Goal: Navigation & Orientation: Find specific page/section

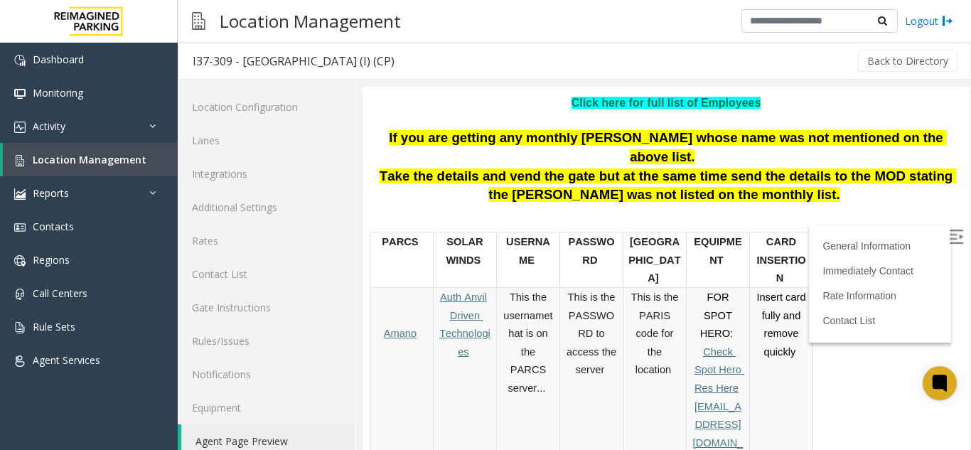
scroll to position [284, 0]
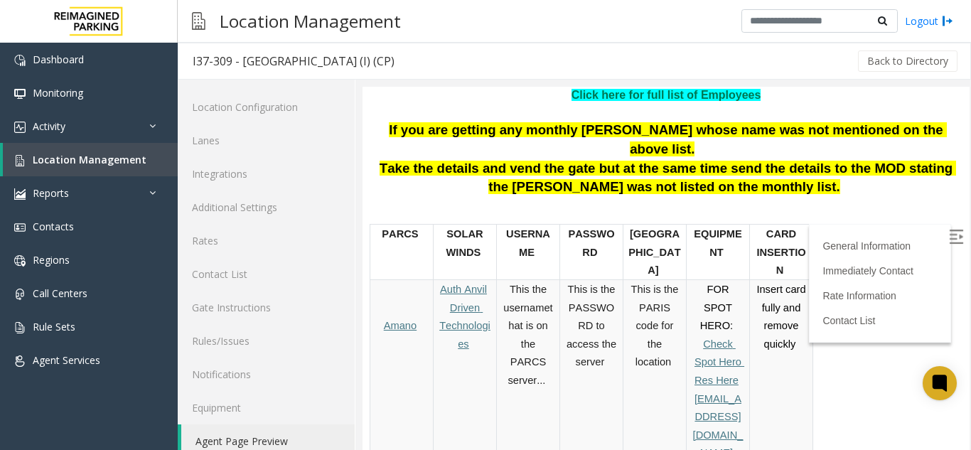
click at [941, 226] on div "General Information Revenue Control Manufacturer: [PERSON_NAME] Plaza ADDRESS U…" at bounding box center [665, 424] width 607 height 1140
click at [948, 230] on img at bounding box center [955, 236] width 14 height 14
click at [458, 329] on span "Driven Technologies" at bounding box center [464, 326] width 51 height 48
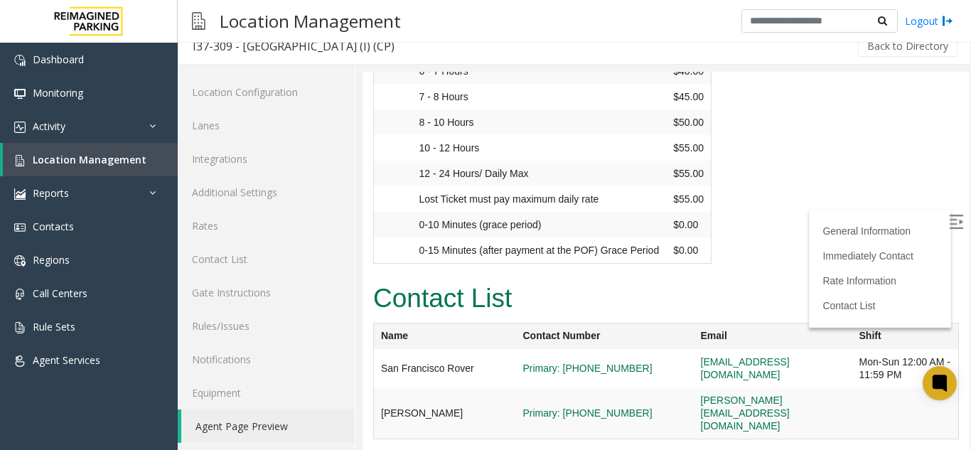
scroll to position [18, 0]
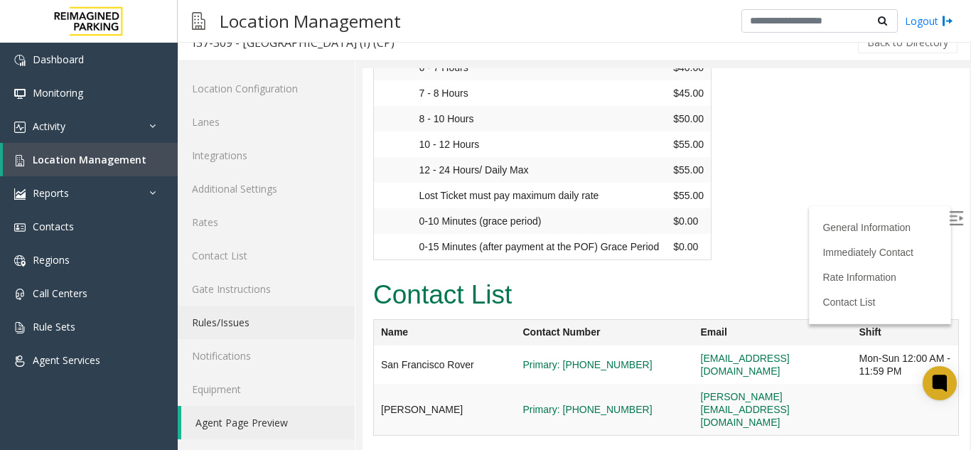
click at [306, 333] on link "Rules/Issues" at bounding box center [266, 322] width 177 height 33
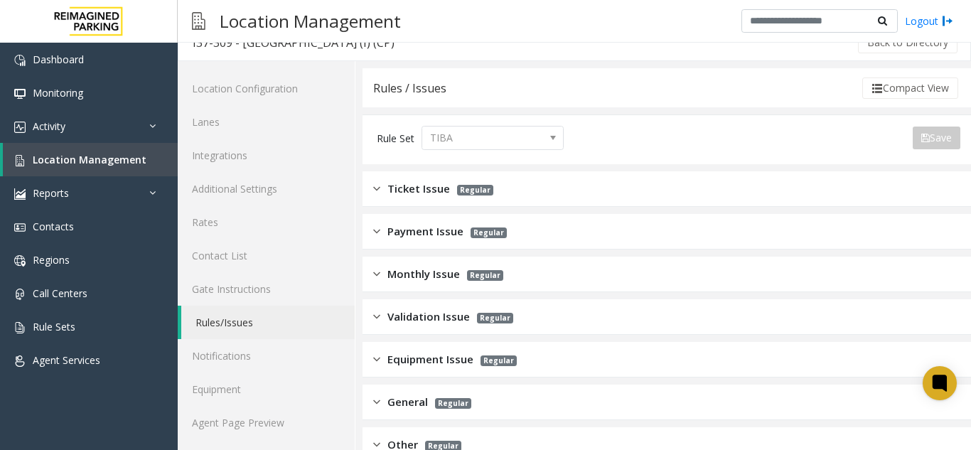
scroll to position [220, 0]
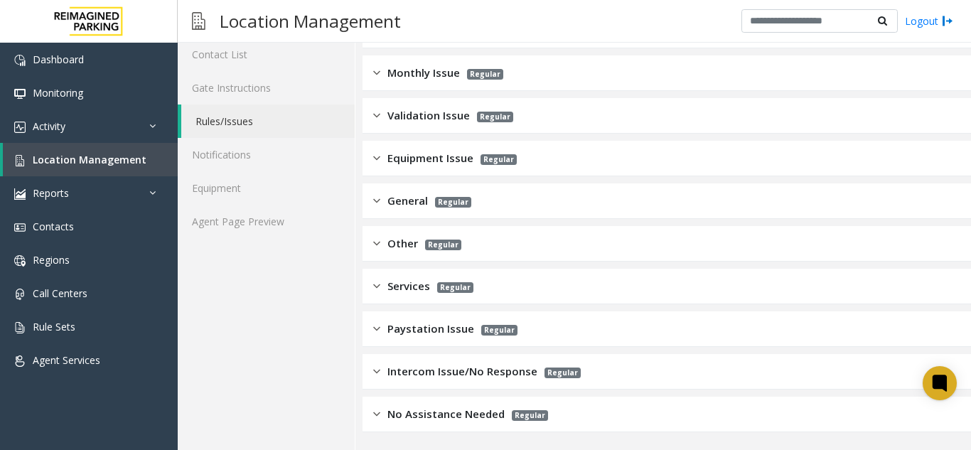
click at [391, 291] on span "Services" at bounding box center [408, 286] width 43 height 16
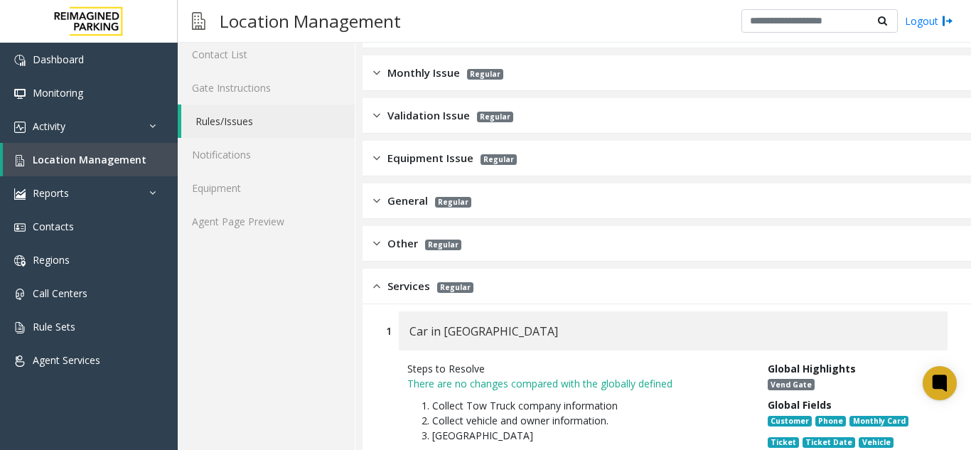
click at [391, 242] on span "Other" at bounding box center [402, 243] width 31 height 16
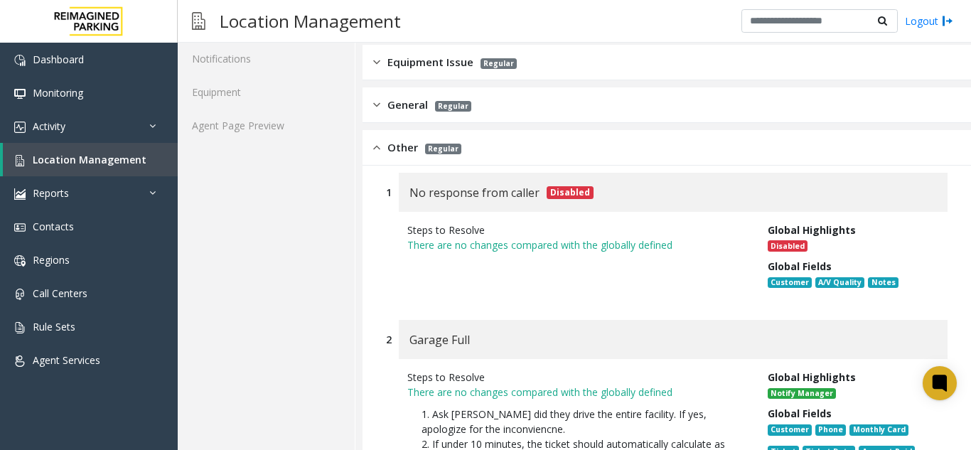
scroll to position [291, 0]
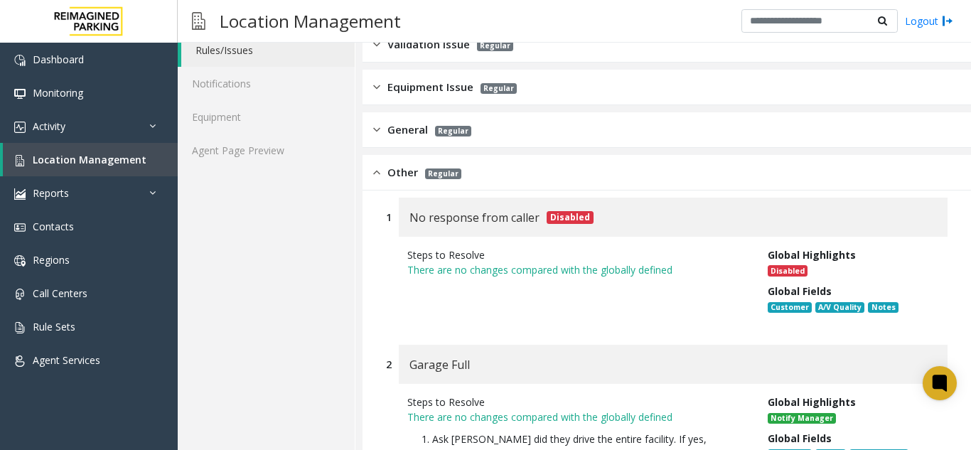
click at [458, 133] on span "Regular" at bounding box center [453, 131] width 36 height 11
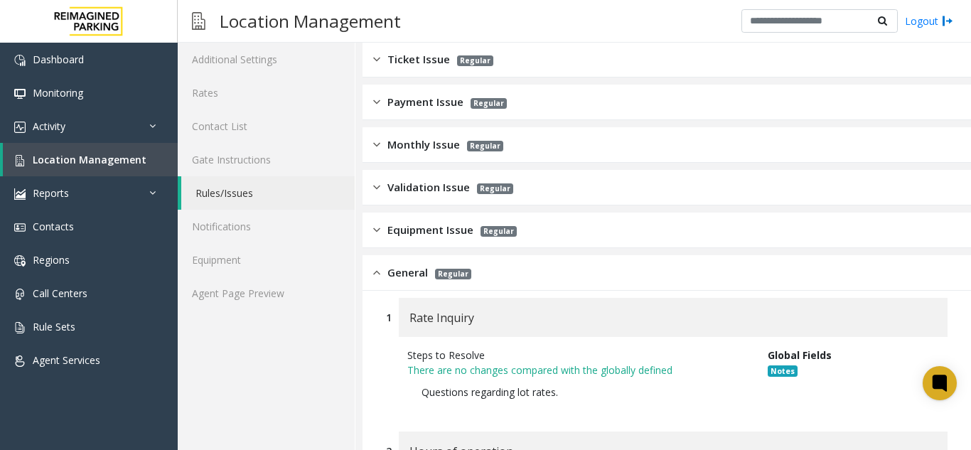
scroll to position [77, 0]
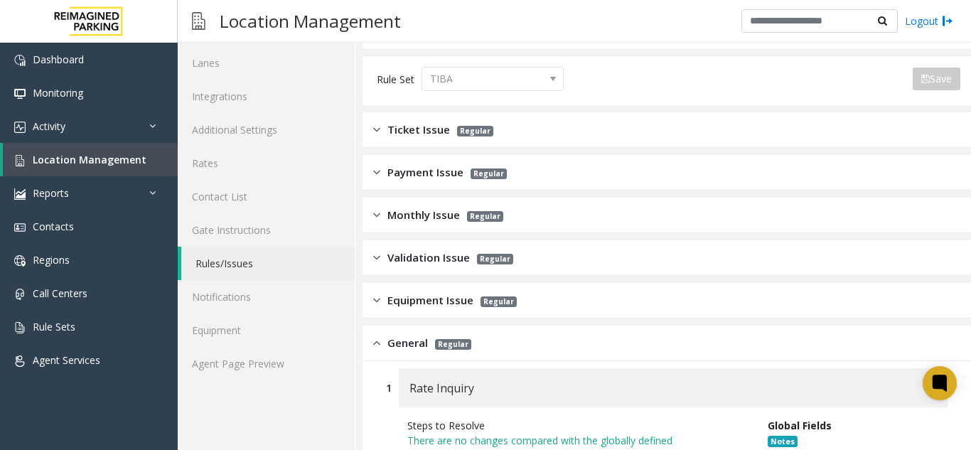
click at [456, 119] on div "Ticket Issue Regular" at bounding box center [666, 130] width 608 height 36
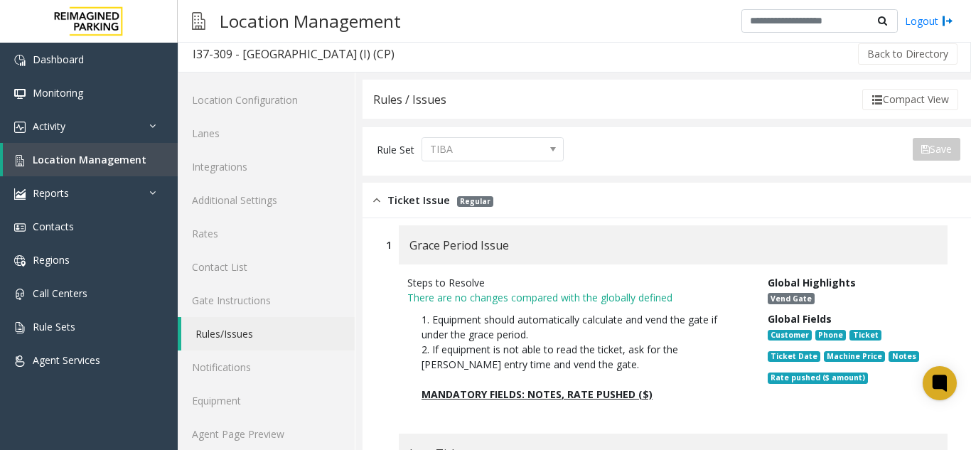
scroll to position [6, 0]
click at [249, 234] on link "Rates" at bounding box center [266, 233] width 177 height 33
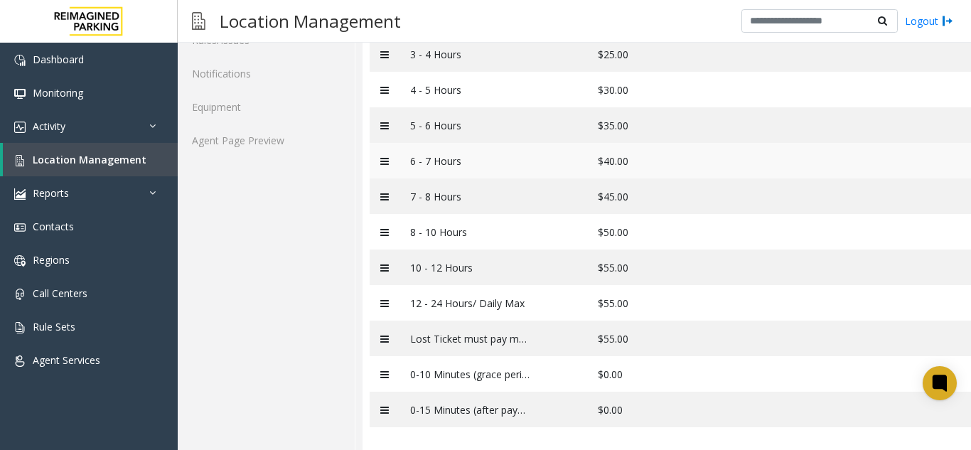
scroll to position [317, 0]
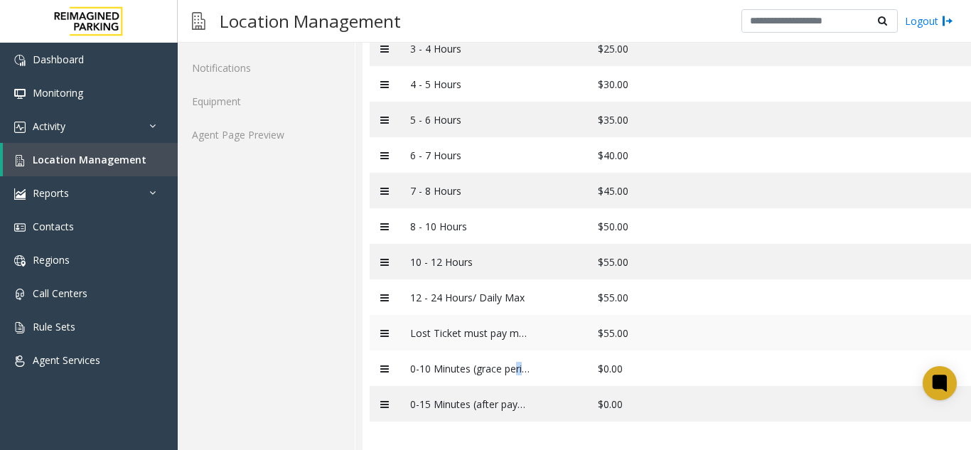
drag, startPoint x: 514, startPoint y: 355, endPoint x: 523, endPoint y: 330, distance: 26.3
click at [521, 339] on tbody "0-30 min $4.00 30 min - 1 Hour $8.00 1 - 2 Hours $15.00 2 - 3 Hours $20.00 3 - …" at bounding box center [700, 154] width 663 height 533
click at [554, 255] on td at bounding box center [563, 262] width 45 height 36
click at [175, 22] on div at bounding box center [176, 20] width 18 height 18
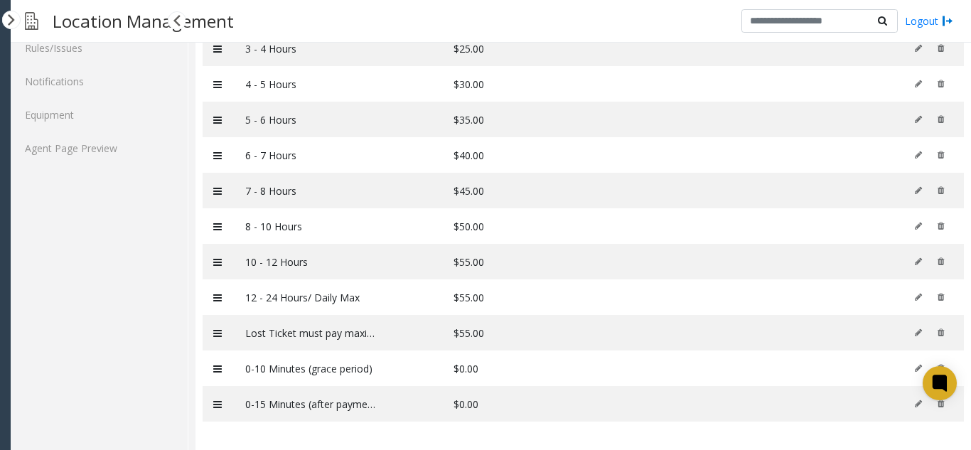
scroll to position [293, 0]
click at [348, 401] on td "0-15 Minutes (after payment at the POF) Grace Period" at bounding box center [310, 404] width 153 height 36
click at [356, 363] on td "0-10 Minutes (grace period)" at bounding box center [310, 368] width 153 height 36
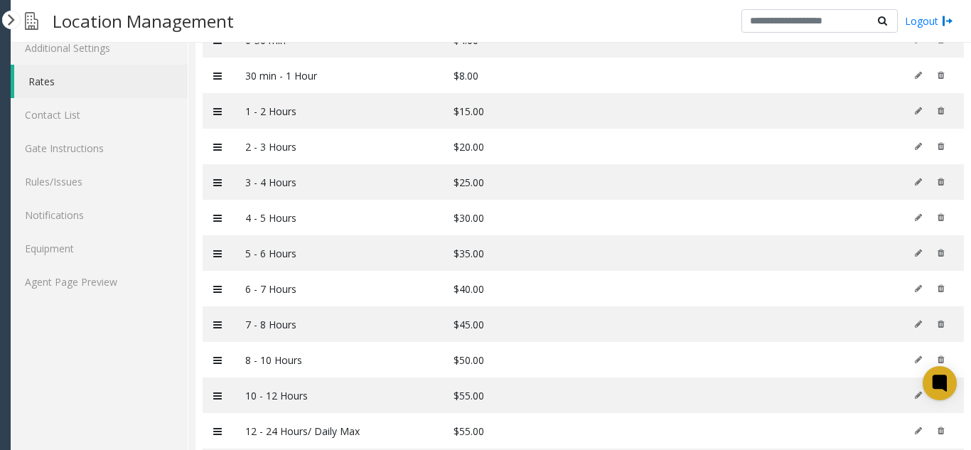
scroll to position [0, 0]
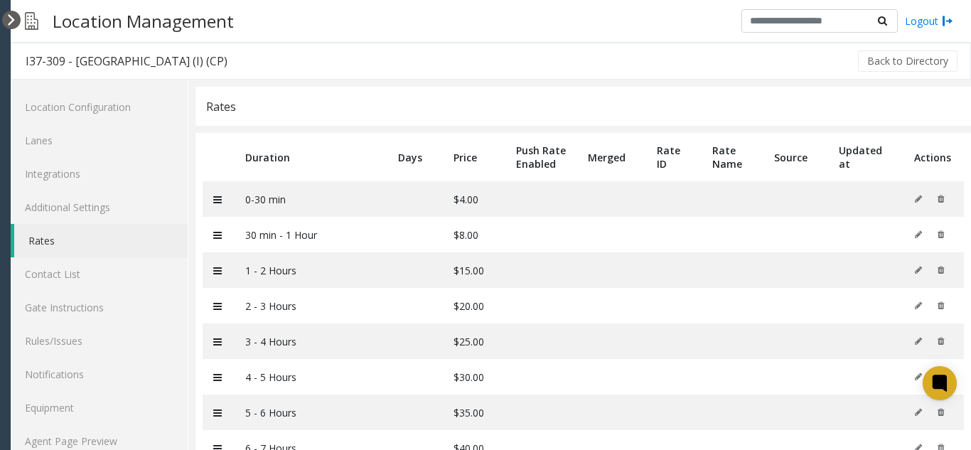
click at [6, 15] on div at bounding box center [11, 20] width 18 height 18
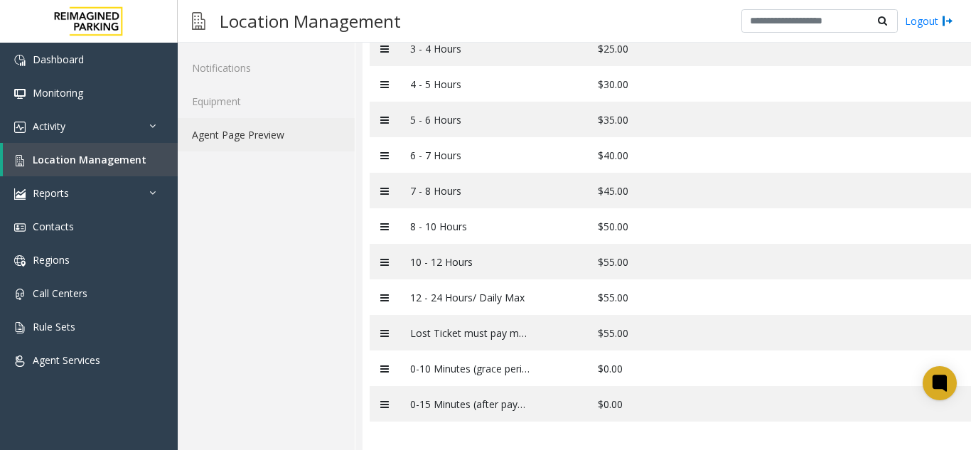
click at [254, 135] on link "Agent Page Preview" at bounding box center [266, 134] width 177 height 33
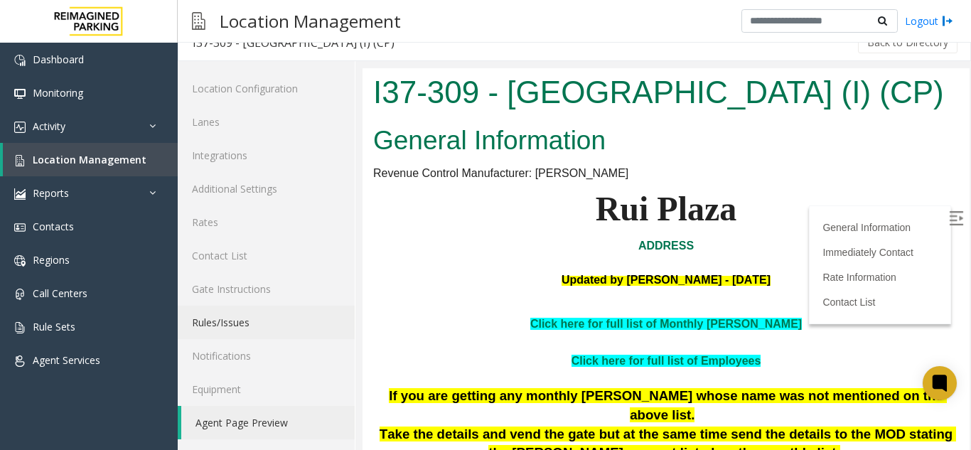
scroll to position [355, 0]
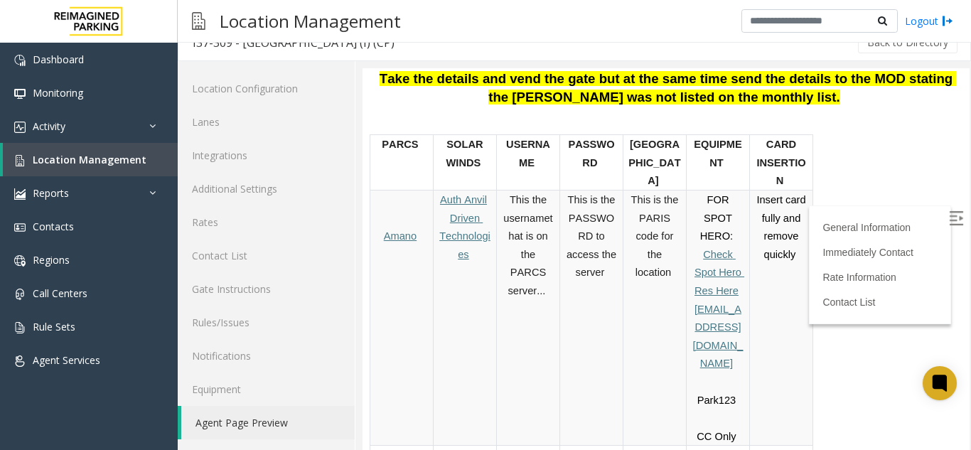
click at [948, 218] on img at bounding box center [955, 218] width 14 height 14
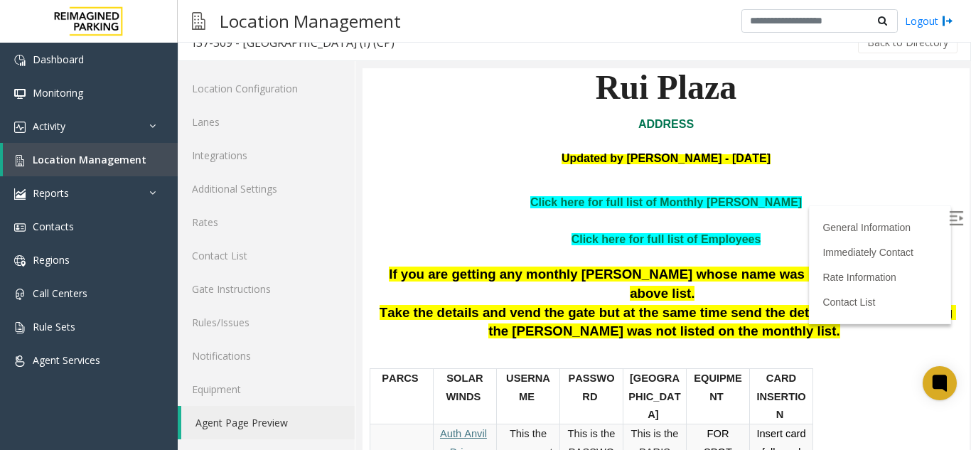
scroll to position [142, 0]
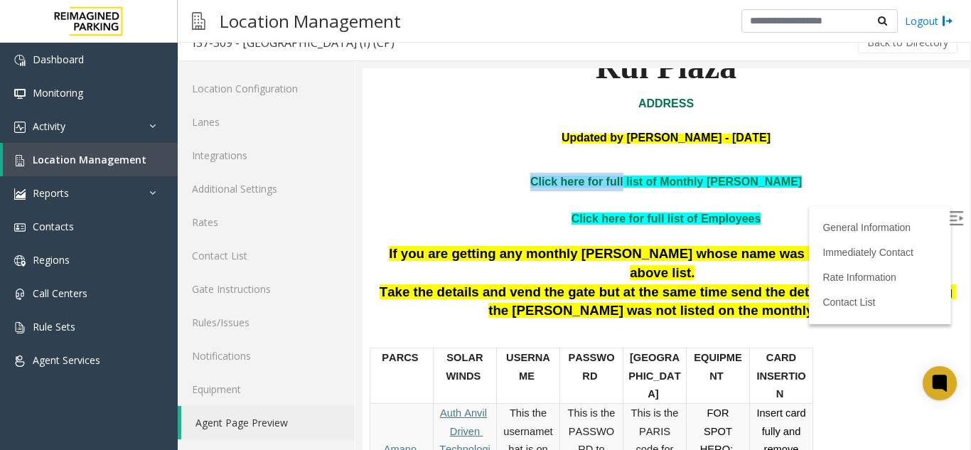
drag, startPoint x: 538, startPoint y: 219, endPoint x: 642, endPoint y: 232, distance: 104.6
click at [642, 191] on p "Click here for full list of Monthly [PERSON_NAME]" at bounding box center [665, 182] width 585 height 18
click at [796, 210] on p at bounding box center [665, 200] width 585 height 18
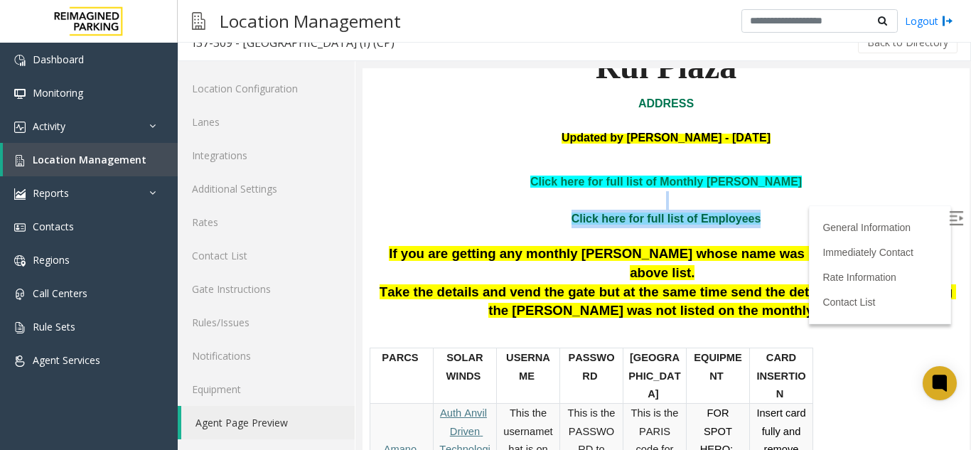
drag, startPoint x: 764, startPoint y: 238, endPoint x: 736, endPoint y: 261, distance: 36.3
click at [768, 210] on p at bounding box center [665, 200] width 585 height 18
drag, startPoint x: 768, startPoint y: 244, endPoint x: 728, endPoint y: 237, distance: 41.1
click at [726, 210] on p at bounding box center [665, 200] width 585 height 18
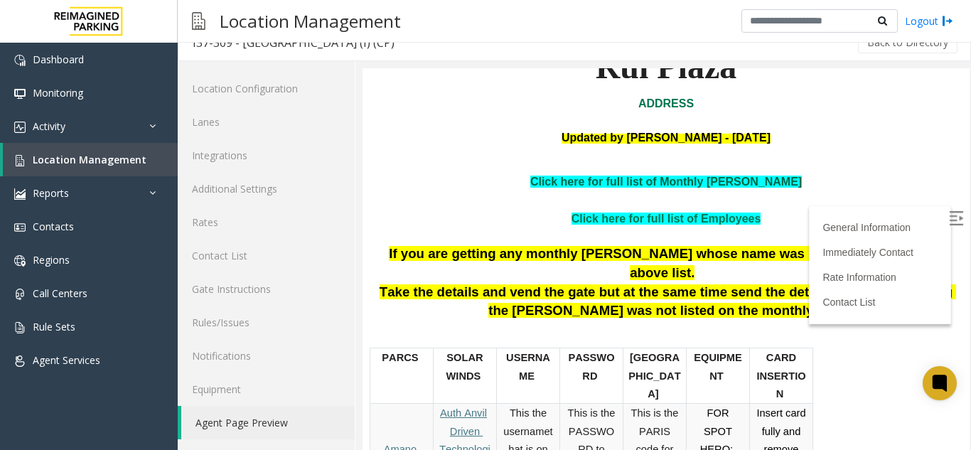
drag, startPoint x: 735, startPoint y: 225, endPoint x: 465, endPoint y: 200, distance: 271.8
drag, startPoint x: 465, startPoint y: 200, endPoint x: 781, endPoint y: 195, distance: 316.2
click at [781, 159] on p at bounding box center [665, 152] width 585 height 13
drag, startPoint x: 597, startPoint y: 302, endPoint x: 495, endPoint y: 301, distance: 101.6
click at [495, 280] on span "If you are getting any monthly [PERSON_NAME] whose name was not mentioned on th…" at bounding box center [668, 263] width 558 height 34
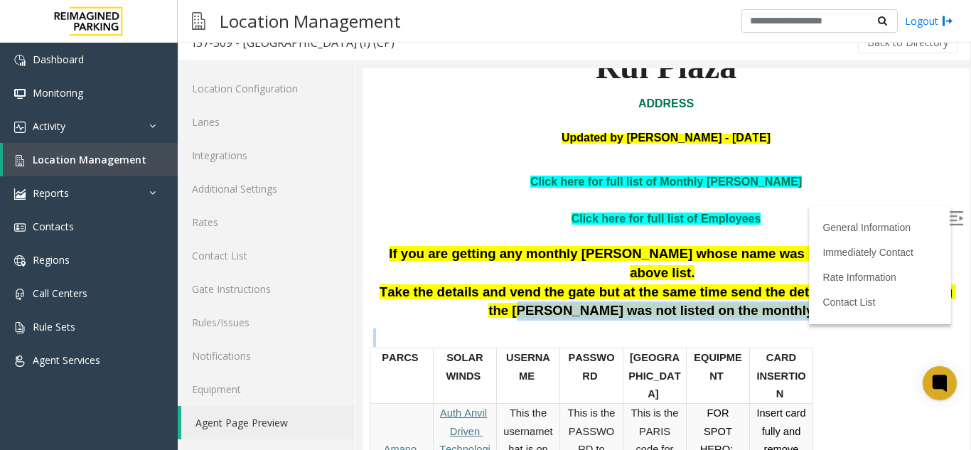
drag, startPoint x: 550, startPoint y: 341, endPoint x: 502, endPoint y: 356, distance: 49.9
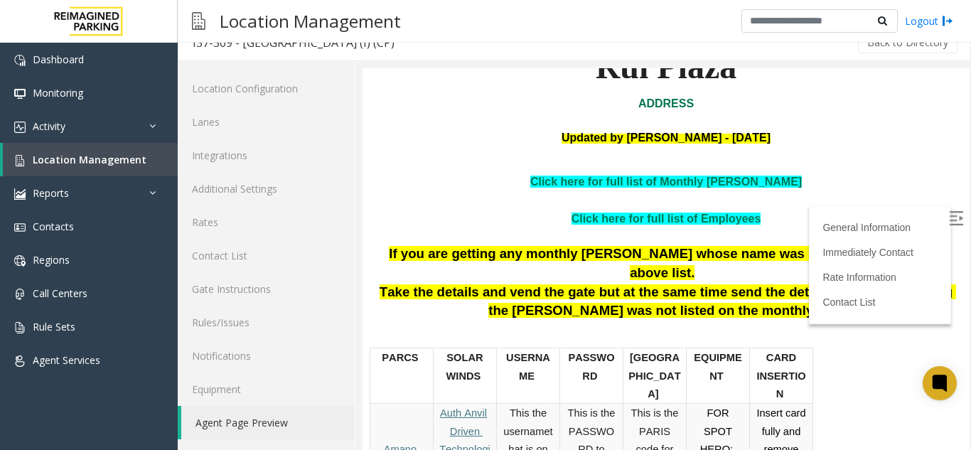
click at [507, 320] on p "Take the details and vend the gate but at the same time send the details to the…" at bounding box center [665, 302] width 585 height 38
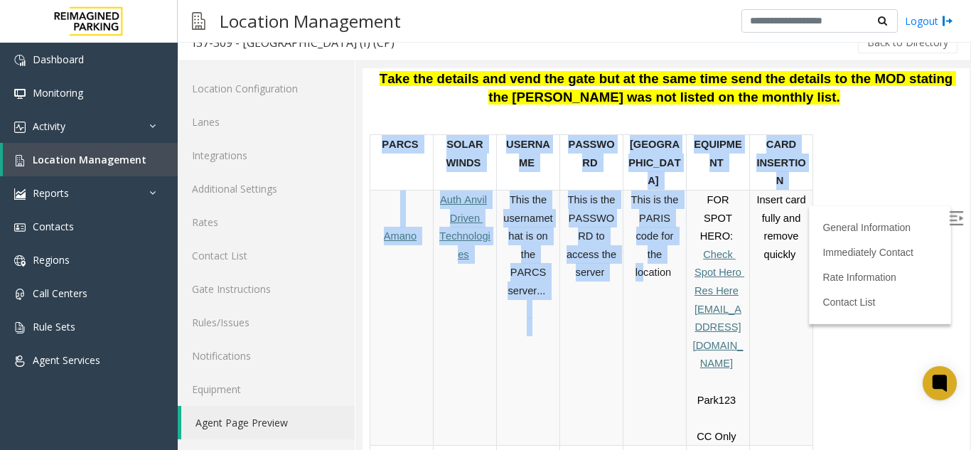
drag, startPoint x: 644, startPoint y: 264, endPoint x: 840, endPoint y: 276, distance: 195.8
click at [840, 276] on div "PARCS SOLAR WINDS USERNAME PASSWOR D PARIS EQUIPMENT CARD INSERTION Amano Auth …" at bounding box center [663, 372] width 589 height 476
drag, startPoint x: 840, startPoint y: 276, endPoint x: 848, endPoint y: 270, distance: 10.2
click at [848, 270] on div "PARCS SOLAR WINDS USERNAME PASSWOR D PARIS EQUIPMENT CARD INSERTION Amano Auth …" at bounding box center [663, 372] width 589 height 476
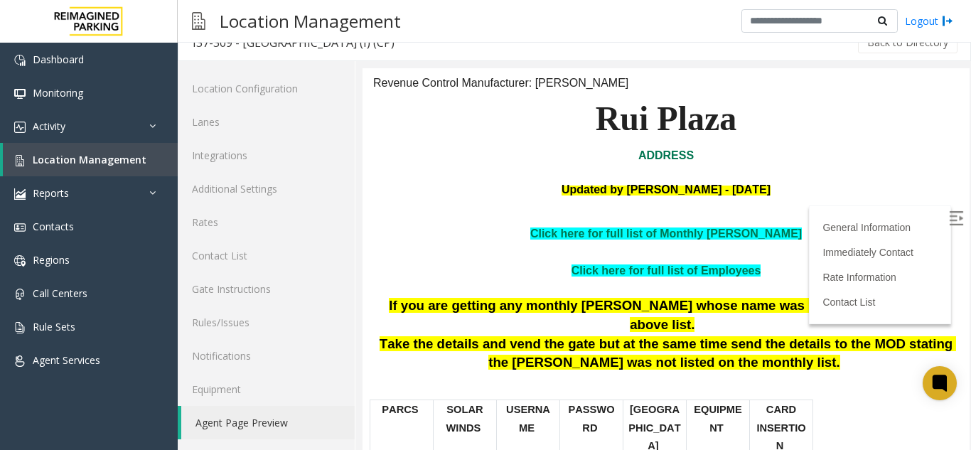
scroll to position [71, 0]
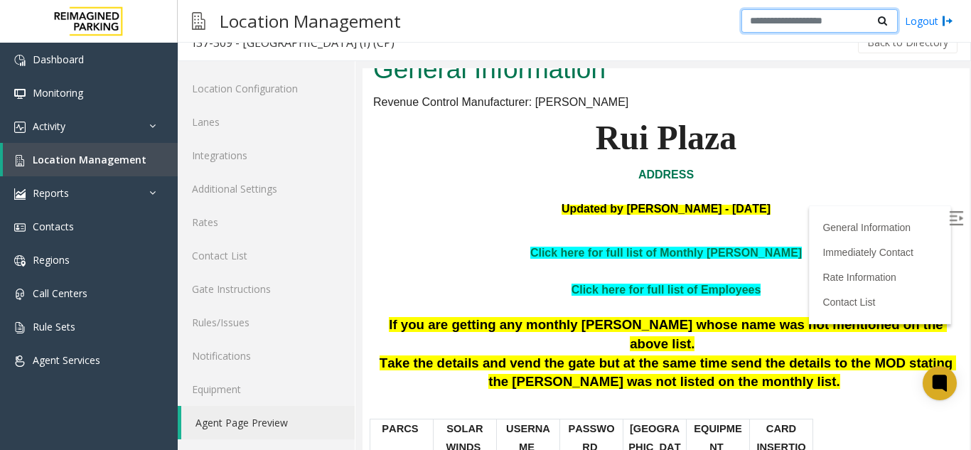
click at [796, 17] on input "text" at bounding box center [819, 21] width 156 height 24
drag, startPoint x: 1155, startPoint y: 97, endPoint x: 755, endPoint y: 178, distance: 407.4
click at [836, 88] on h2 "General Information" at bounding box center [665, 69] width 585 height 37
click at [811, 10] on input "*****" at bounding box center [819, 21] width 156 height 24
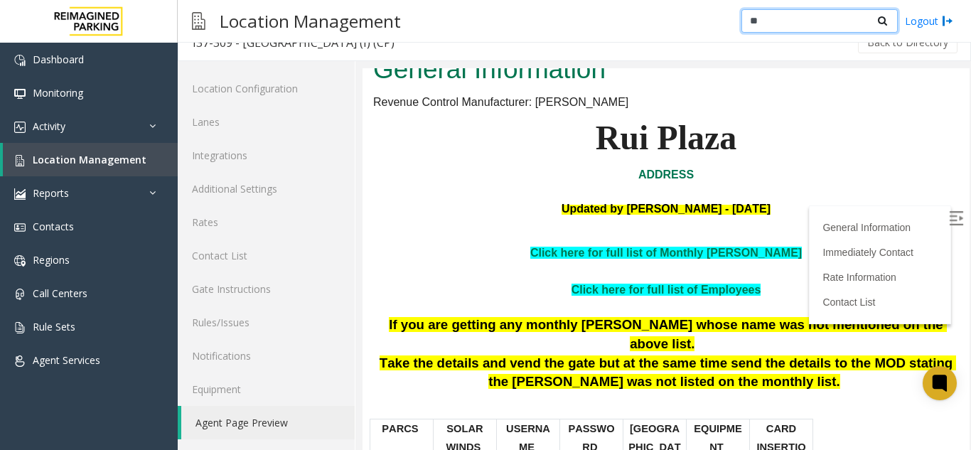
type input "*"
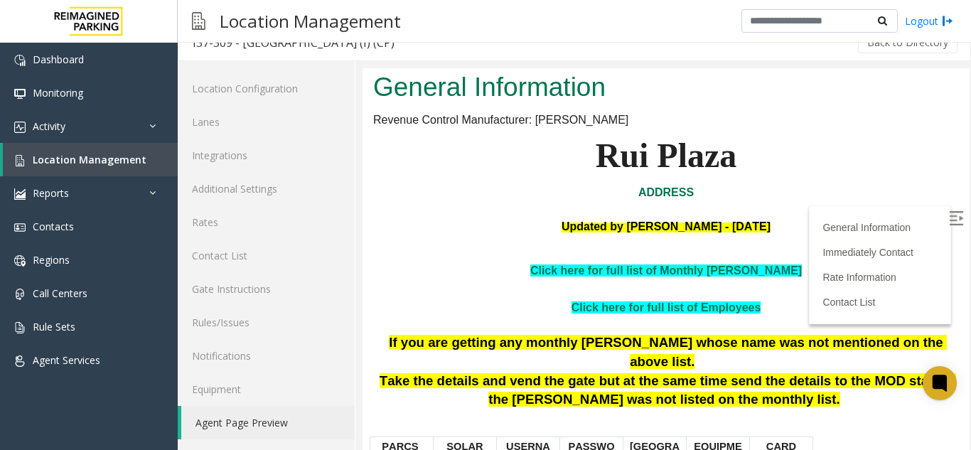
scroll to position [24, 0]
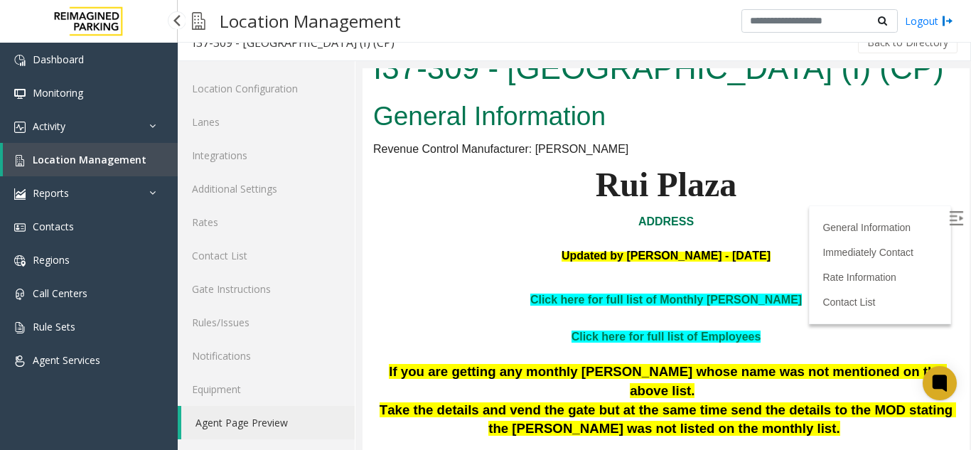
click at [131, 164] on span "Location Management" at bounding box center [90, 159] width 114 height 13
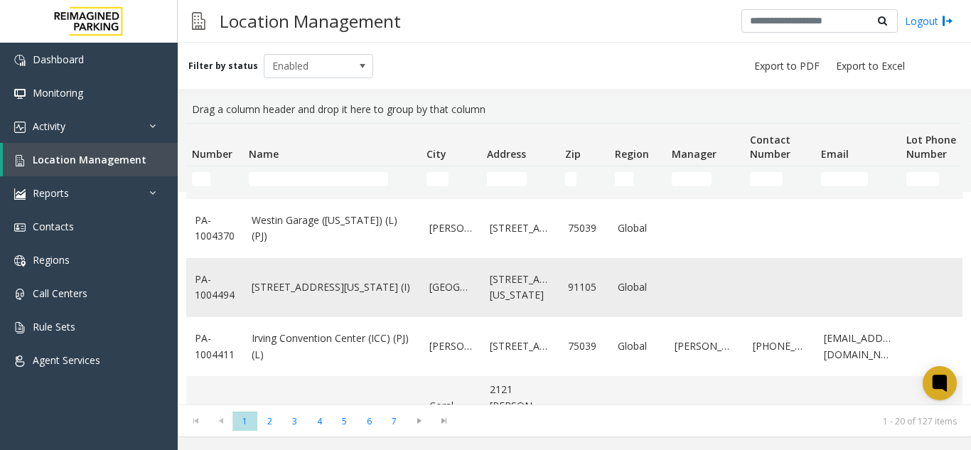
scroll to position [982, 0]
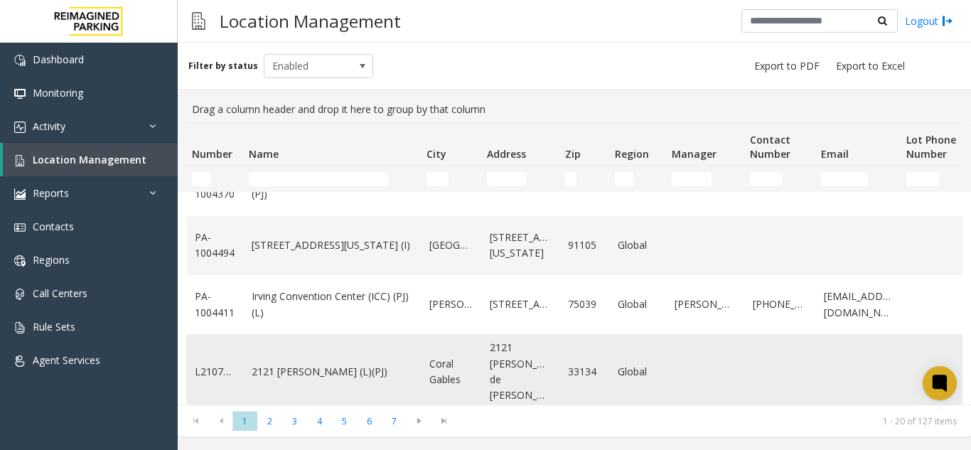
click at [266, 364] on link "2121 [PERSON_NAME] (L)(PJ)" at bounding box center [332, 372] width 161 height 16
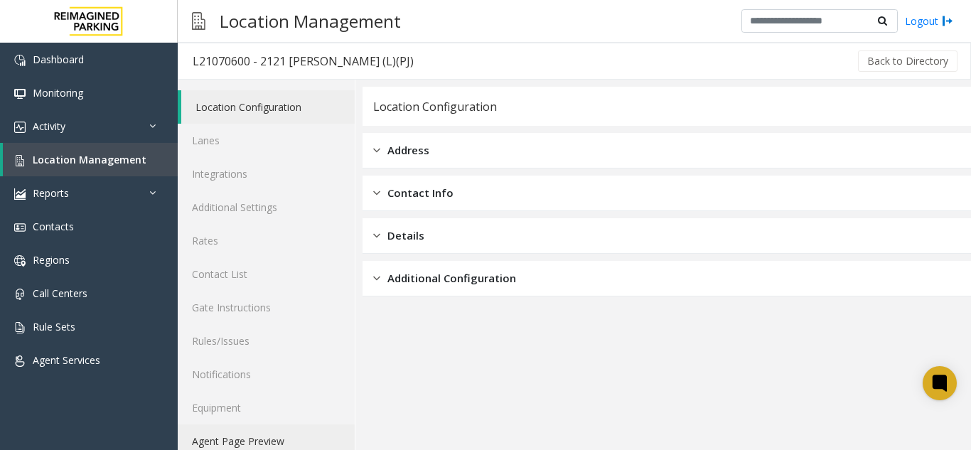
click at [267, 436] on link "Agent Page Preview" at bounding box center [266, 440] width 177 height 33
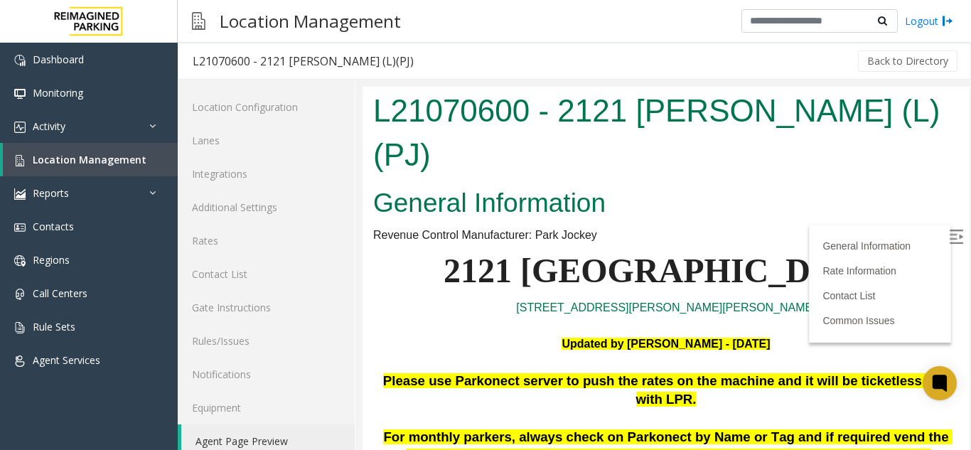
click at [946, 228] on label at bounding box center [956, 238] width 21 height 21
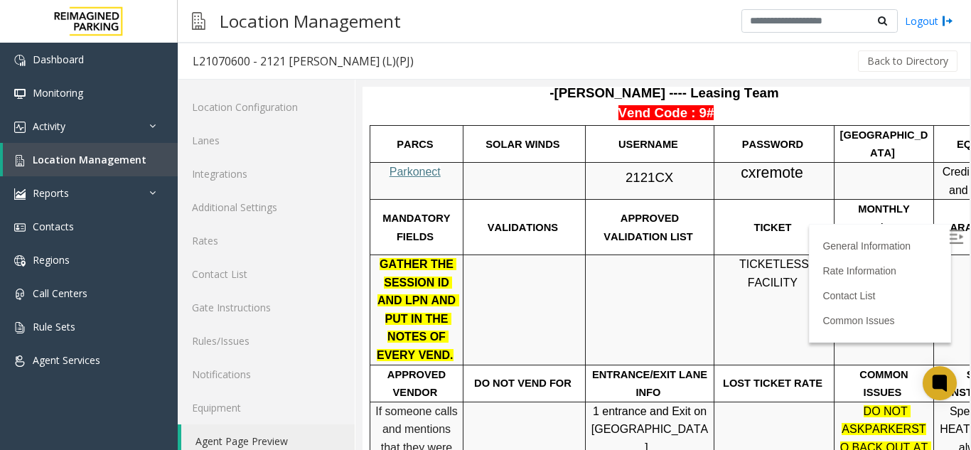
scroll to position [566, 0]
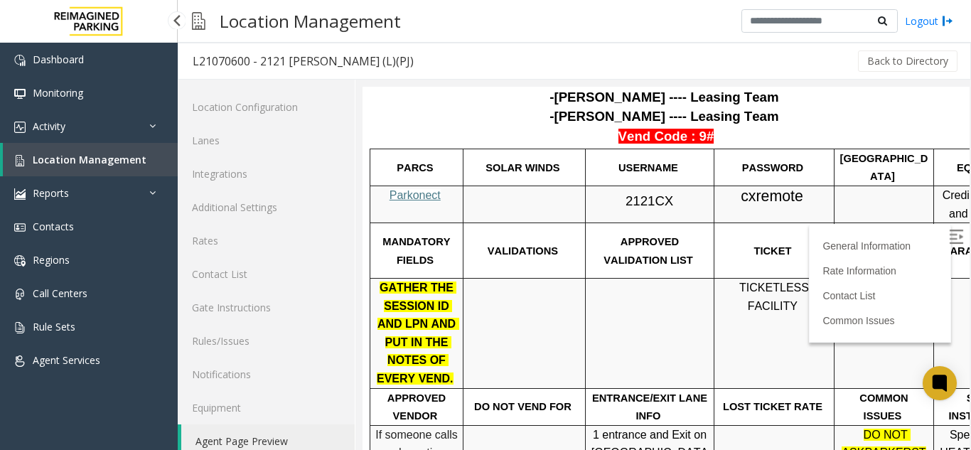
click at [87, 159] on span "Location Management" at bounding box center [90, 159] width 114 height 13
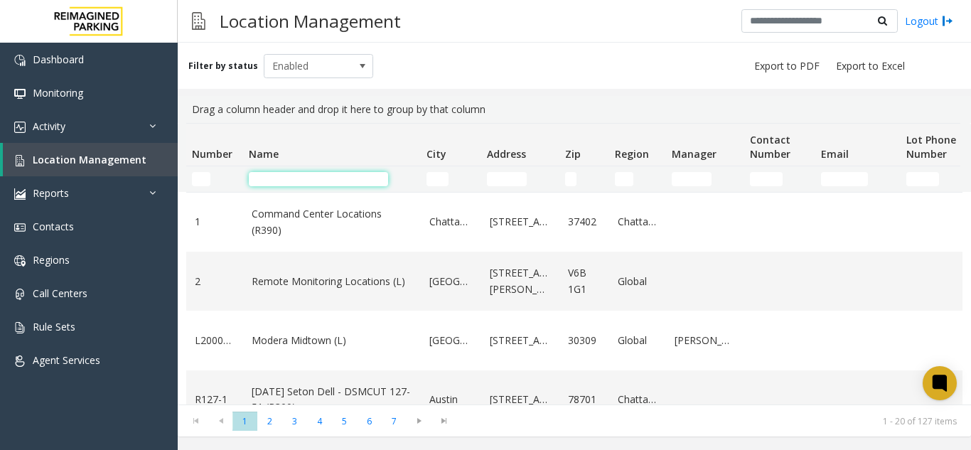
click at [293, 175] on input "Name Filter" at bounding box center [318, 179] width 139 height 14
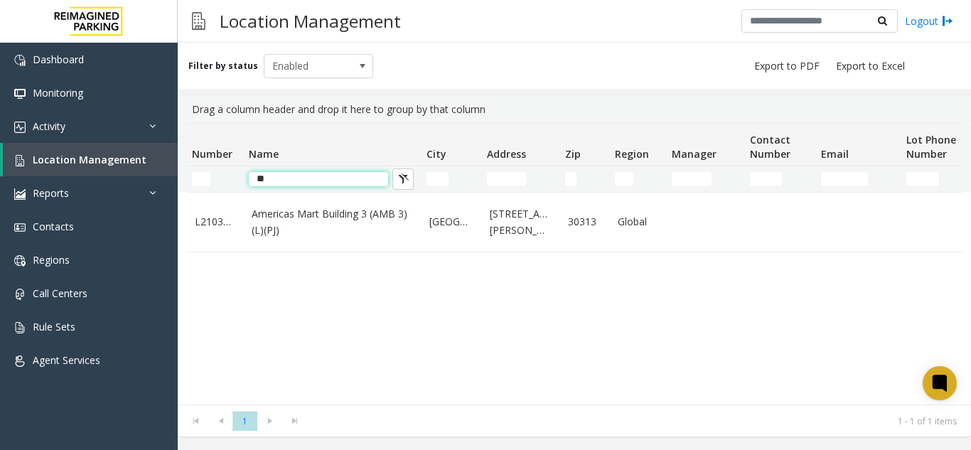
type input "*"
type input "*****"
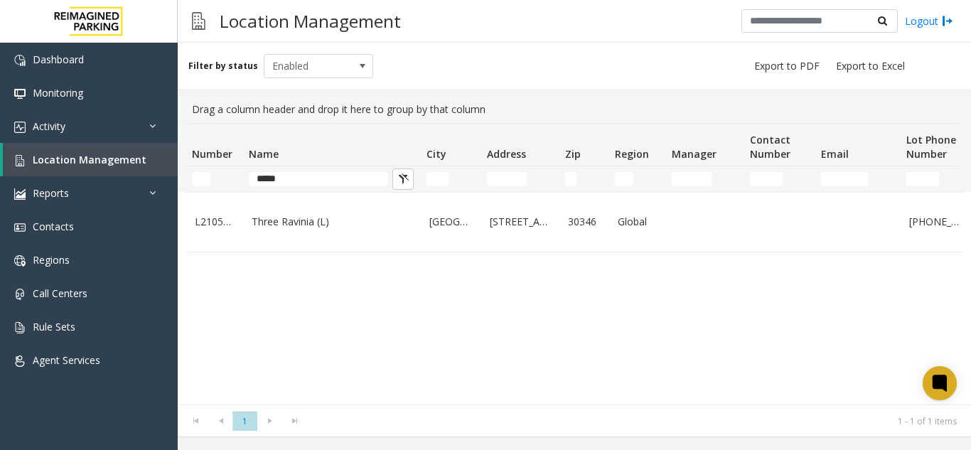
click at [256, 186] on td "*****" at bounding box center [332, 179] width 178 height 26
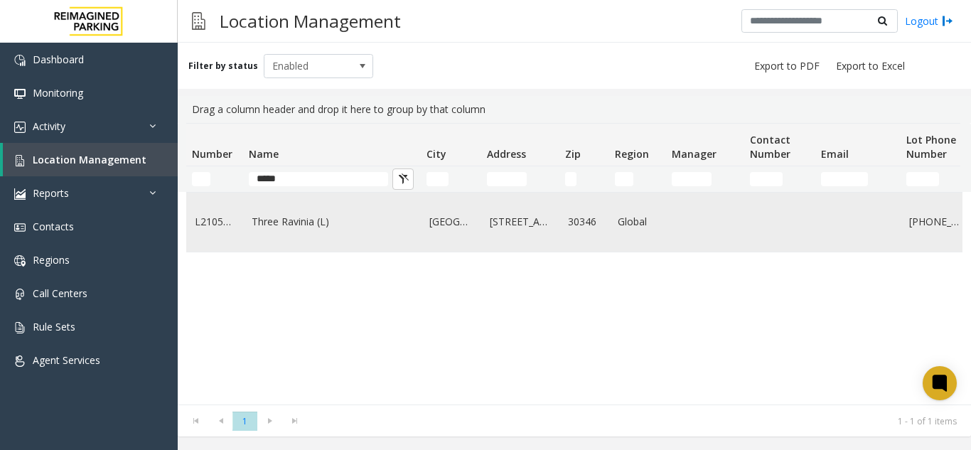
click at [253, 204] on td "Three Ravinia (L)" at bounding box center [332, 222] width 178 height 59
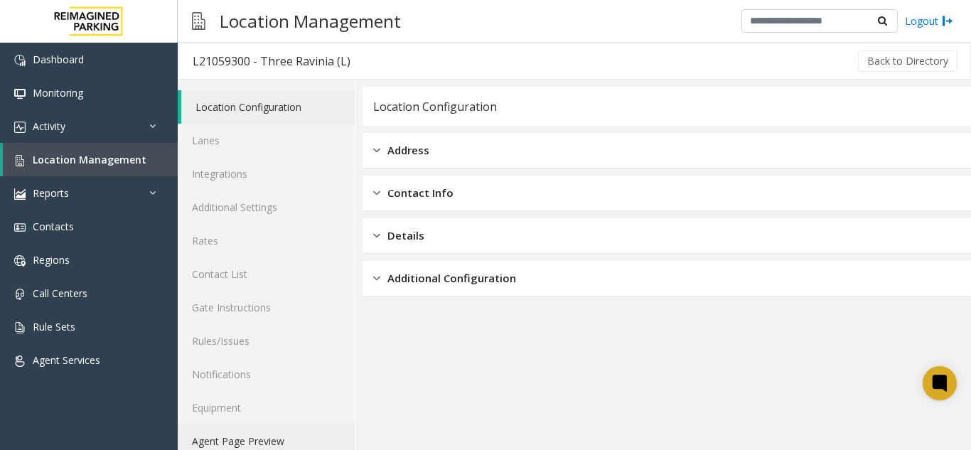
click at [267, 435] on link "Agent Page Preview" at bounding box center [266, 440] width 177 height 33
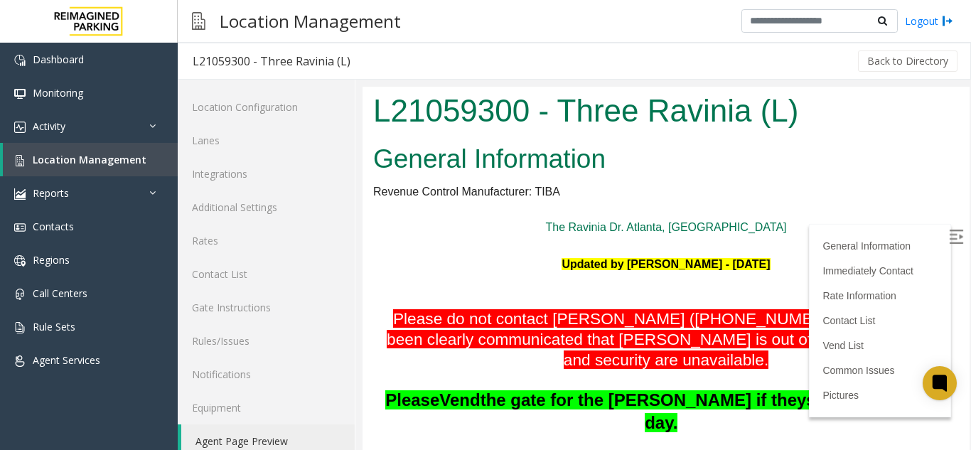
click at [948, 236] on img at bounding box center [955, 236] width 14 height 14
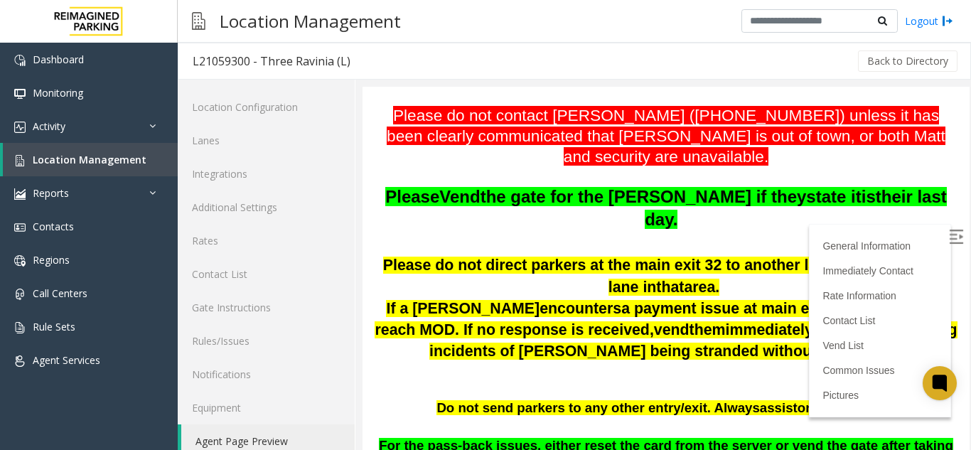
scroll to position [213, 0]
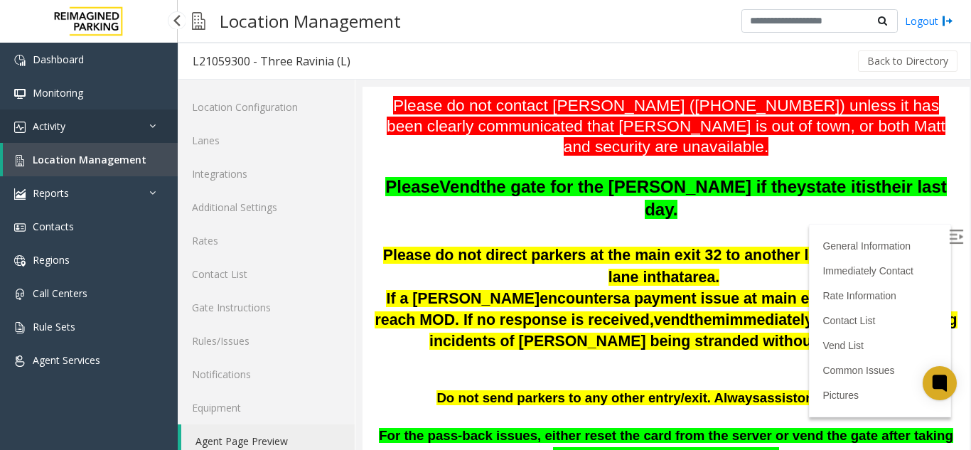
click at [95, 136] on link "Activity" at bounding box center [89, 125] width 178 height 33
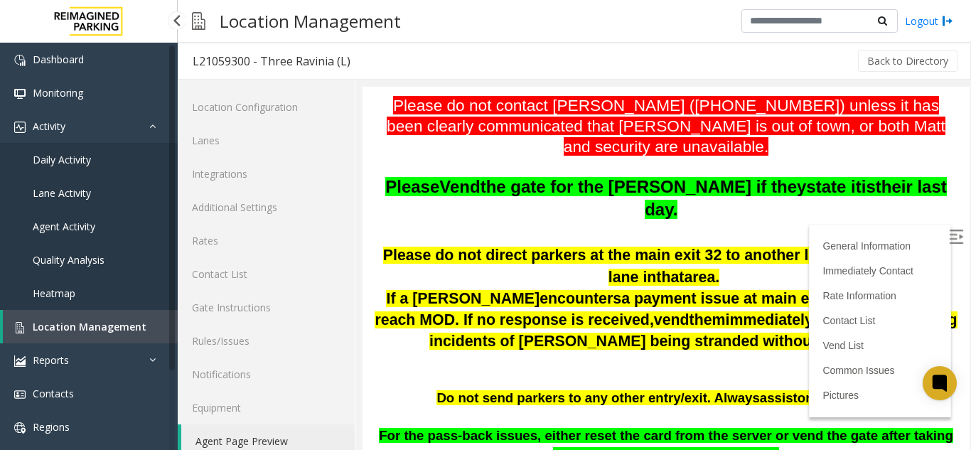
click at [104, 324] on span "Location Management" at bounding box center [90, 326] width 114 height 13
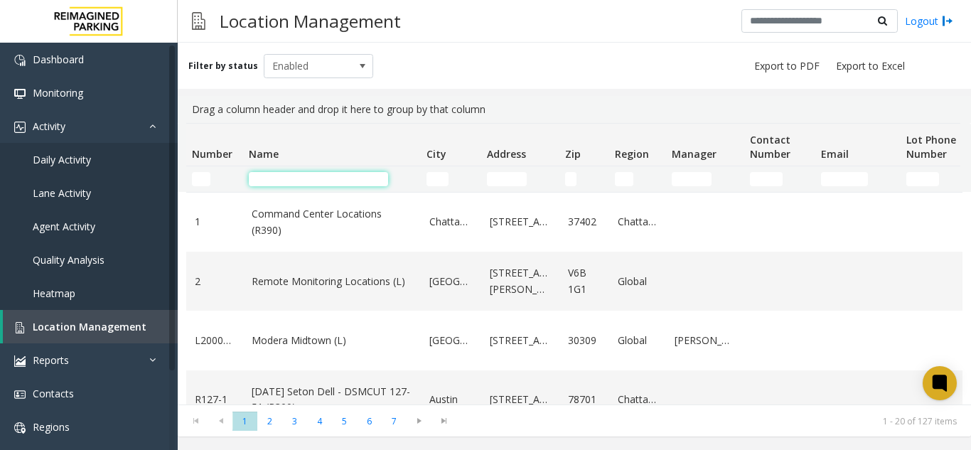
click at [267, 178] on input "Name Filter" at bounding box center [318, 179] width 139 height 14
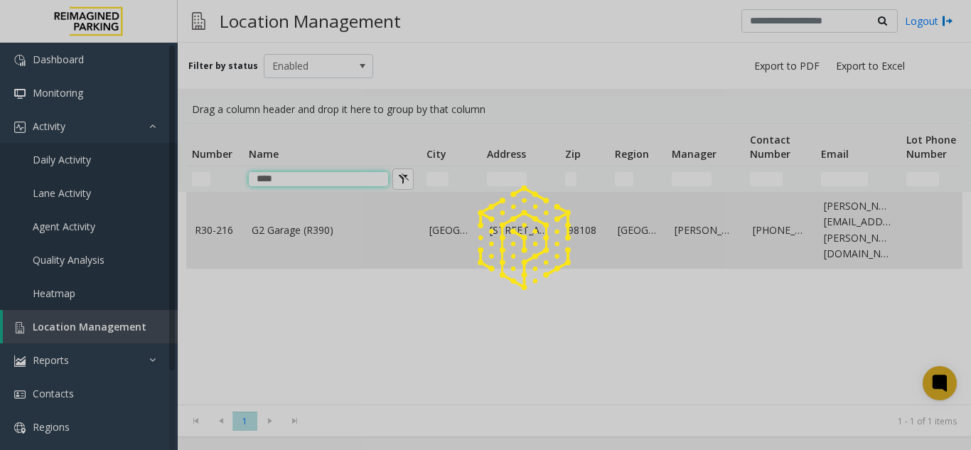
type input "****"
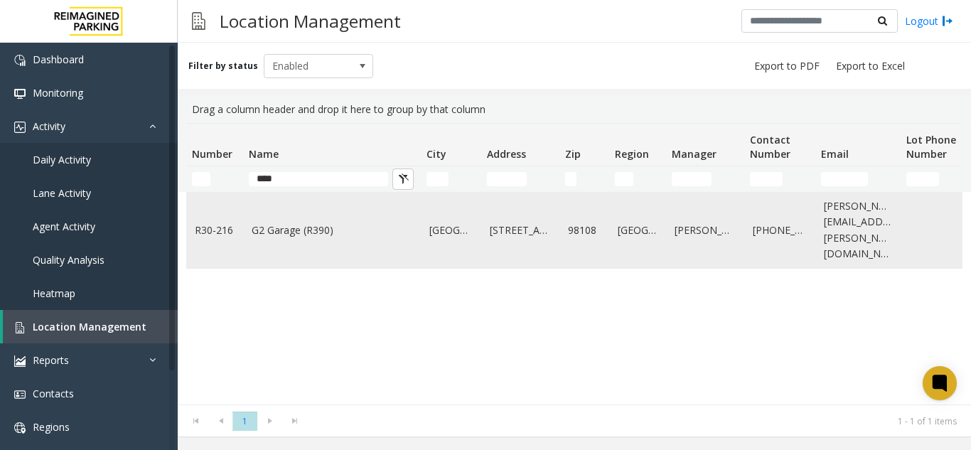
click at [279, 224] on link "G2 Garage (R390)" at bounding box center [332, 230] width 161 height 16
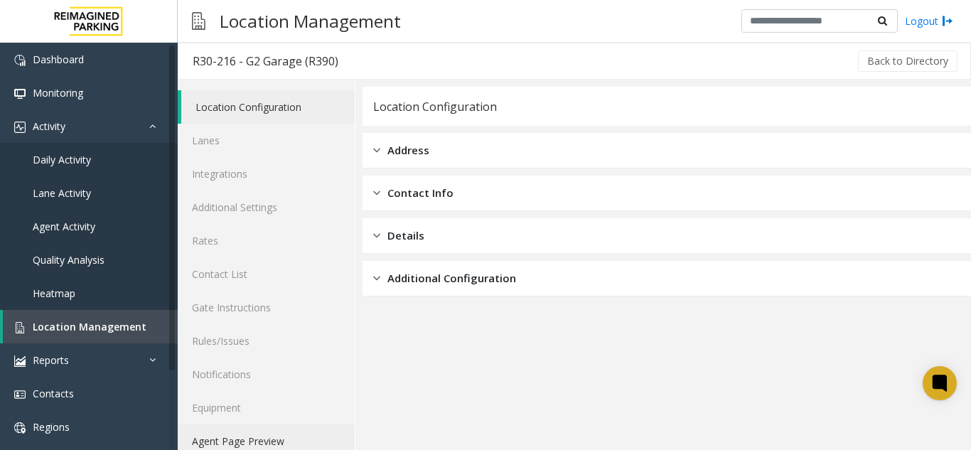
click at [214, 427] on link "Agent Page Preview" at bounding box center [266, 440] width 177 height 33
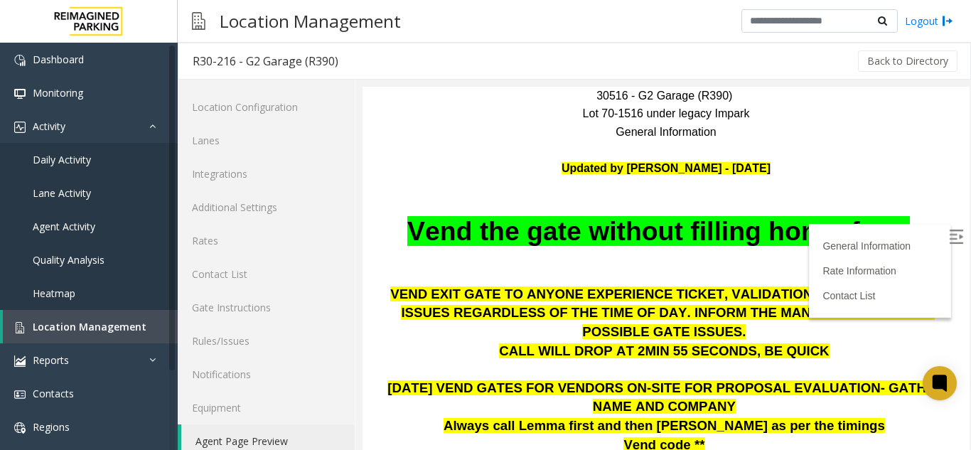
scroll to position [142, 0]
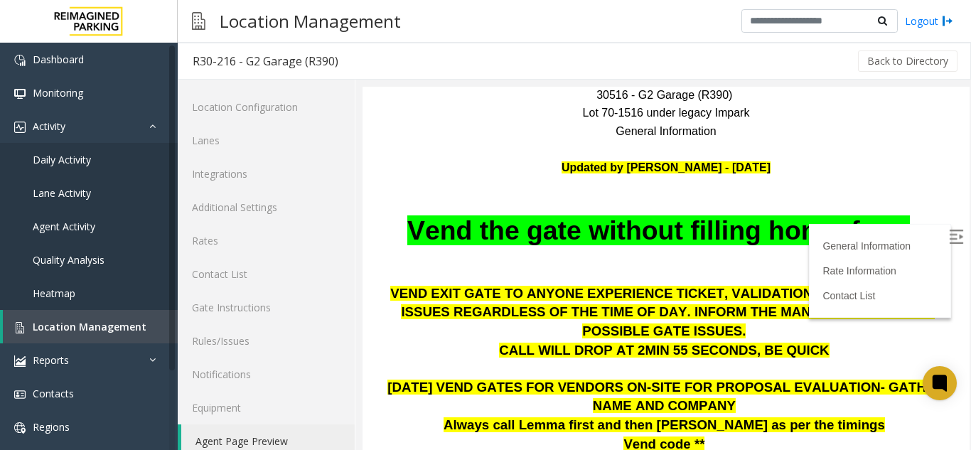
click at [948, 240] on img at bounding box center [955, 236] width 14 height 14
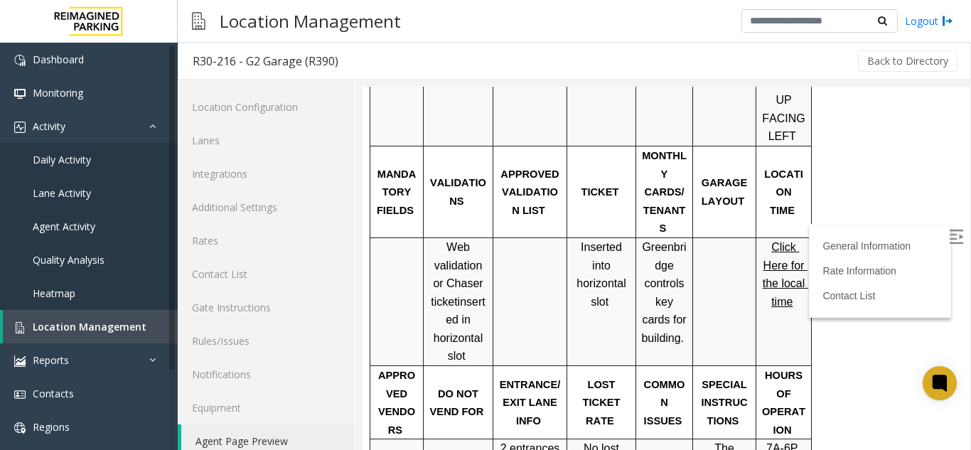
scroll to position [710, 0]
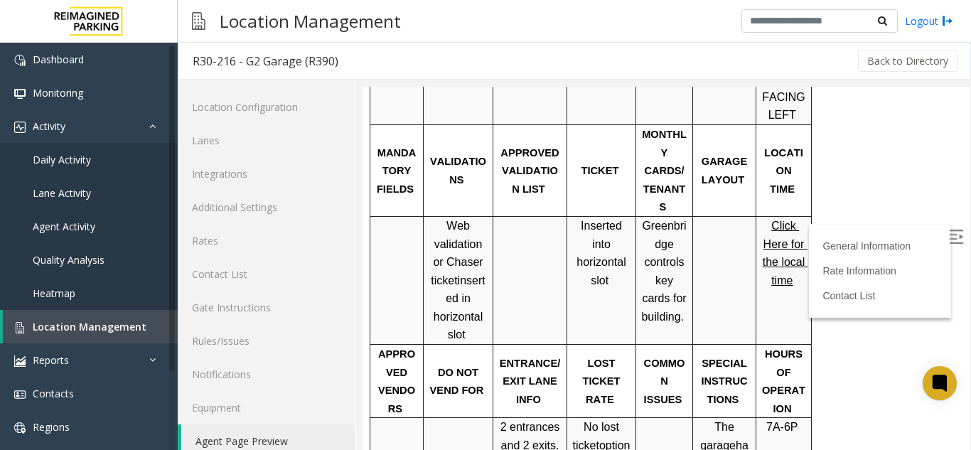
click at [789, 220] on span "Click Here for the local time" at bounding box center [784, 253] width 45 height 67
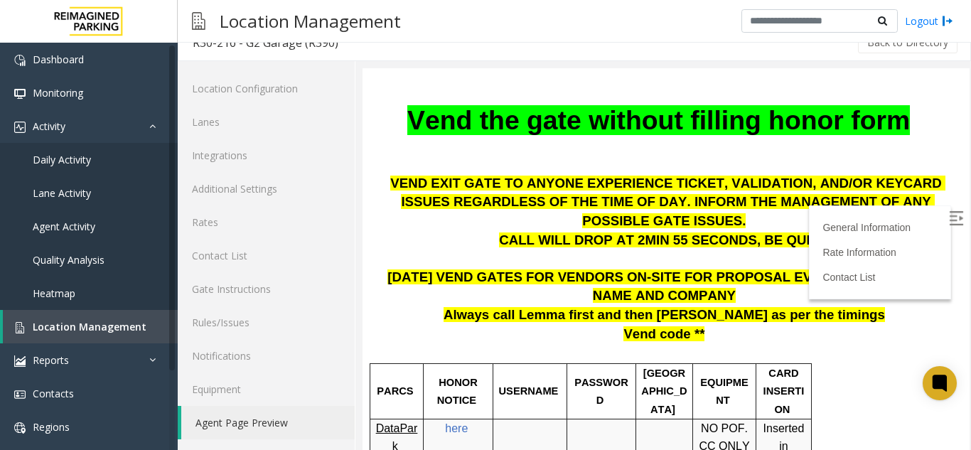
scroll to position [142, 0]
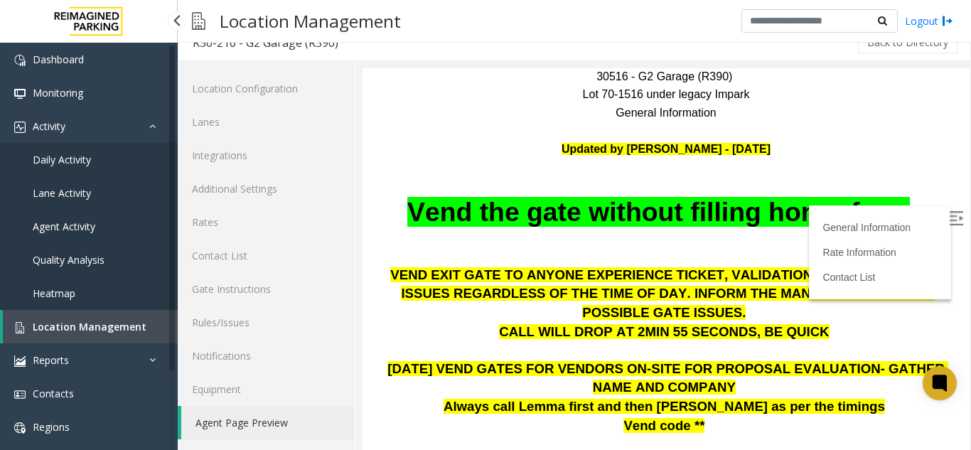
click at [97, 328] on span "Location Management" at bounding box center [90, 326] width 114 height 13
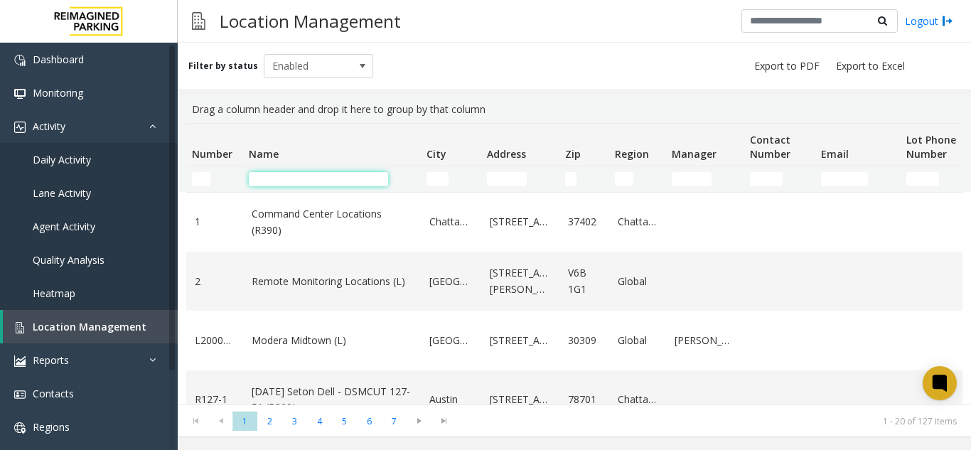
click at [286, 178] on input "Name Filter" at bounding box center [318, 179] width 139 height 14
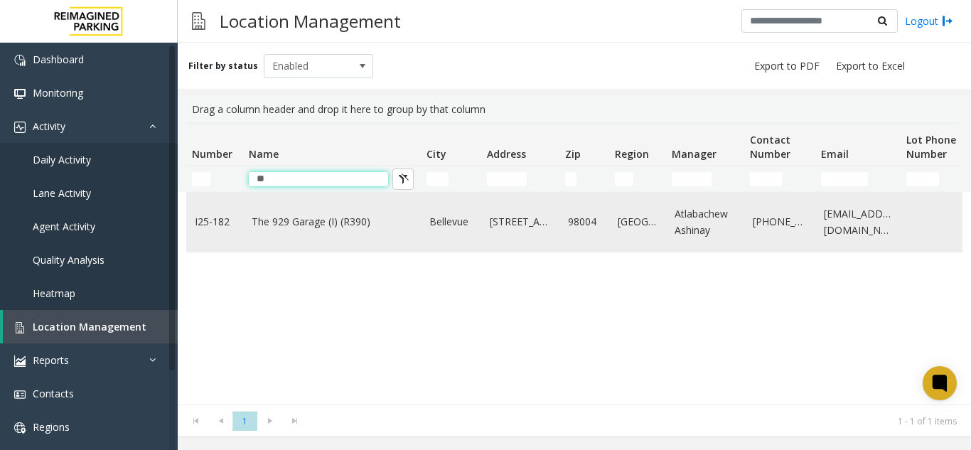
type input "**"
click at [301, 237] on td "The 929 Garage (I) (R390)" at bounding box center [332, 222] width 178 height 59
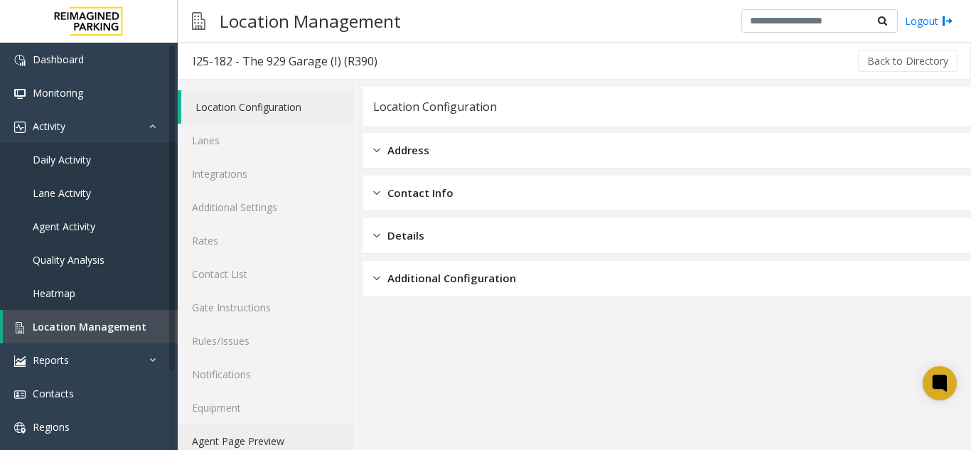
click at [227, 430] on link "Agent Page Preview" at bounding box center [266, 440] width 177 height 33
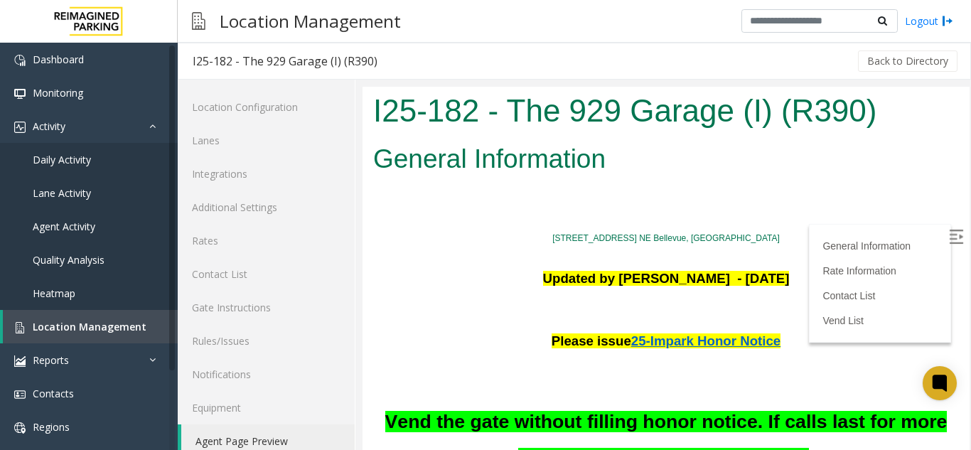
click at [948, 233] on img at bounding box center [955, 236] width 14 height 14
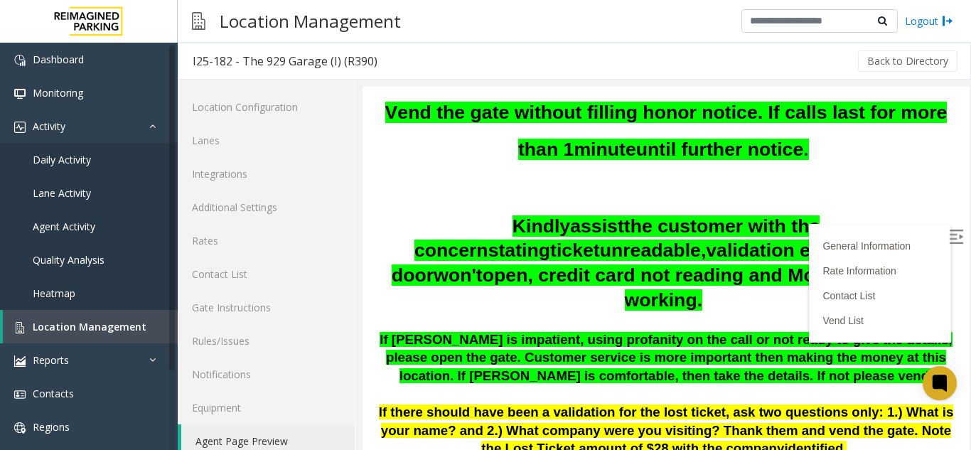
scroll to position [284, 0]
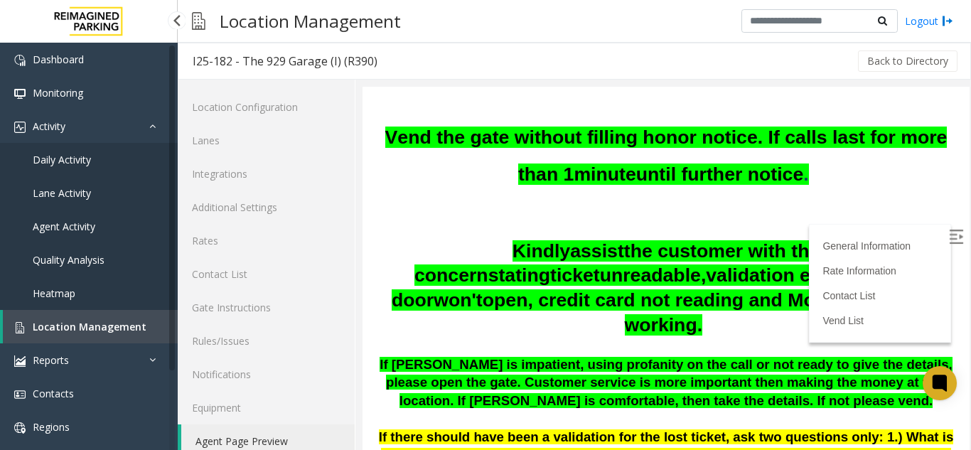
click at [40, 336] on link "Location Management" at bounding box center [90, 326] width 175 height 33
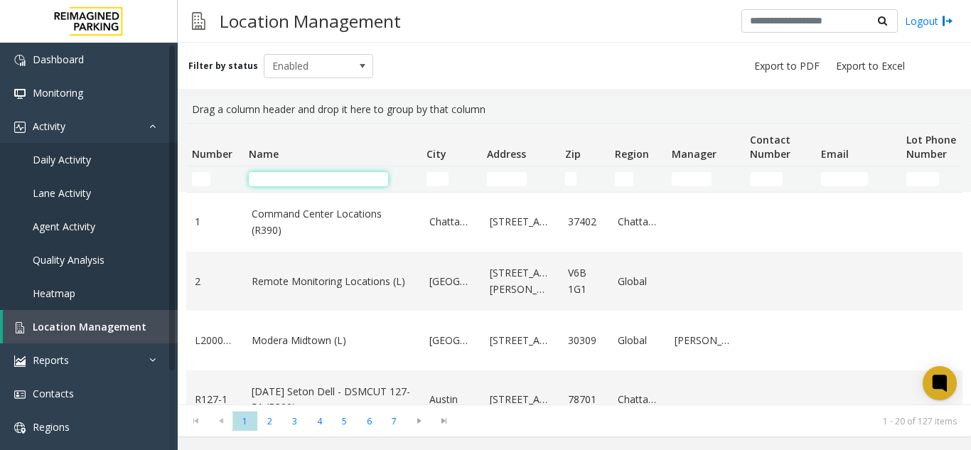
click at [275, 185] on input "Name Filter" at bounding box center [318, 179] width 139 height 14
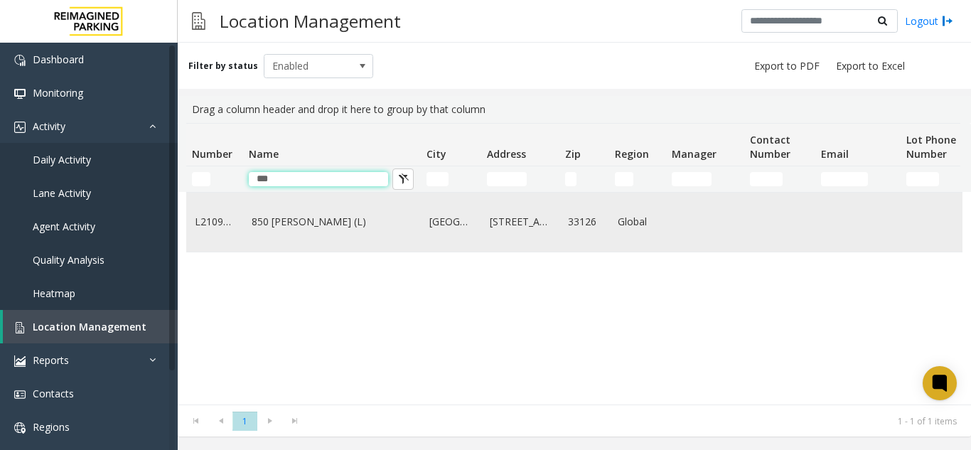
type input "***"
click at [276, 219] on link "850 [PERSON_NAME] (L)" at bounding box center [332, 222] width 161 height 16
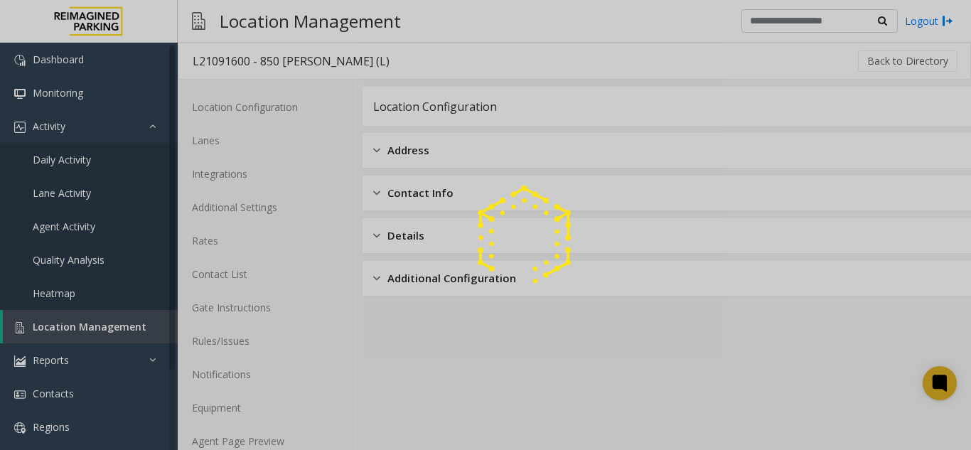
click at [215, 435] on div at bounding box center [485, 225] width 971 height 450
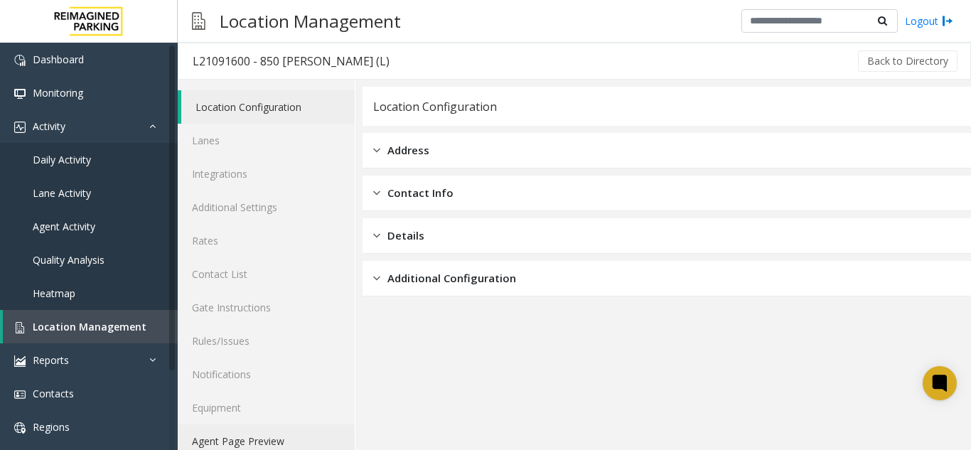
click at [215, 435] on link "Agent Page Preview" at bounding box center [266, 440] width 177 height 33
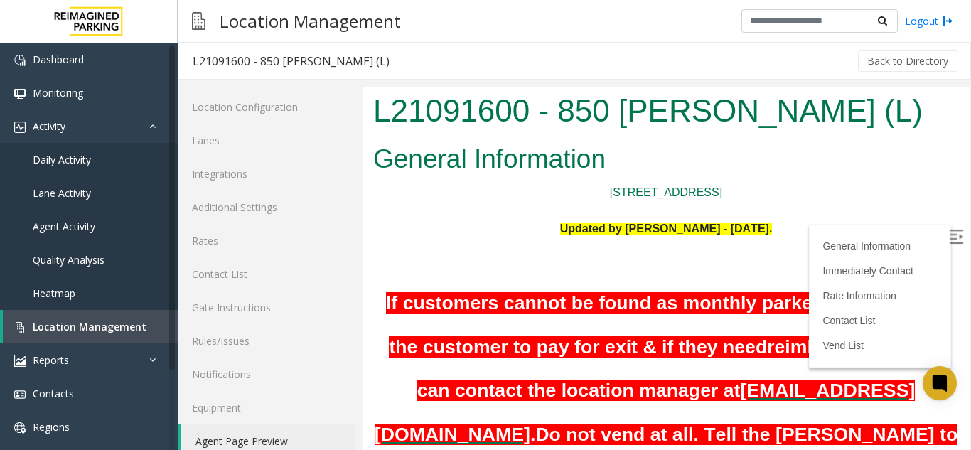
click at [948, 236] on img at bounding box center [955, 236] width 14 height 14
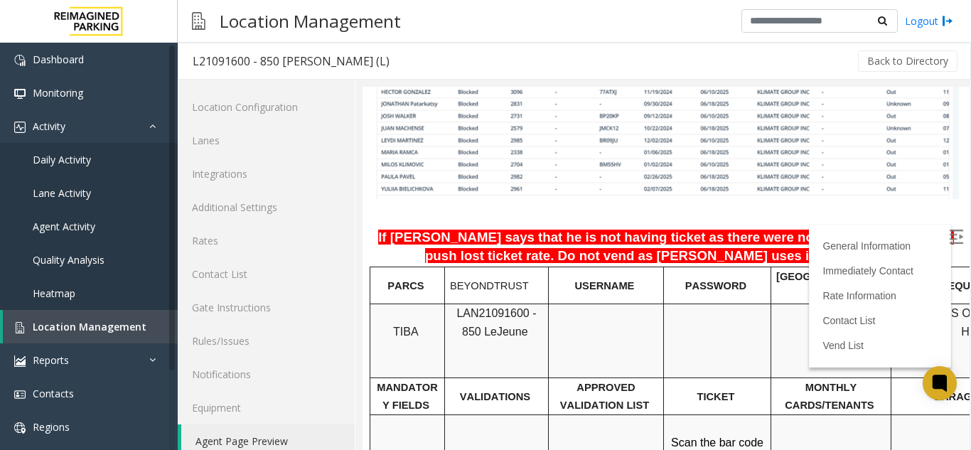
scroll to position [995, 0]
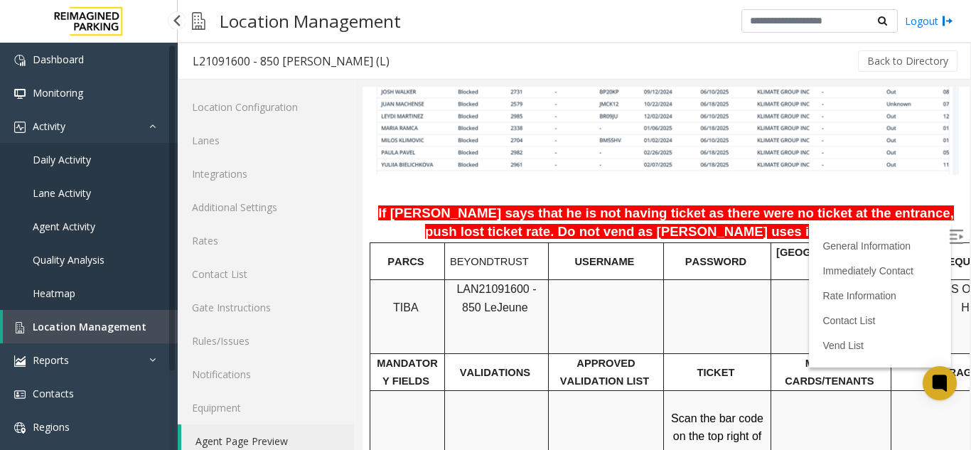
click at [121, 323] on span "Location Management" at bounding box center [90, 326] width 114 height 13
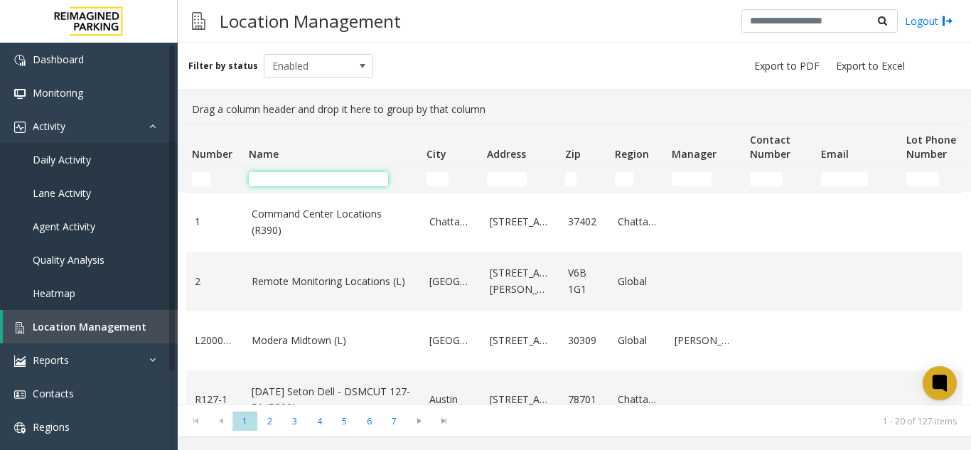
click at [283, 175] on input "Name Filter" at bounding box center [318, 179] width 139 height 14
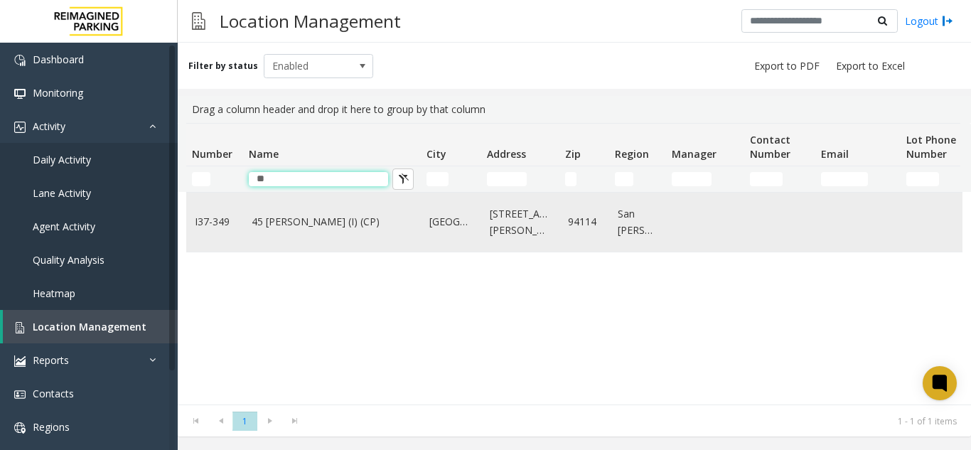
type input "**"
click at [269, 227] on link "45 [PERSON_NAME] (I) (CP)" at bounding box center [332, 222] width 161 height 16
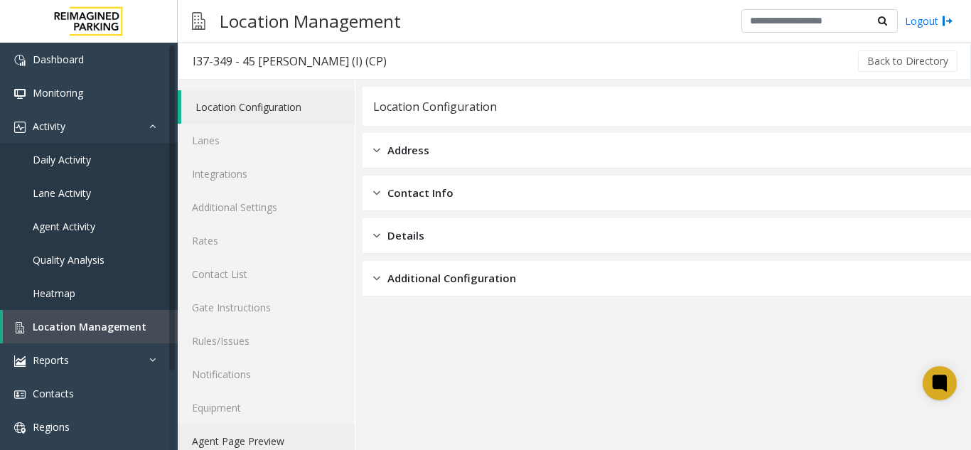
click at [210, 447] on link "Agent Page Preview" at bounding box center [266, 440] width 177 height 33
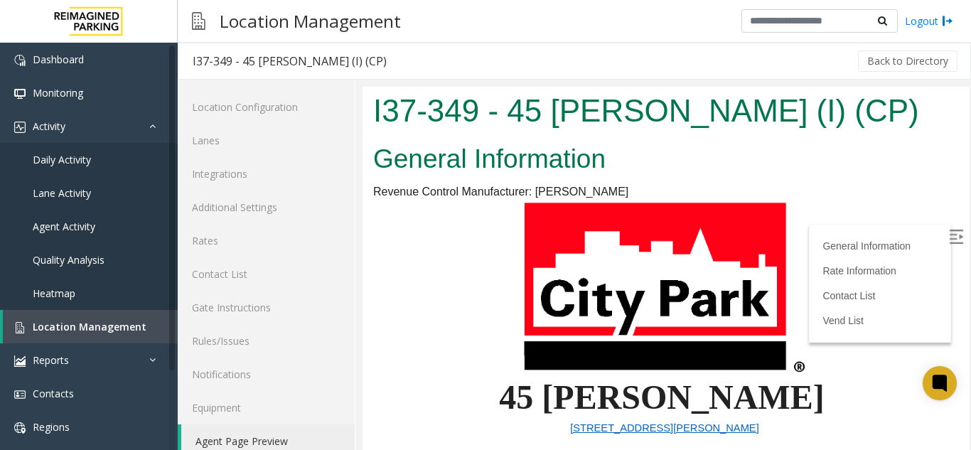
click at [946, 238] on label at bounding box center [956, 238] width 21 height 21
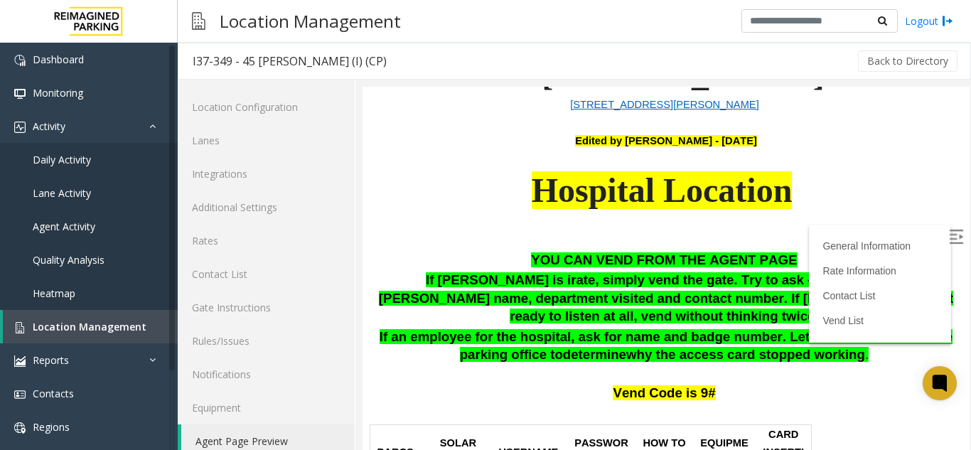
scroll to position [355, 0]
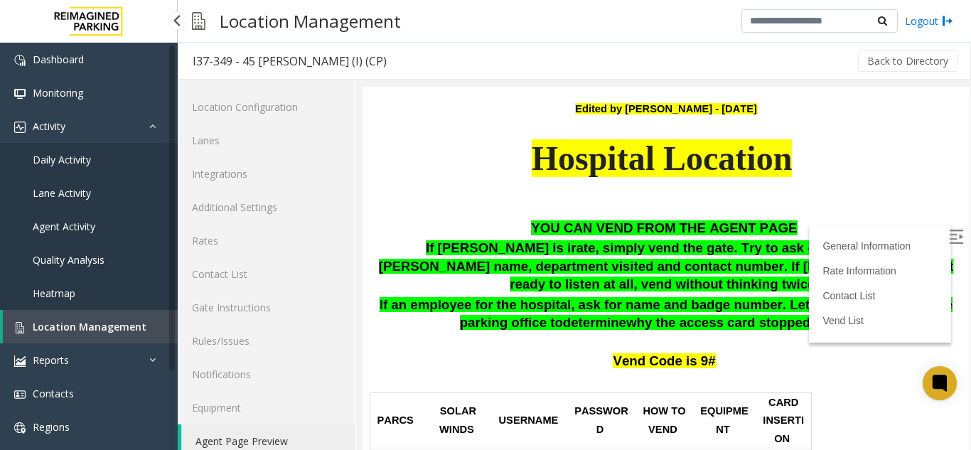
click at [74, 326] on span "Location Management" at bounding box center [90, 326] width 114 height 13
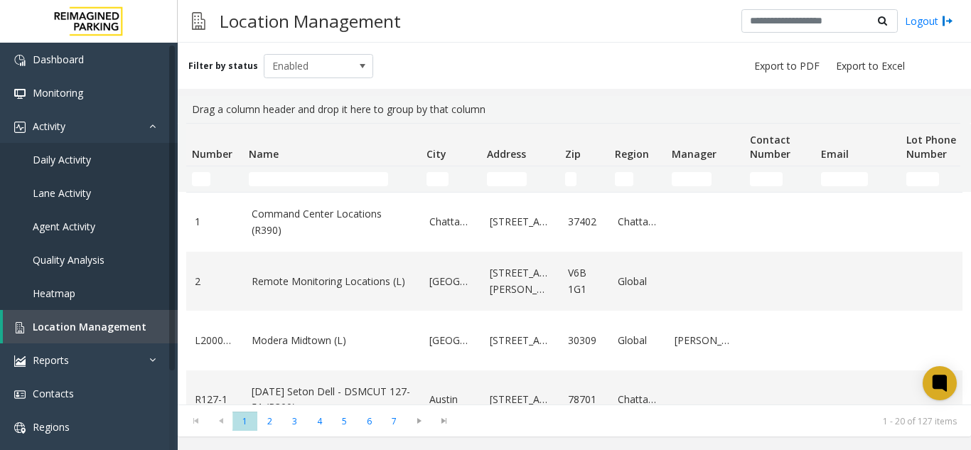
click at [326, 188] on td "Name Filter" at bounding box center [332, 179] width 178 height 26
click at [333, 174] on input "Name Filter" at bounding box center [318, 179] width 139 height 14
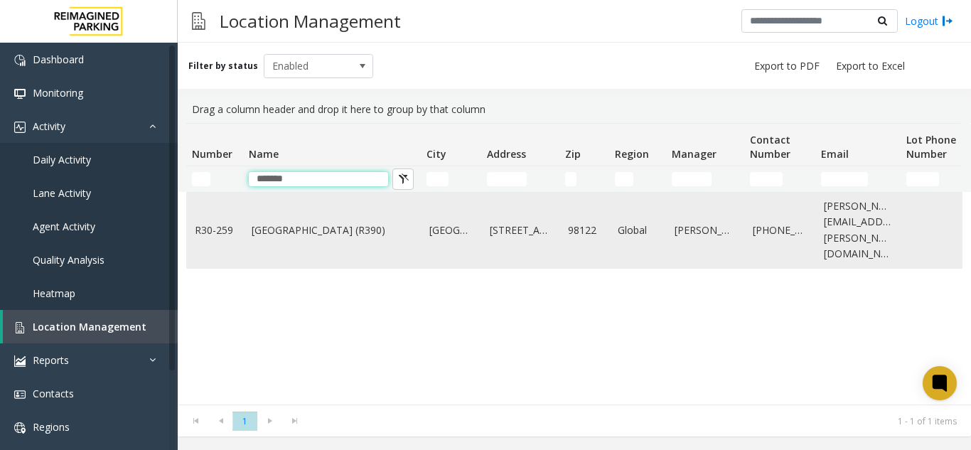
type input "******"
click at [323, 225] on link "[GEOGRAPHIC_DATA] (R390)" at bounding box center [332, 230] width 161 height 16
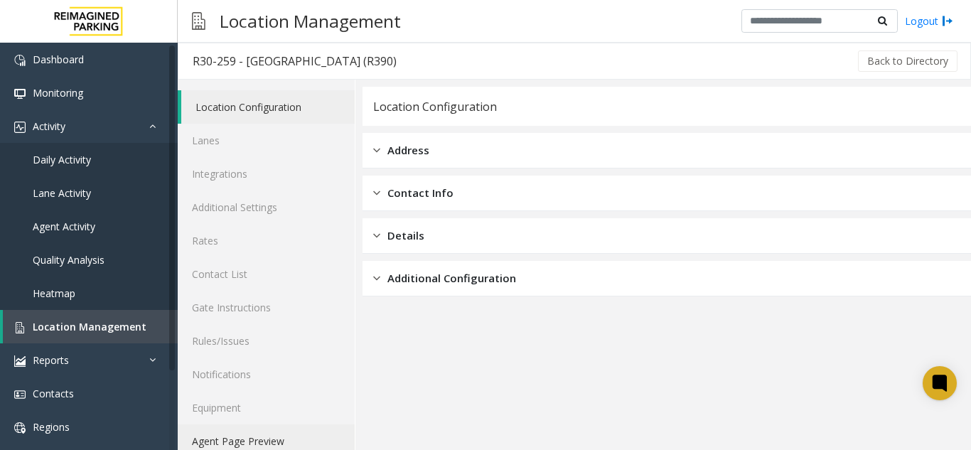
click at [302, 442] on link "Agent Page Preview" at bounding box center [266, 440] width 177 height 33
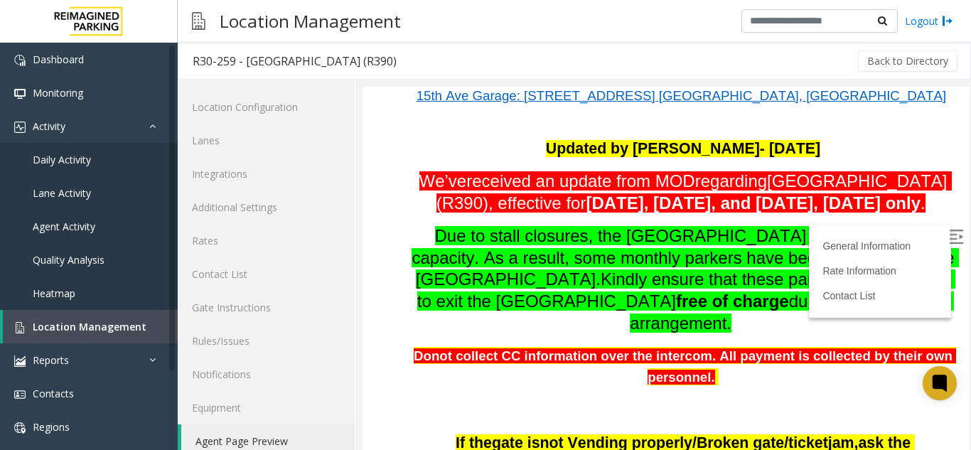
scroll to position [213, 0]
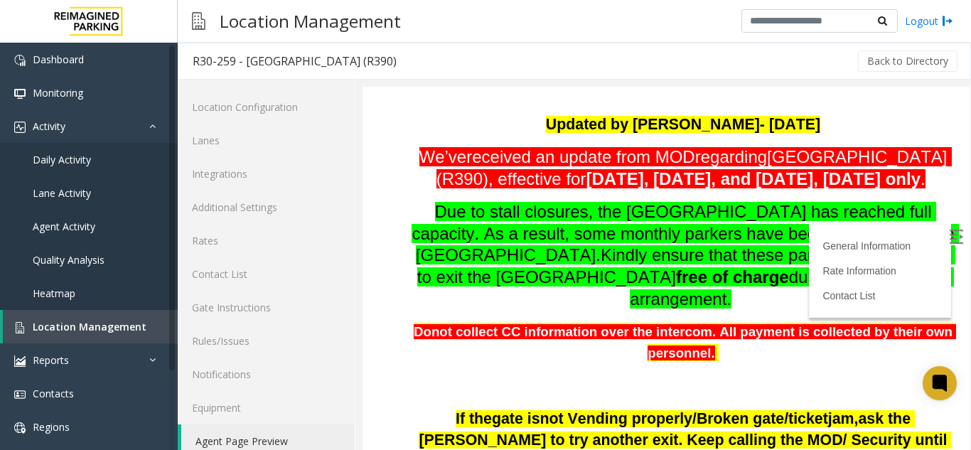
click at [948, 238] on img at bounding box center [955, 236] width 14 height 14
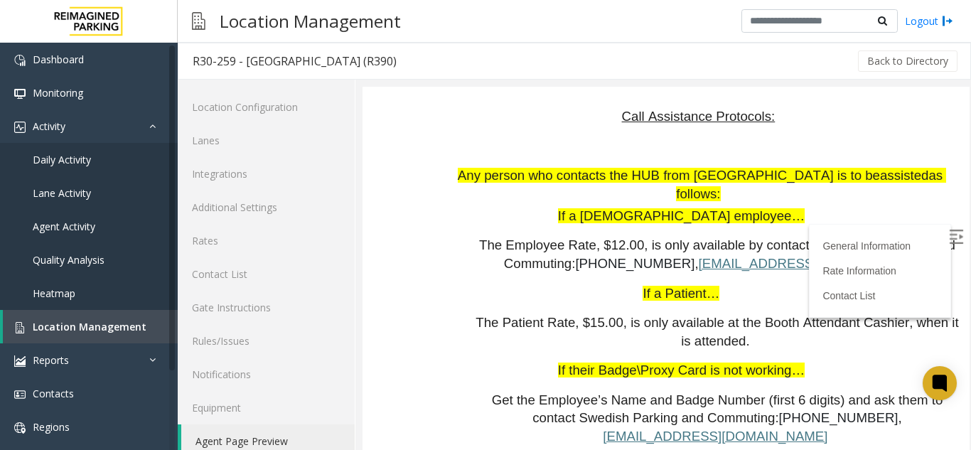
scroll to position [2700, 0]
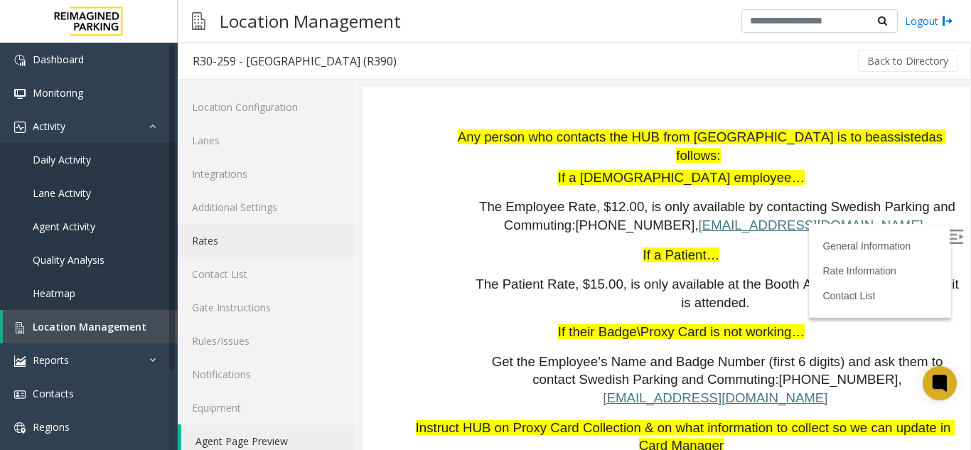
click at [233, 247] on link "Rates" at bounding box center [266, 240] width 177 height 33
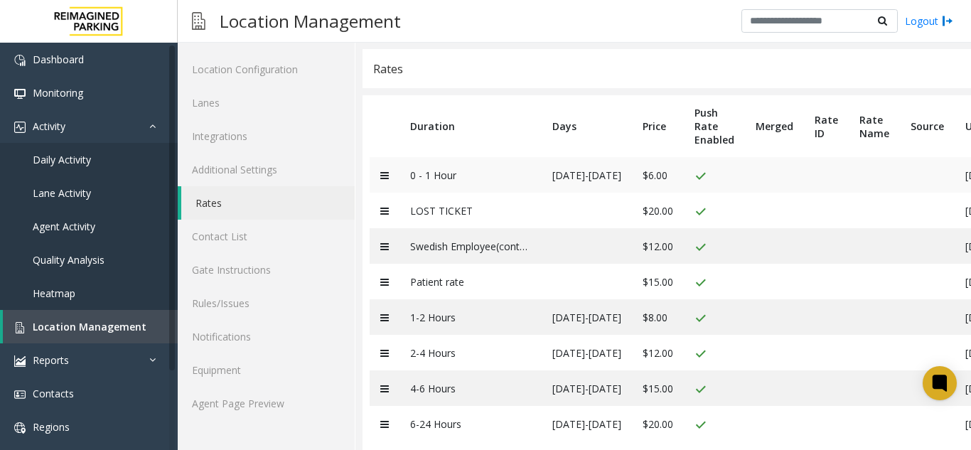
scroll to position [68, 0]
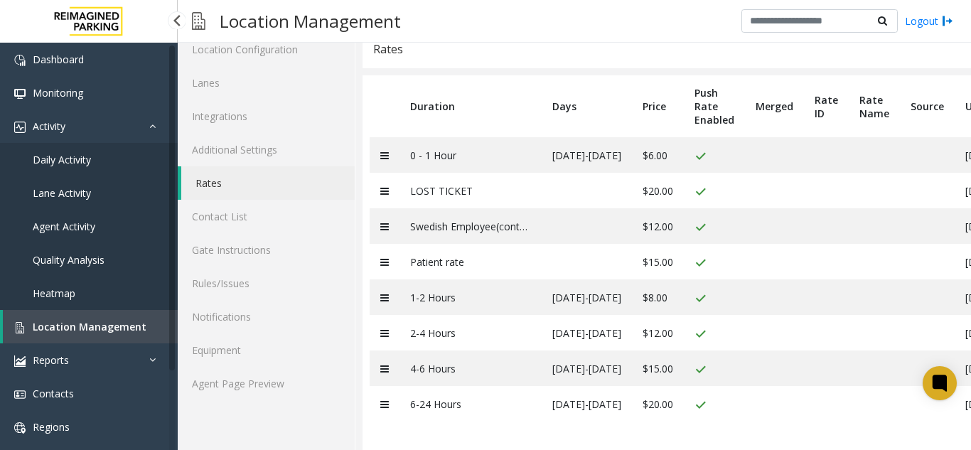
click at [74, 324] on span "Location Management" at bounding box center [90, 326] width 114 height 13
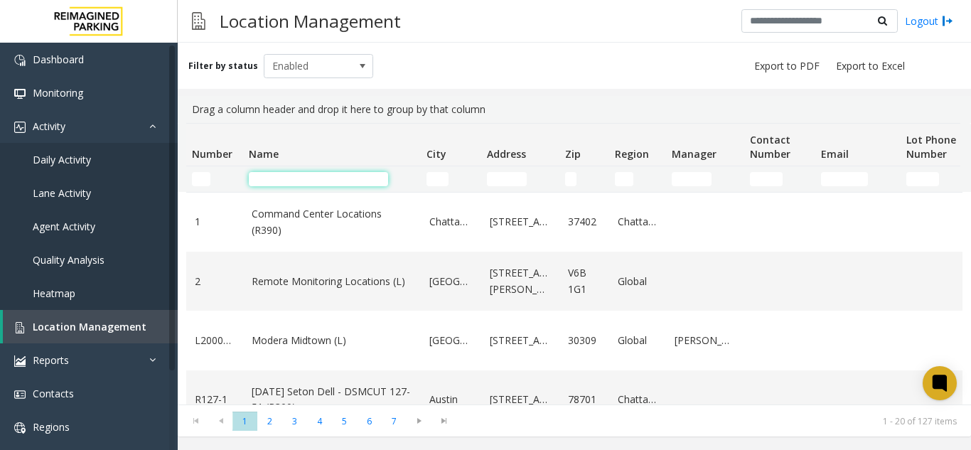
click at [264, 177] on input "Name Filter" at bounding box center [318, 179] width 139 height 14
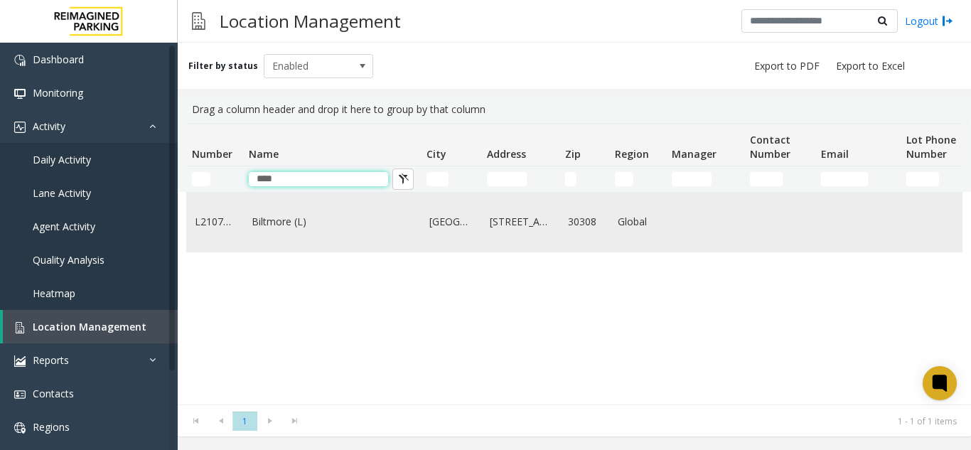
type input "****"
click at [260, 229] on link "Biltmore (L)" at bounding box center [332, 222] width 161 height 16
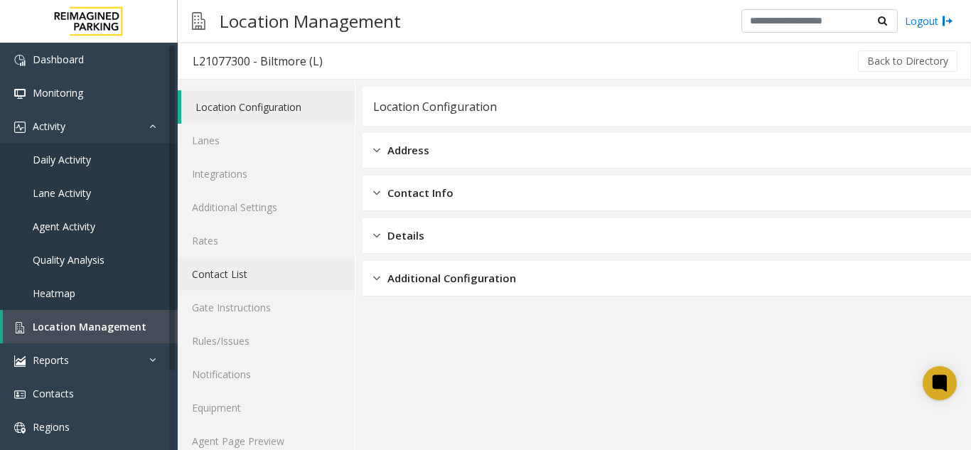
scroll to position [18, 0]
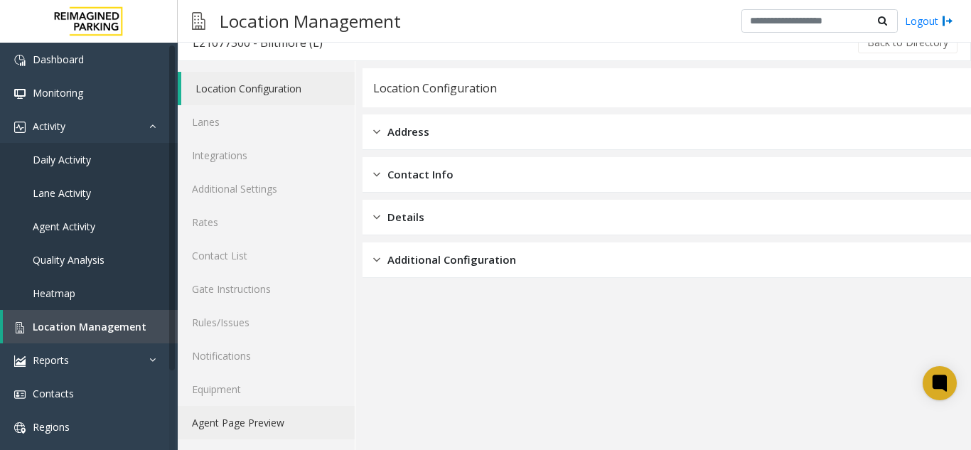
click at [250, 419] on link "Agent Page Preview" at bounding box center [266, 422] width 177 height 33
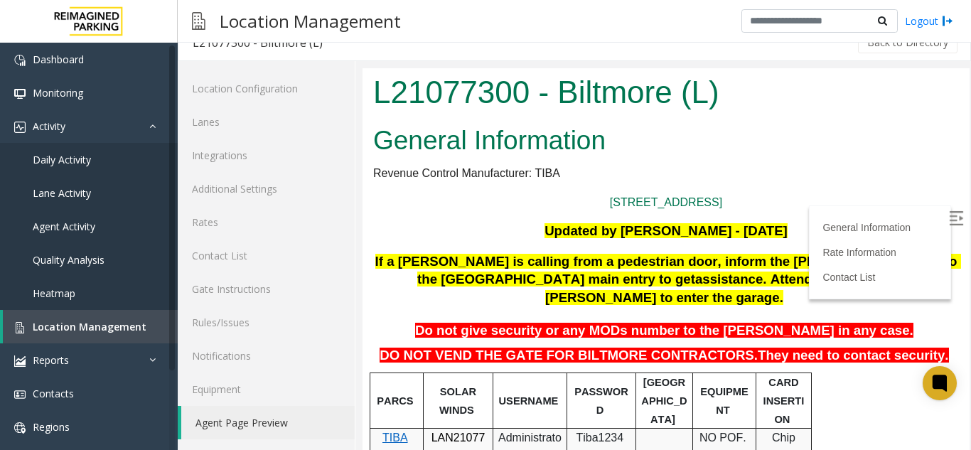
click at [948, 222] on img at bounding box center [955, 218] width 14 height 14
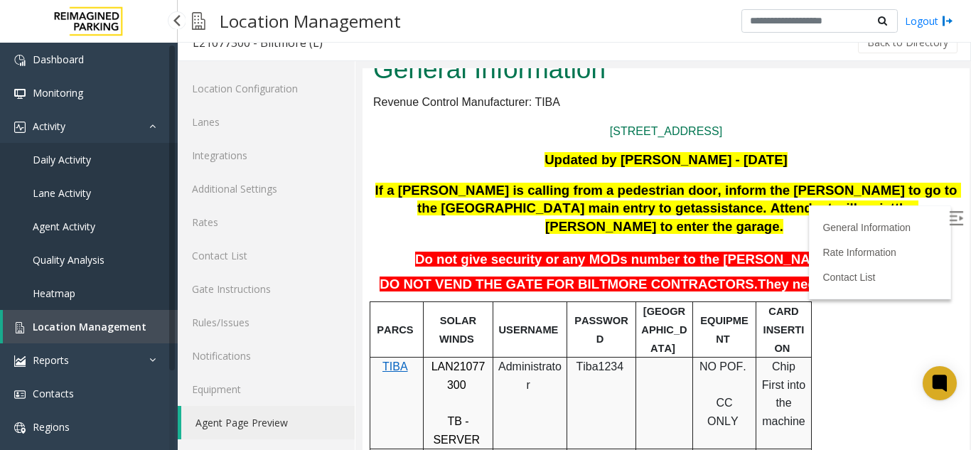
click at [90, 313] on link "Location Management" at bounding box center [90, 326] width 175 height 33
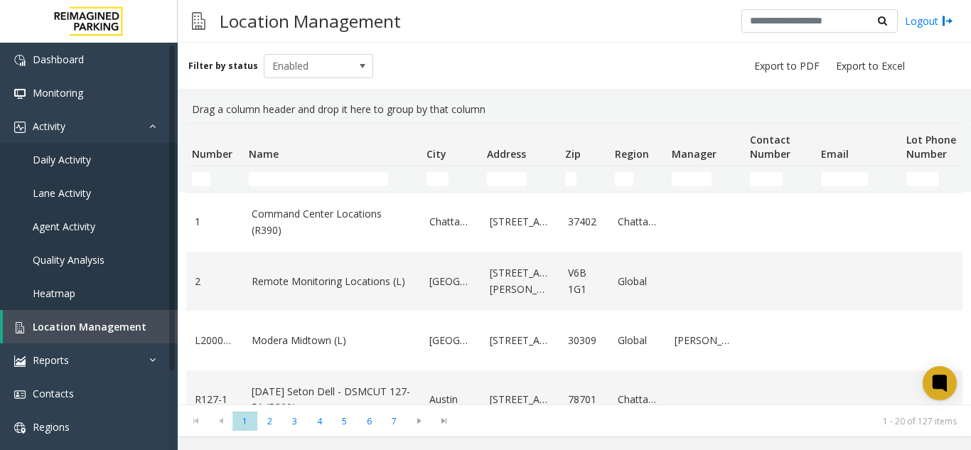
click at [288, 168] on td "Name Filter" at bounding box center [332, 179] width 178 height 26
click at [287, 178] on input "Name Filter" at bounding box center [318, 179] width 139 height 14
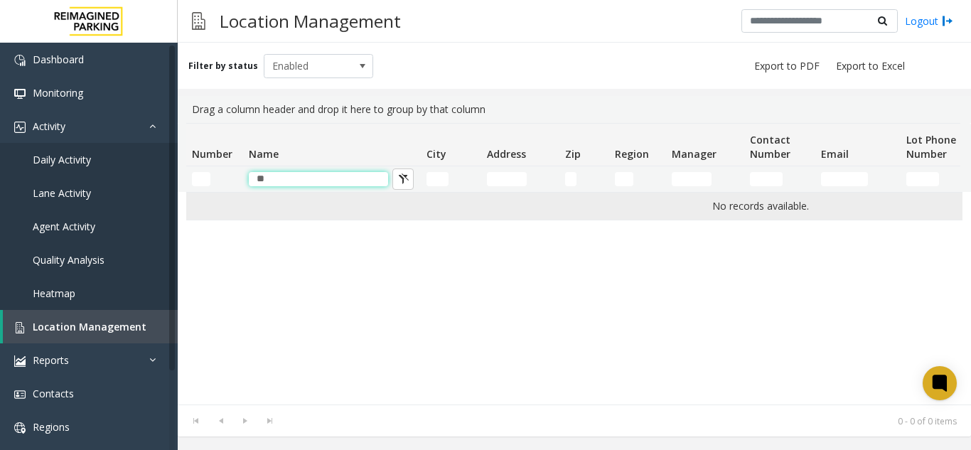
type input "*"
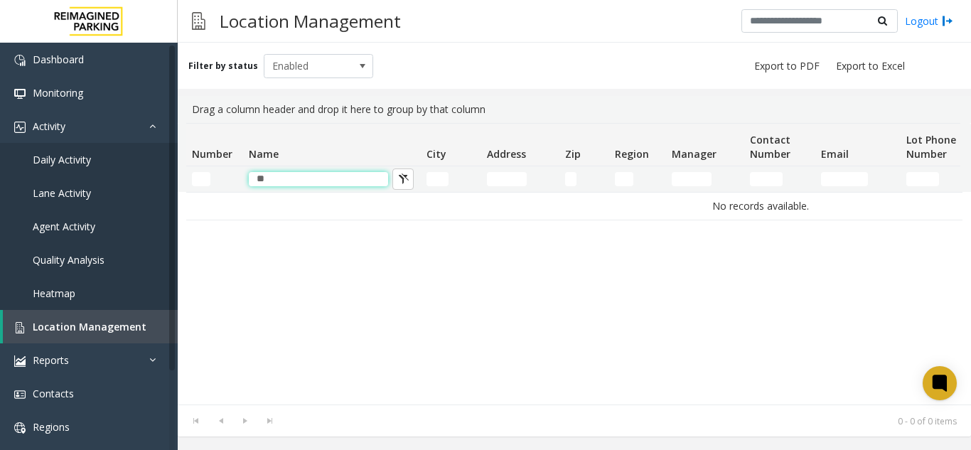
type input "*"
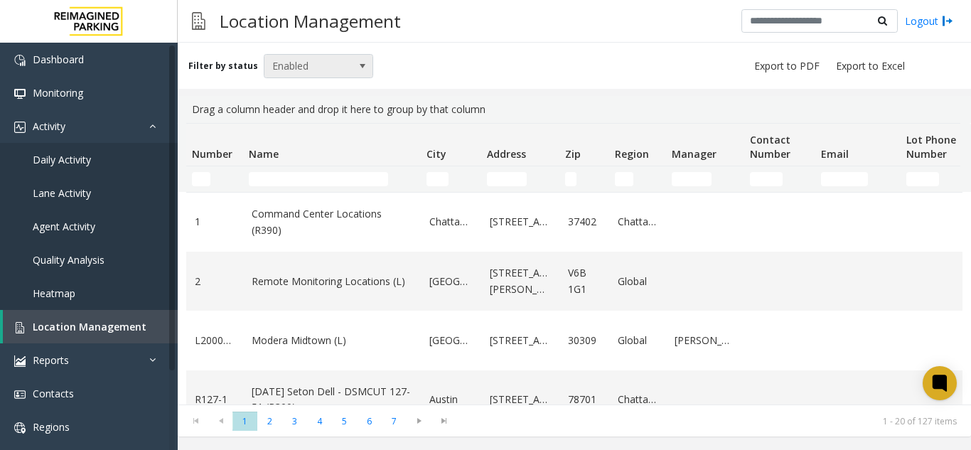
click at [345, 68] on span "Enabled" at bounding box center [307, 66] width 87 height 23
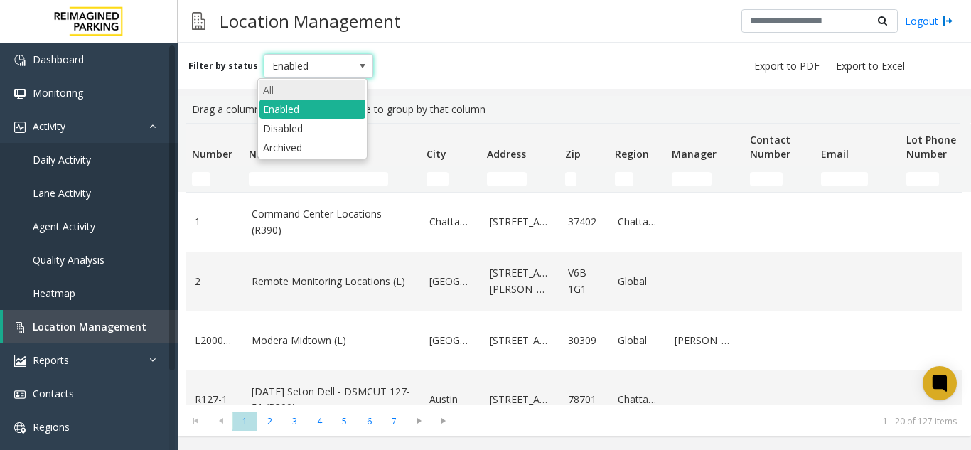
click at [313, 84] on li "All" at bounding box center [312, 89] width 106 height 19
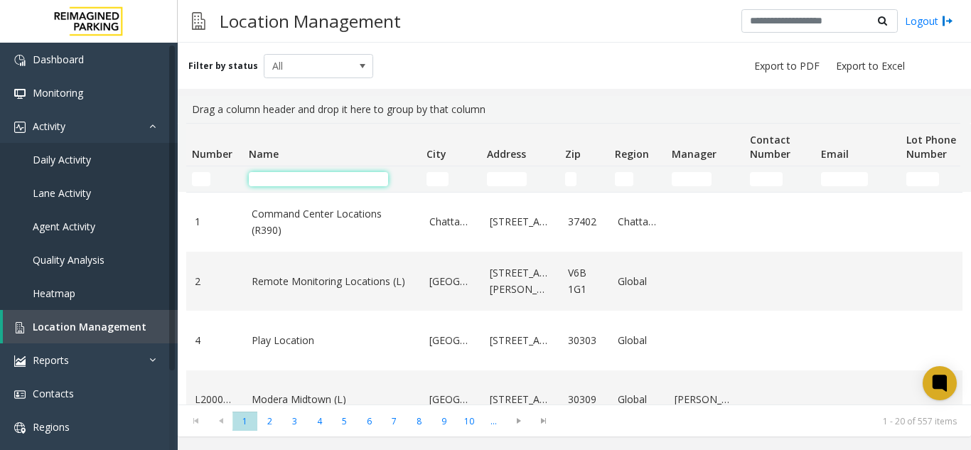
click at [262, 178] on input "Name Filter" at bounding box center [318, 179] width 139 height 14
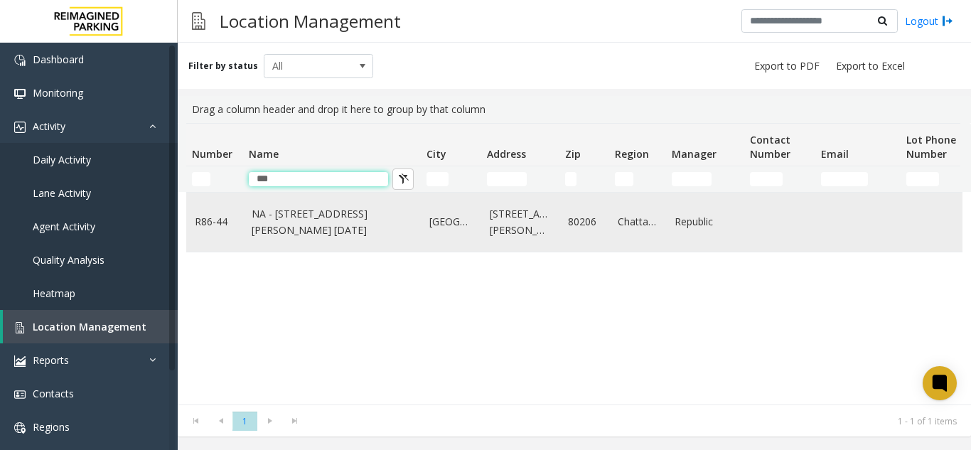
type input "***"
click at [259, 237] on link "NA - [STREET_ADDRESS][PERSON_NAME] [DATE]" at bounding box center [332, 222] width 161 height 32
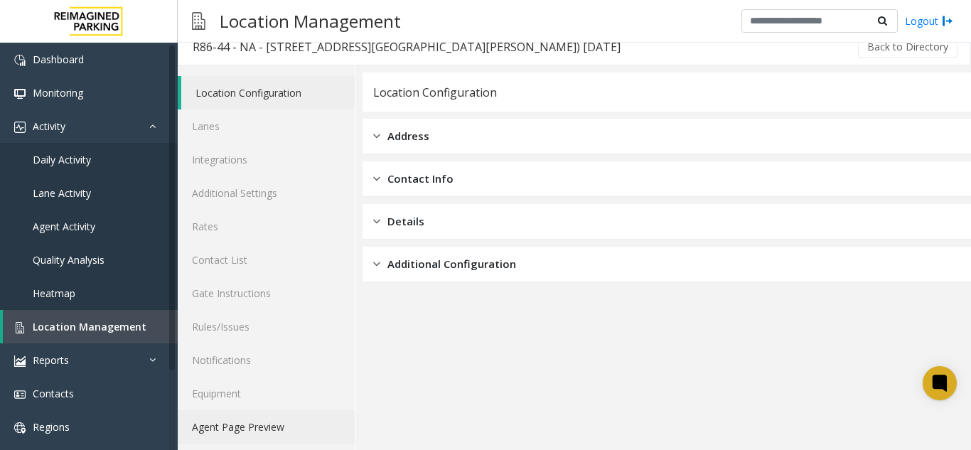
scroll to position [18, 0]
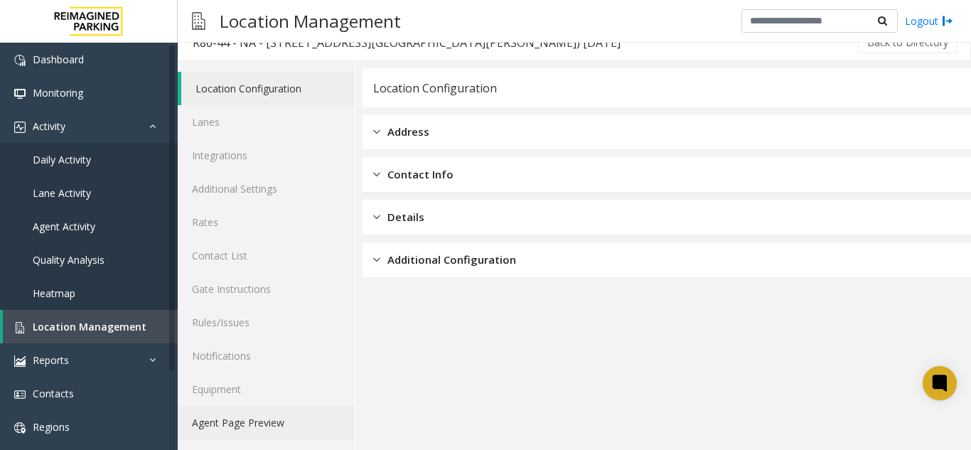
click at [221, 420] on link "Agent Page Preview" at bounding box center [266, 422] width 177 height 33
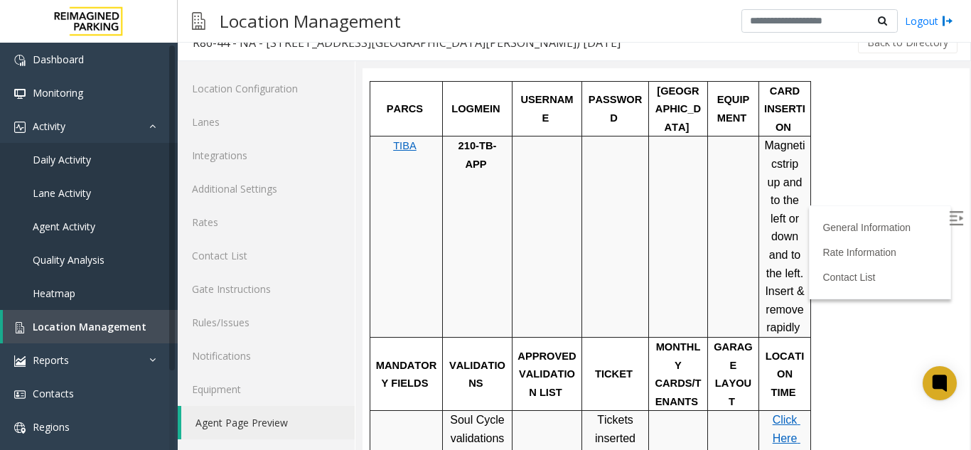
scroll to position [673, 0]
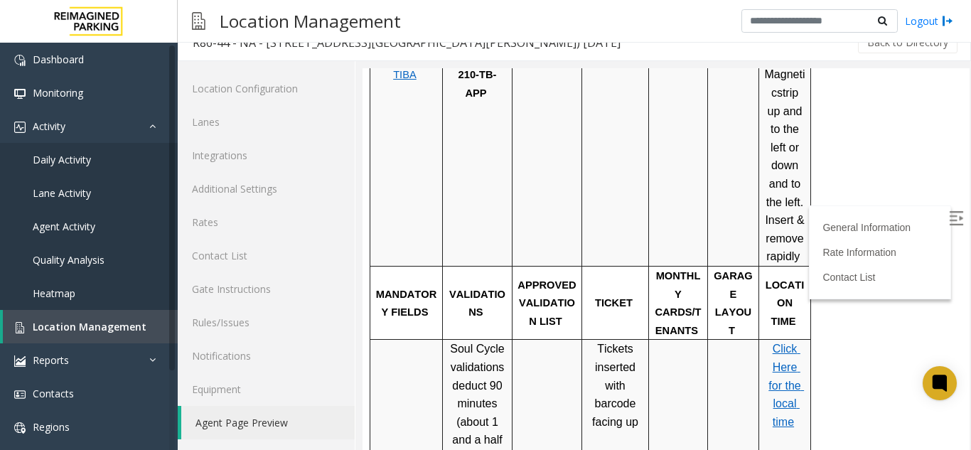
click at [946, 220] on label at bounding box center [956, 220] width 21 height 21
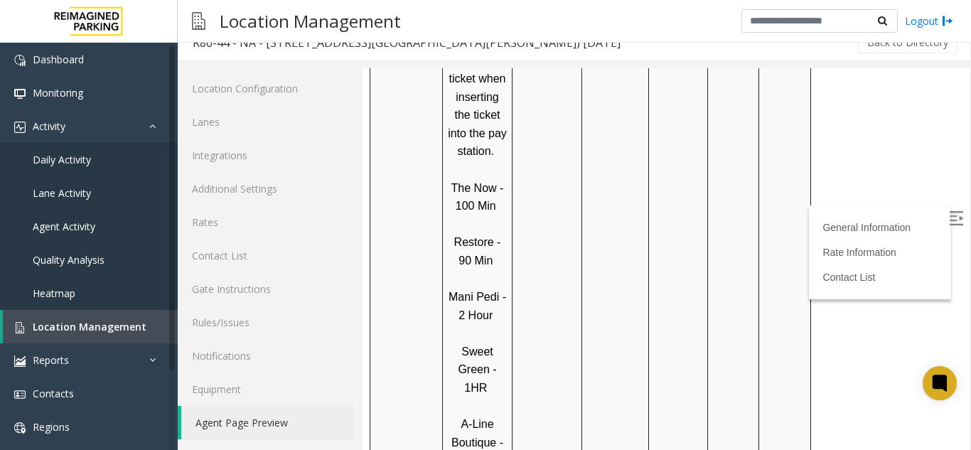
scroll to position [1432, 0]
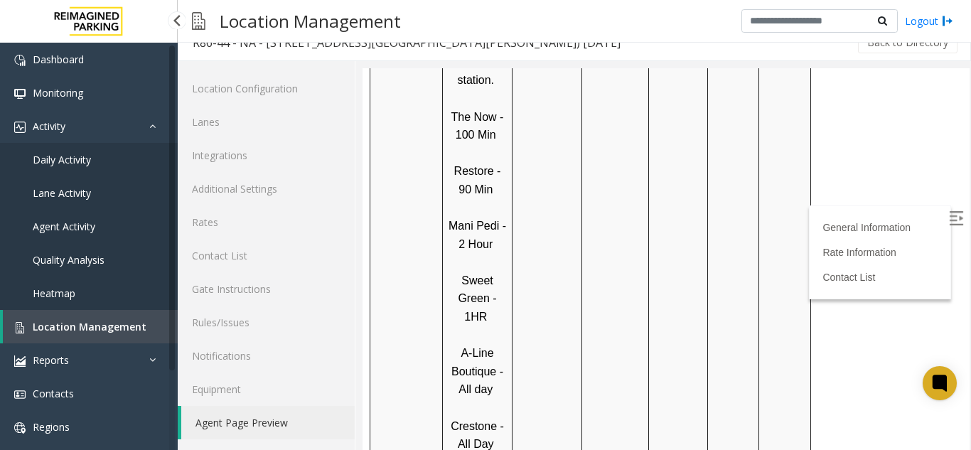
click at [139, 318] on link "Location Management" at bounding box center [90, 326] width 175 height 33
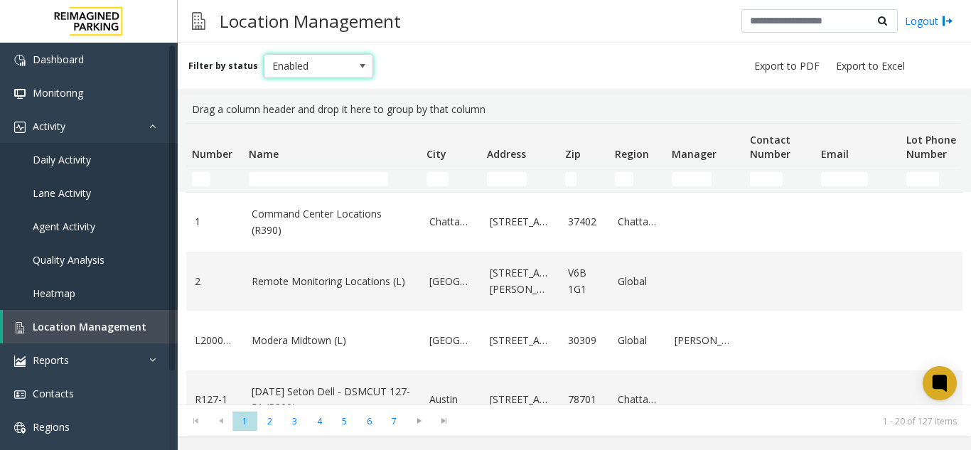
click at [295, 63] on span "Enabled" at bounding box center [307, 66] width 87 height 23
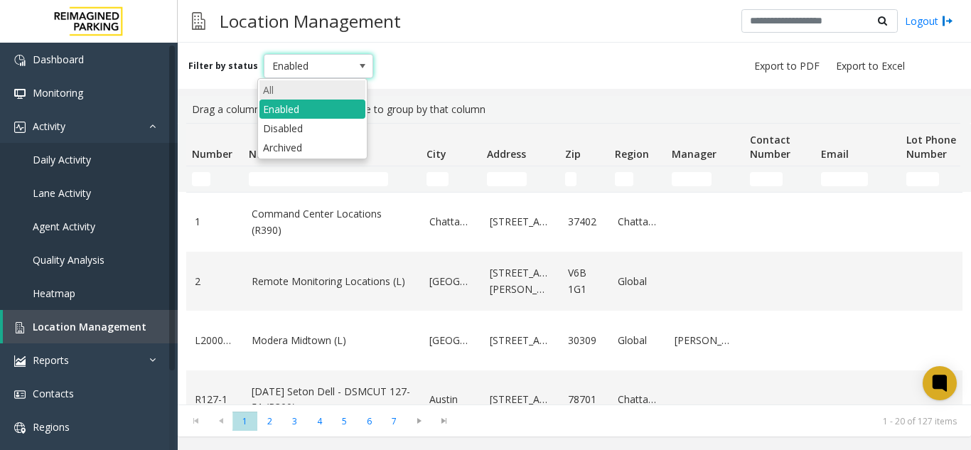
click at [271, 84] on li "All" at bounding box center [312, 89] width 106 height 19
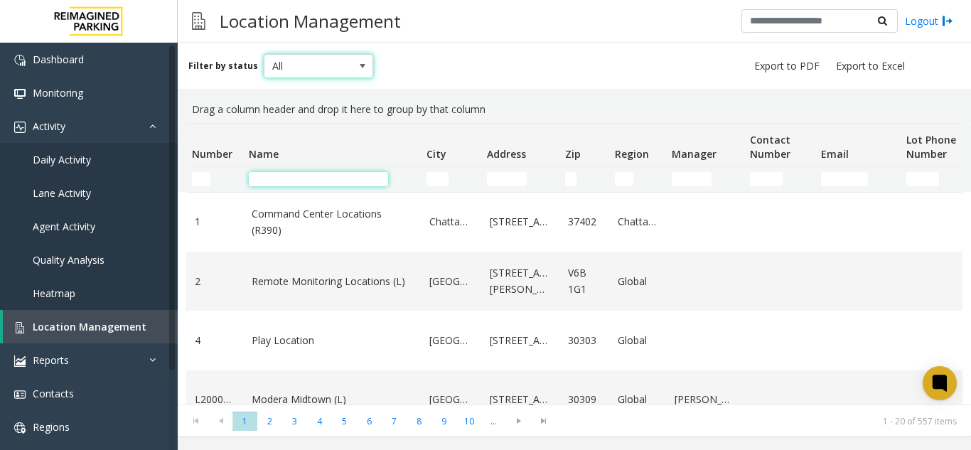
click at [271, 182] on input "Name Filter" at bounding box center [318, 179] width 139 height 14
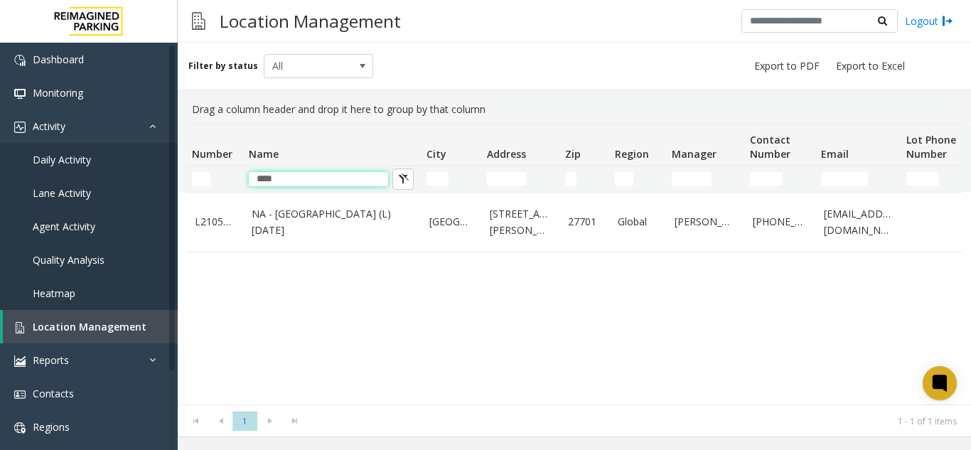
type input "****"
click at [276, 212] on link "NA - [GEOGRAPHIC_DATA] (L) [DATE]" at bounding box center [332, 222] width 161 height 32
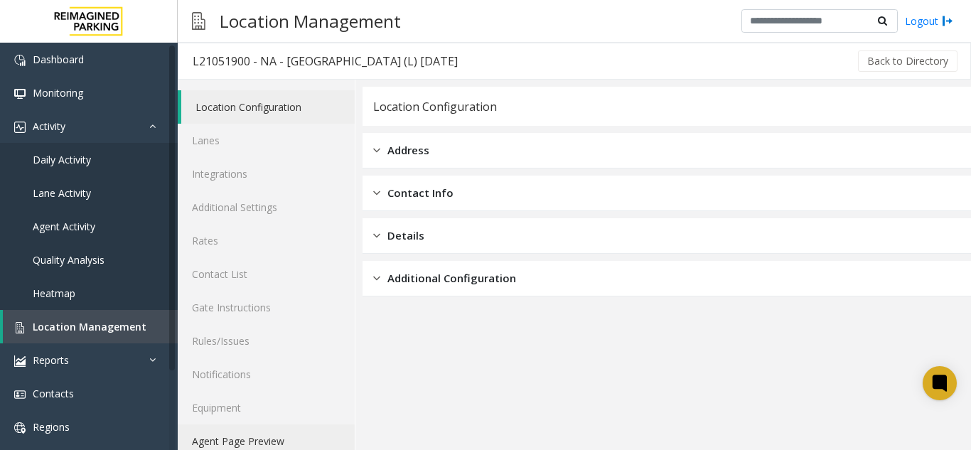
click at [239, 426] on link "Agent Page Preview" at bounding box center [266, 440] width 177 height 33
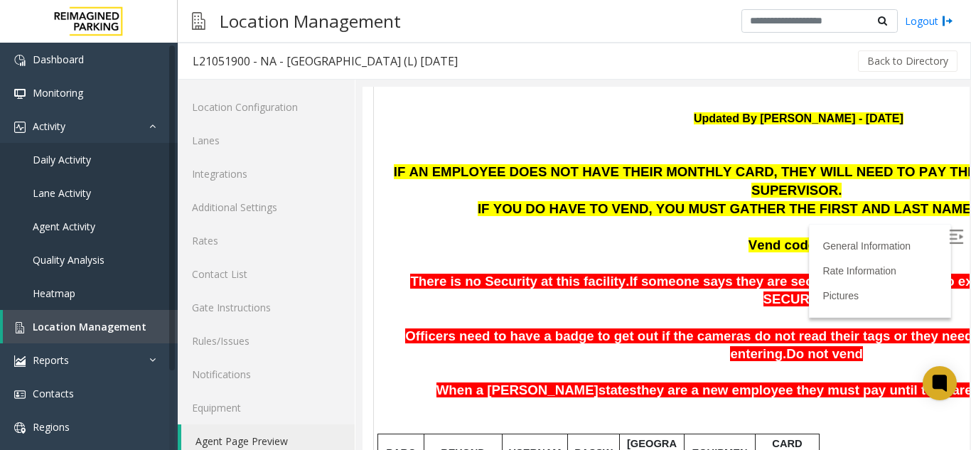
scroll to position [193, 0]
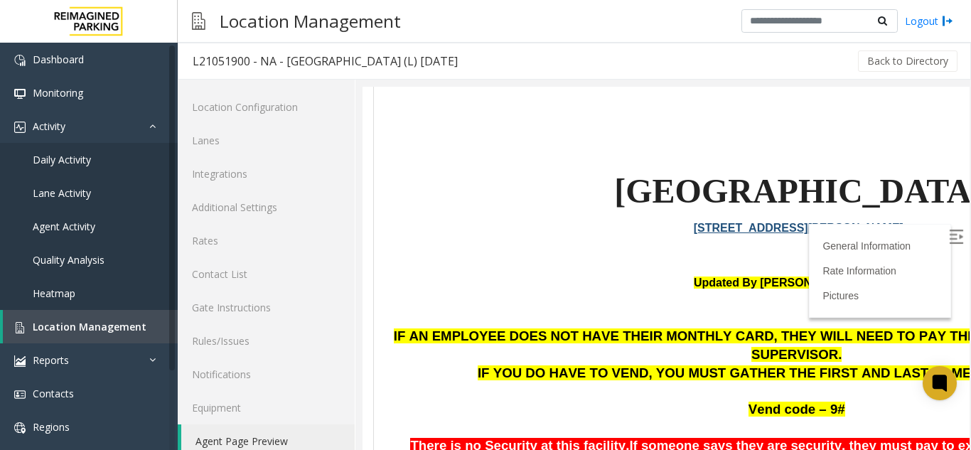
click at [948, 232] on img at bounding box center [955, 236] width 14 height 14
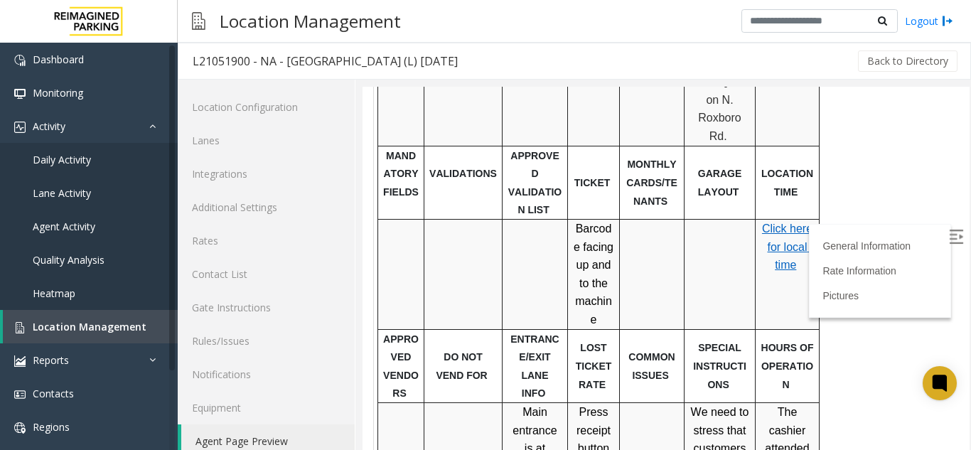
scroll to position [2210, 0]
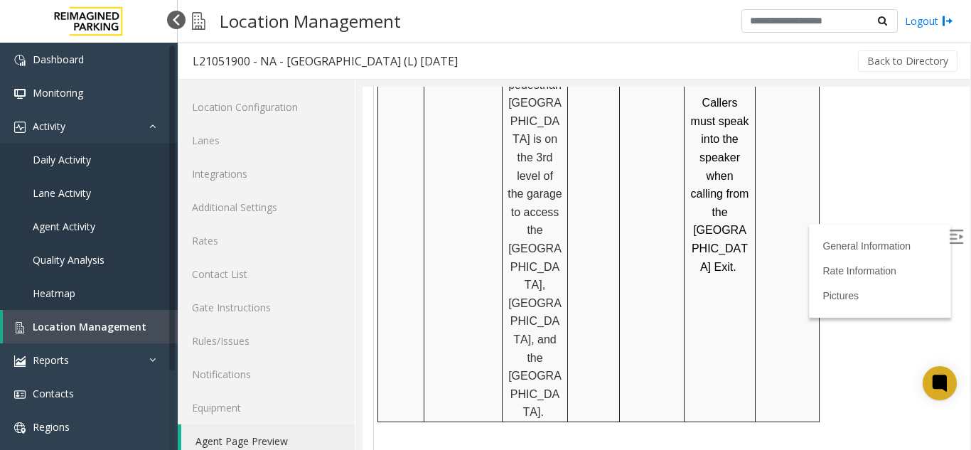
click at [179, 22] on div at bounding box center [176, 20] width 18 height 18
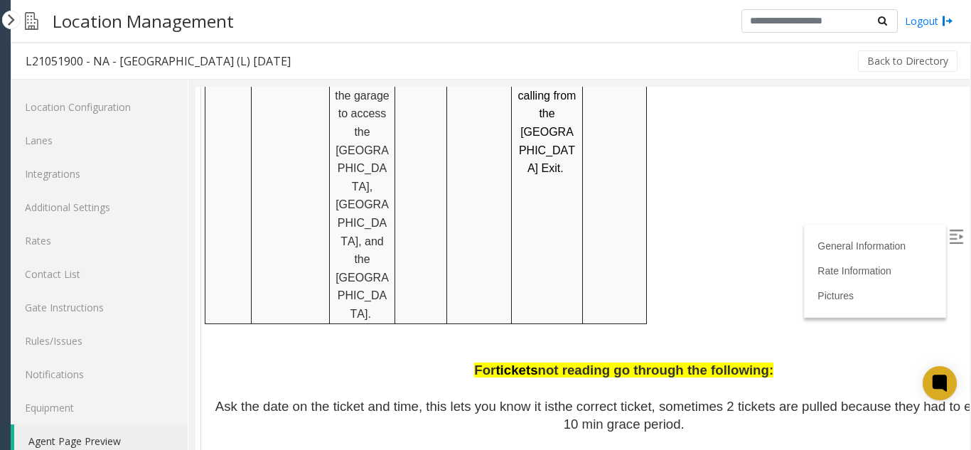
scroll to position [2352, 21]
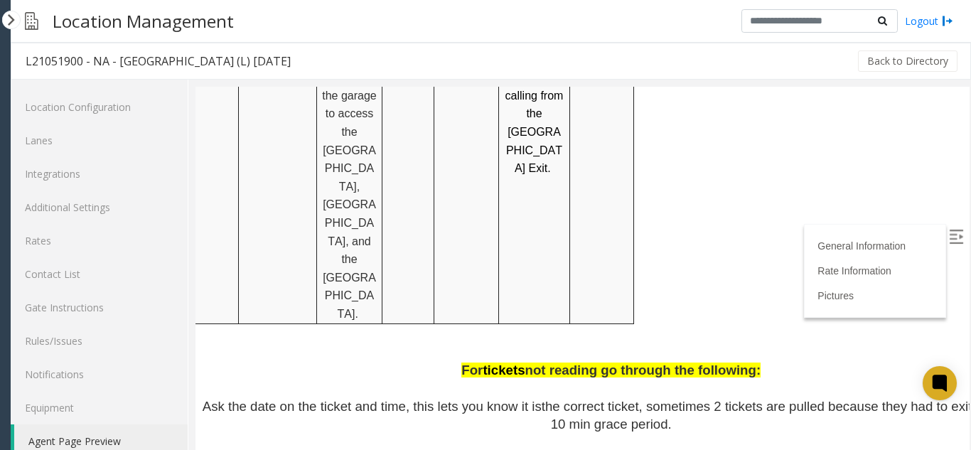
drag, startPoint x: 483, startPoint y: 246, endPoint x: 512, endPoint y: 245, distance: 29.1
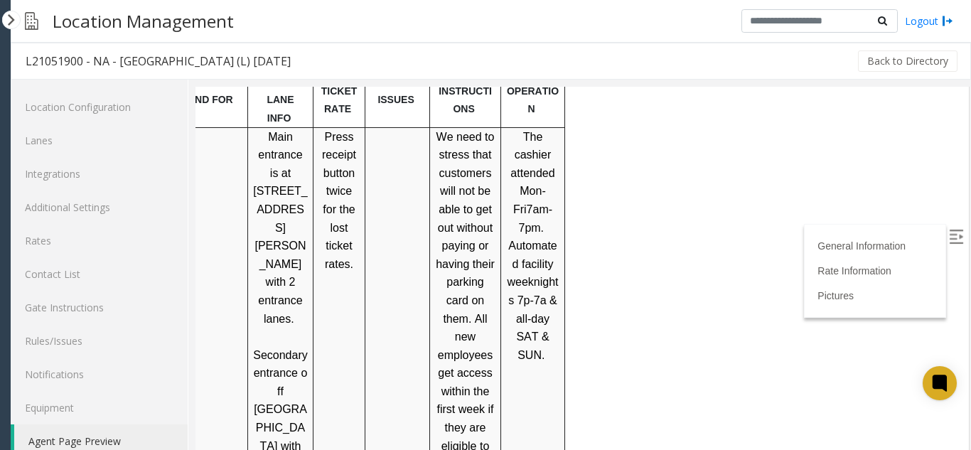
scroll to position [1847, 72]
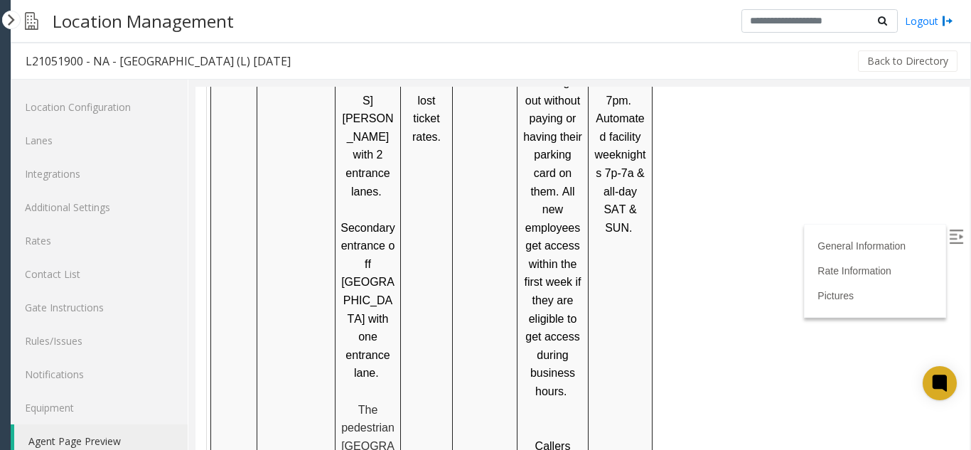
drag, startPoint x: 363, startPoint y: 243, endPoint x: 276, endPoint y: 306, distance: 106.9
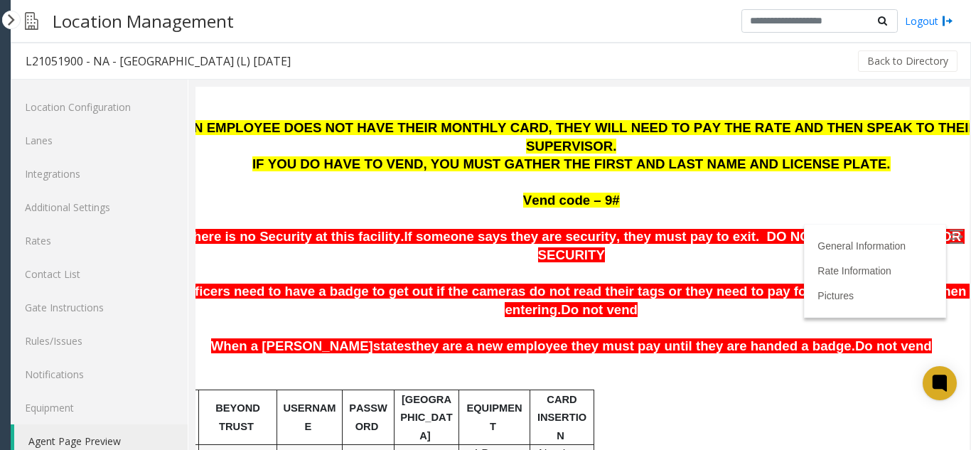
scroll to position [445, 109]
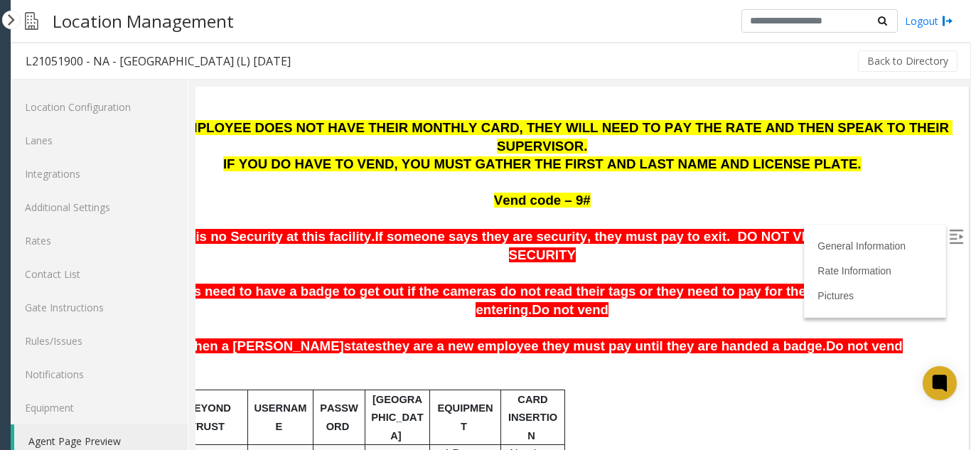
drag, startPoint x: 276, startPoint y: 306, endPoint x: 327, endPoint y: 308, distance: 50.5
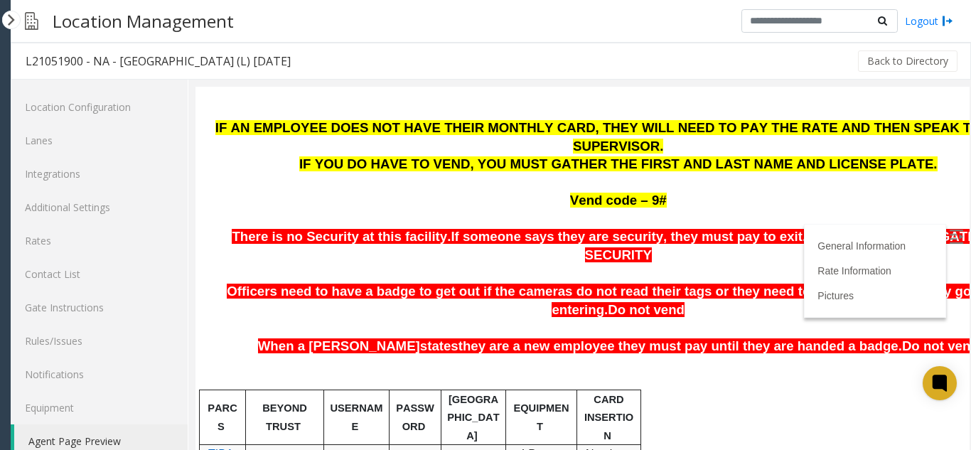
scroll to position [445, 0]
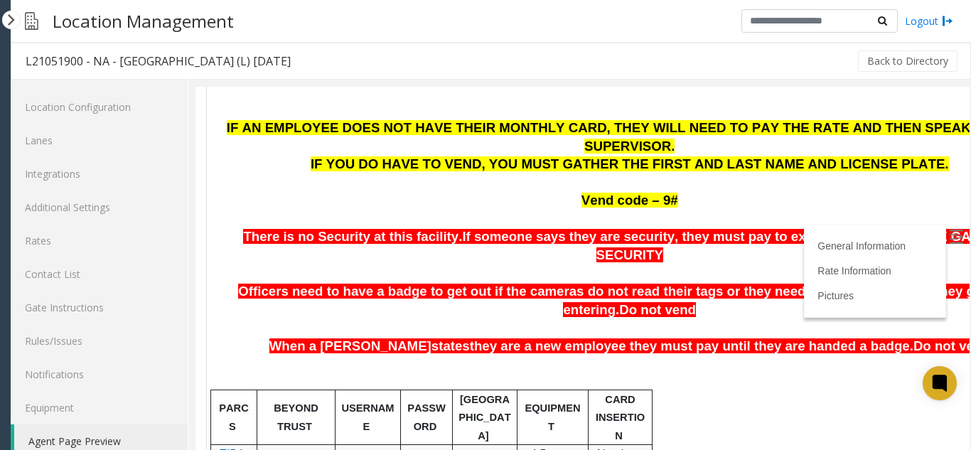
drag, startPoint x: 327, startPoint y: 308, endPoint x: 275, endPoint y: 304, distance: 52.0
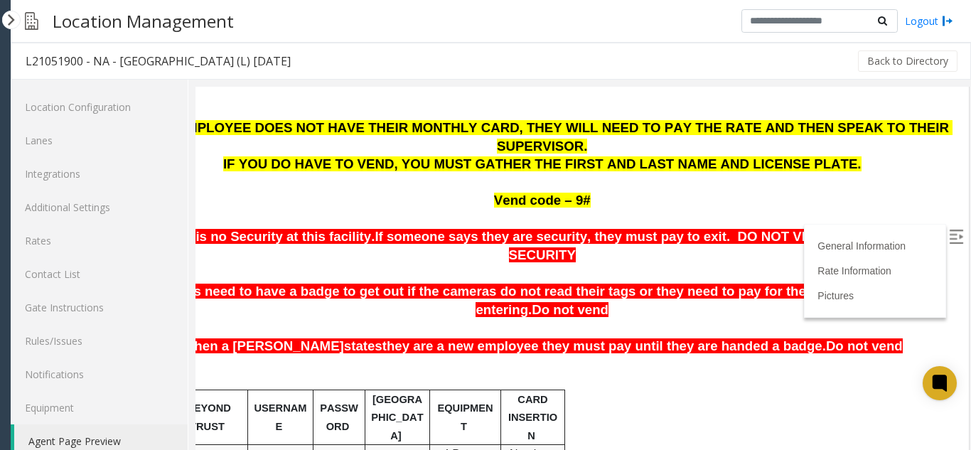
scroll to position [445, 109]
drag, startPoint x: 275, startPoint y: 304, endPoint x: 293, endPoint y: 302, distance: 18.6
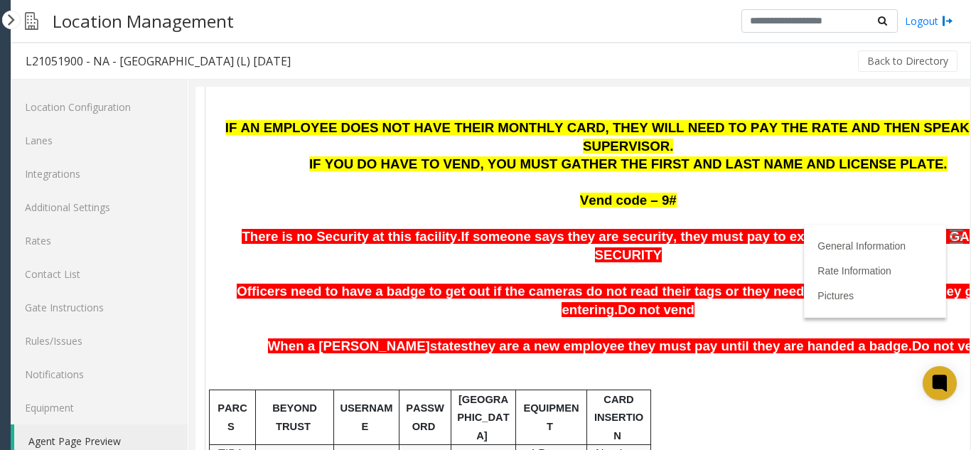
scroll to position [445, 0]
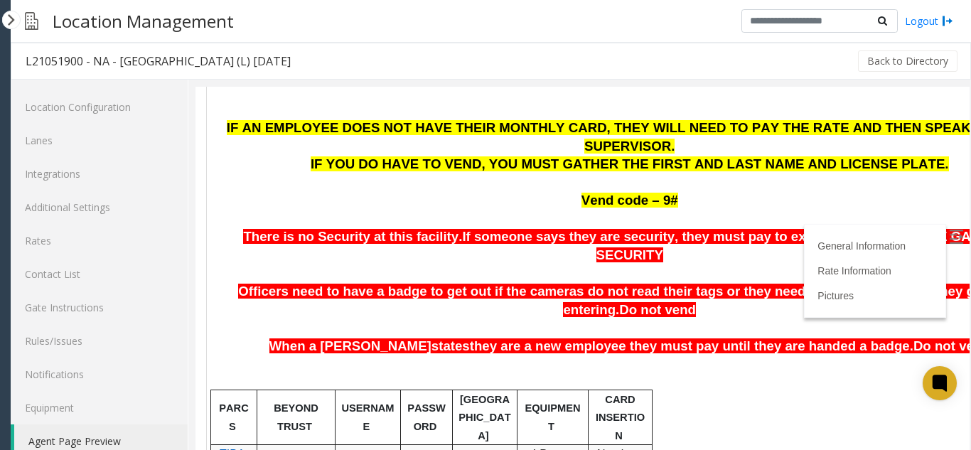
drag, startPoint x: 293, startPoint y: 302, endPoint x: 229, endPoint y: 297, distance: 64.8
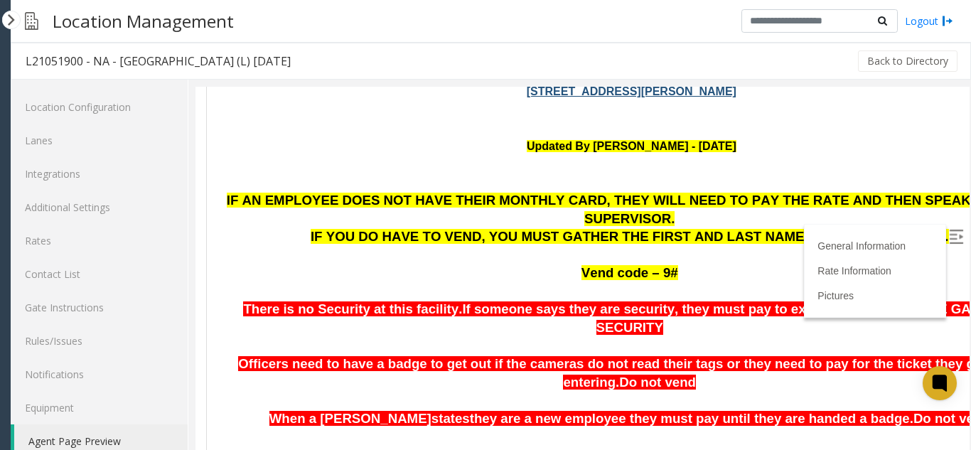
scroll to position [374, 0]
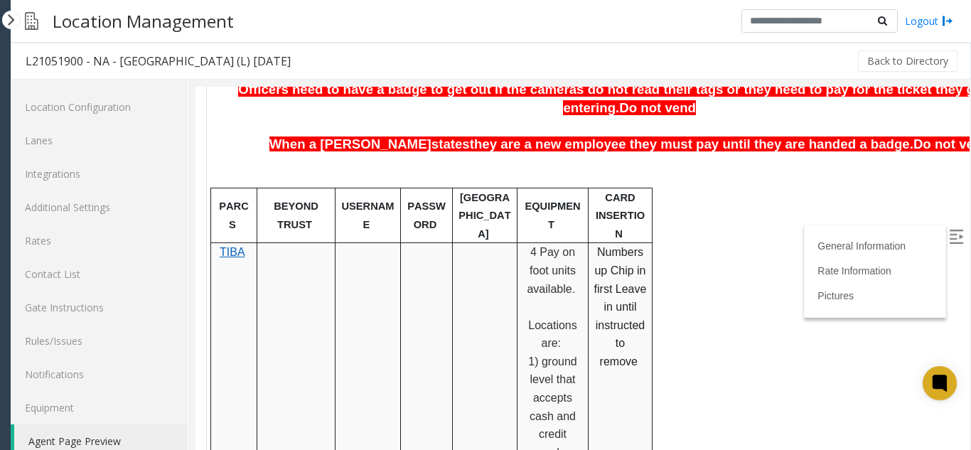
drag, startPoint x: 450, startPoint y: 242, endPoint x: 342, endPoint y: 211, distance: 111.7
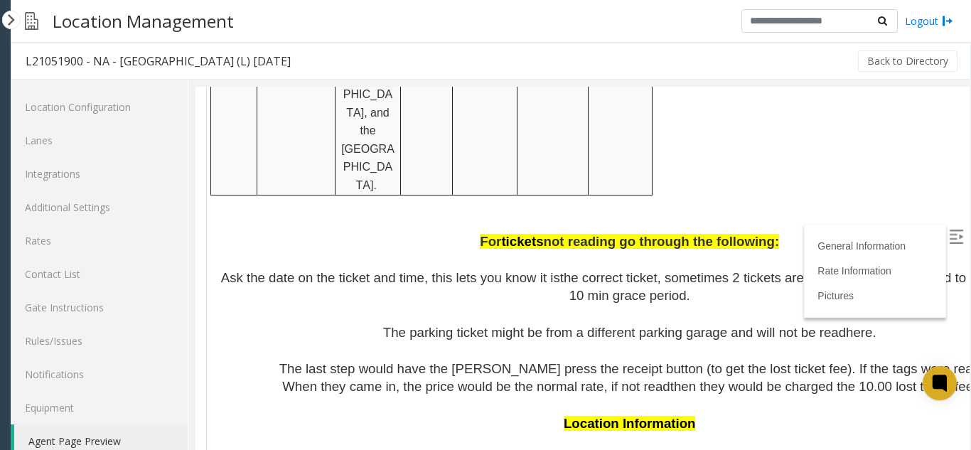
scroll to position [2757, 0]
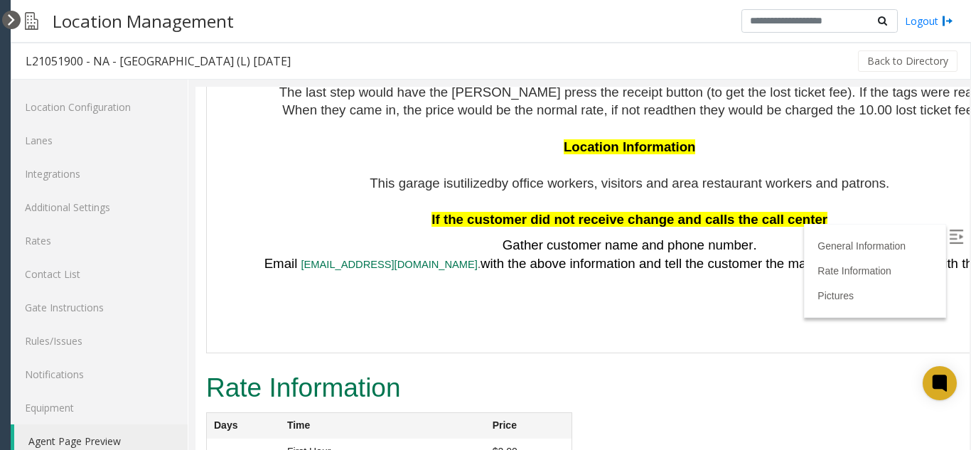
click at [4, 15] on div at bounding box center [11, 20] width 18 height 18
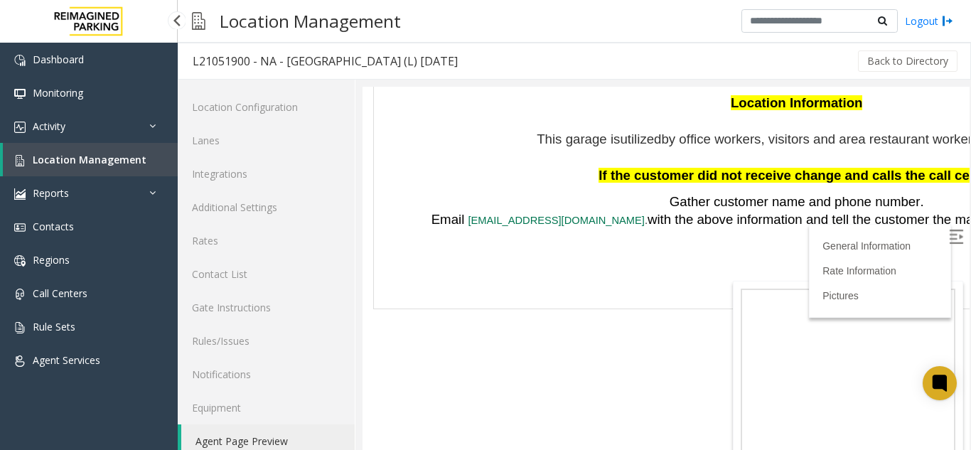
click at [72, 156] on span "Location Management" at bounding box center [90, 159] width 114 height 13
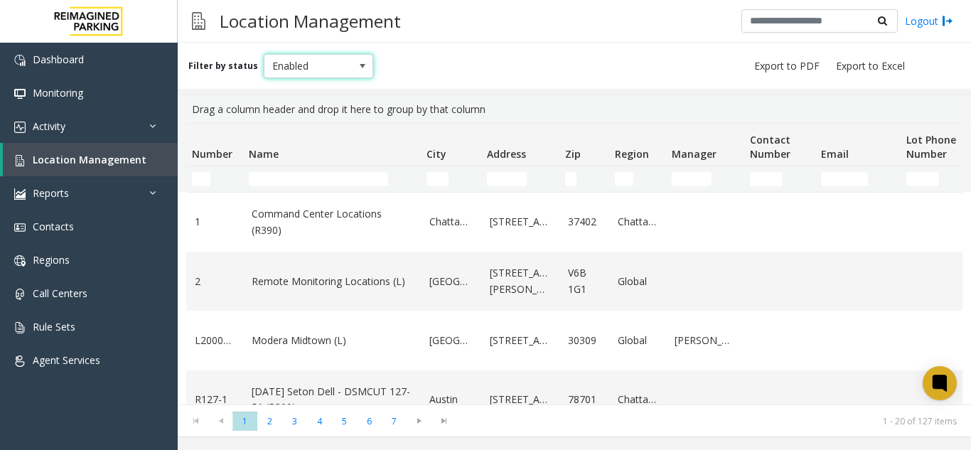
click at [311, 62] on span "Enabled" at bounding box center [307, 66] width 87 height 23
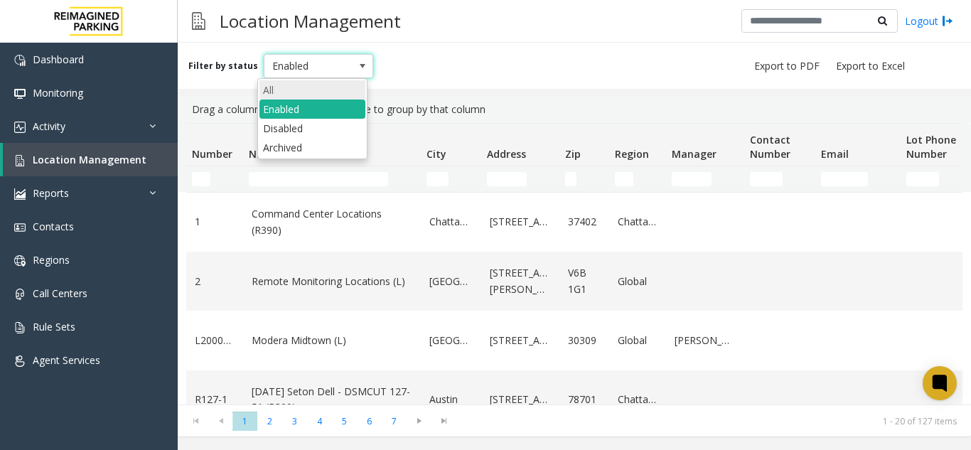
click at [293, 85] on li "All" at bounding box center [312, 89] width 106 height 19
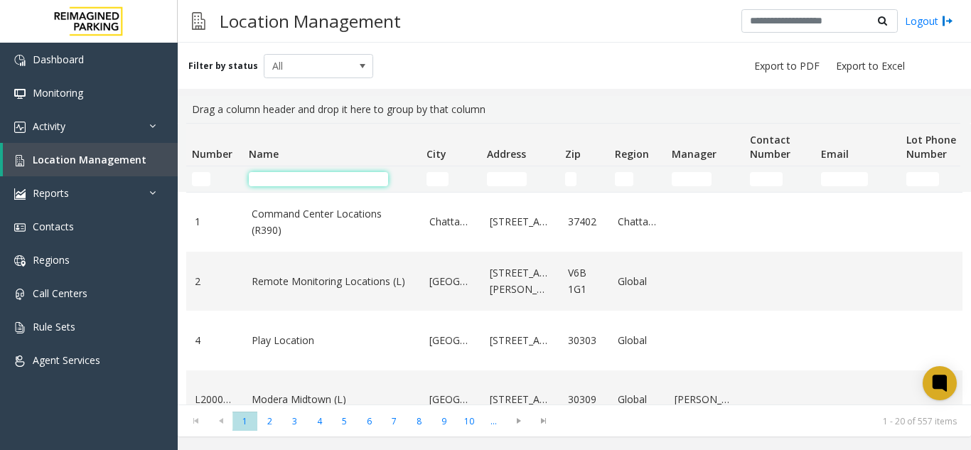
click at [296, 183] on input "Name Filter" at bounding box center [318, 179] width 139 height 14
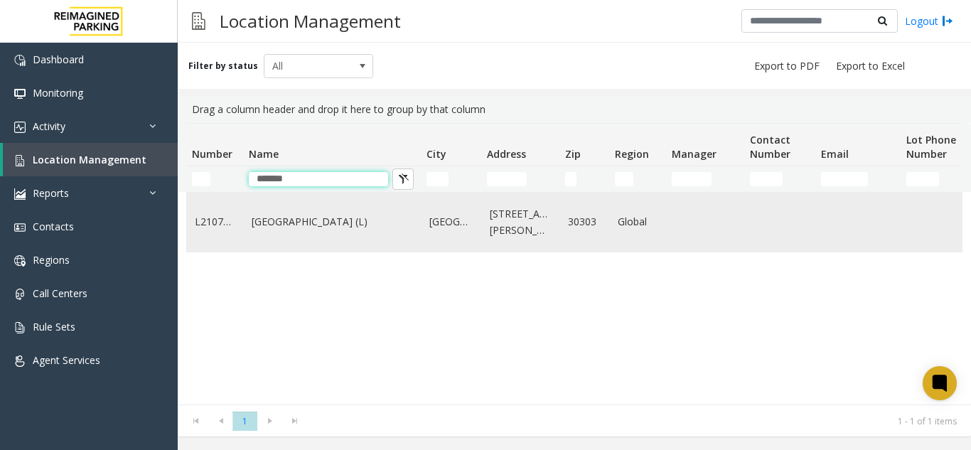
type input "*******"
click at [276, 217] on link "[GEOGRAPHIC_DATA] (L)" at bounding box center [332, 222] width 161 height 16
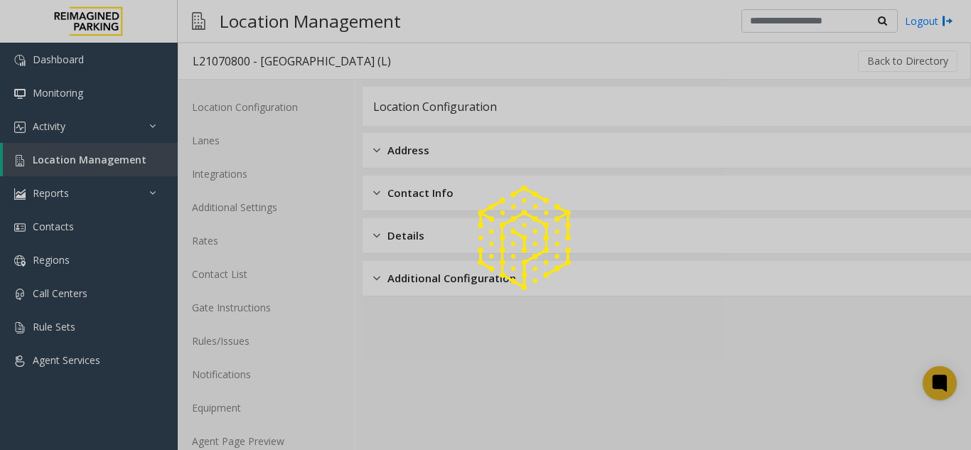
click at [248, 438] on div at bounding box center [485, 225] width 971 height 450
click at [248, 438] on link "Agent Page Preview" at bounding box center [266, 440] width 177 height 33
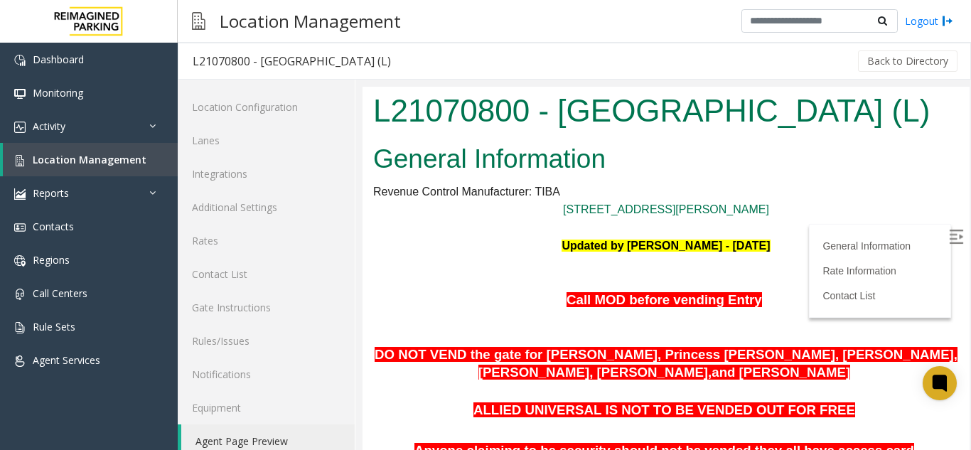
click at [948, 238] on img at bounding box center [955, 236] width 14 height 14
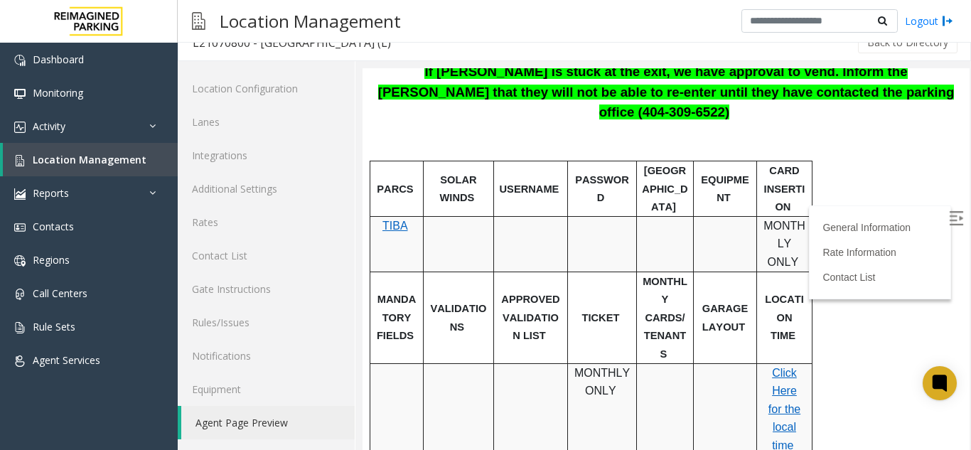
scroll to position [472, 0]
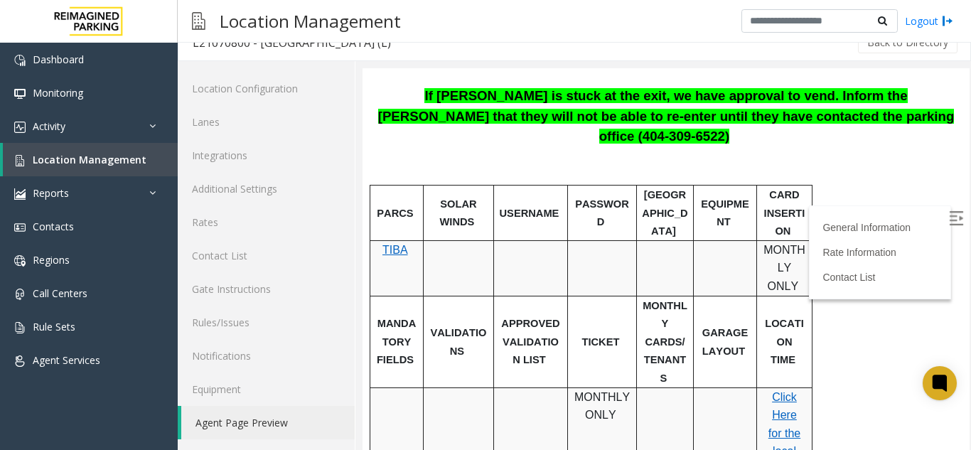
click at [948, 222] on img at bounding box center [955, 218] width 14 height 14
click at [877, 114] on p "If [PERSON_NAME] is stuck at the exit, we have approval to vend. Inform the [PE…" at bounding box center [665, 116] width 585 height 61
click at [948, 214] on img at bounding box center [955, 218] width 14 height 14
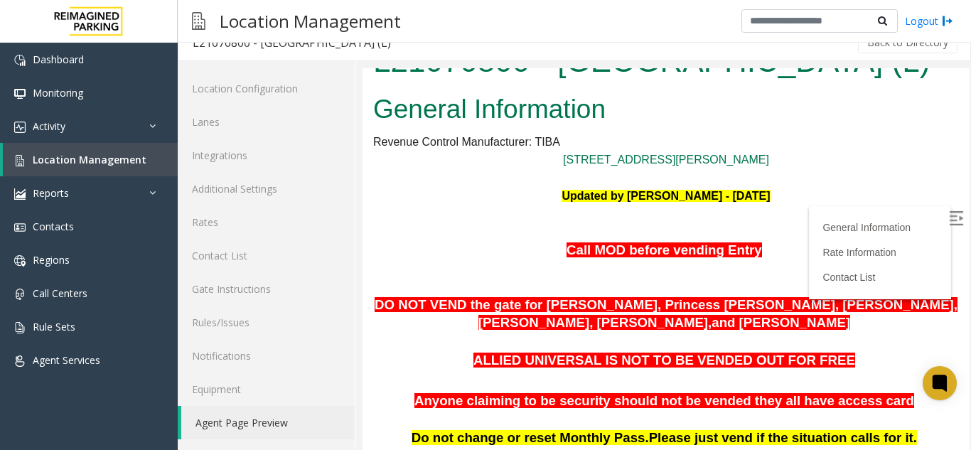
scroll to position [0, 0]
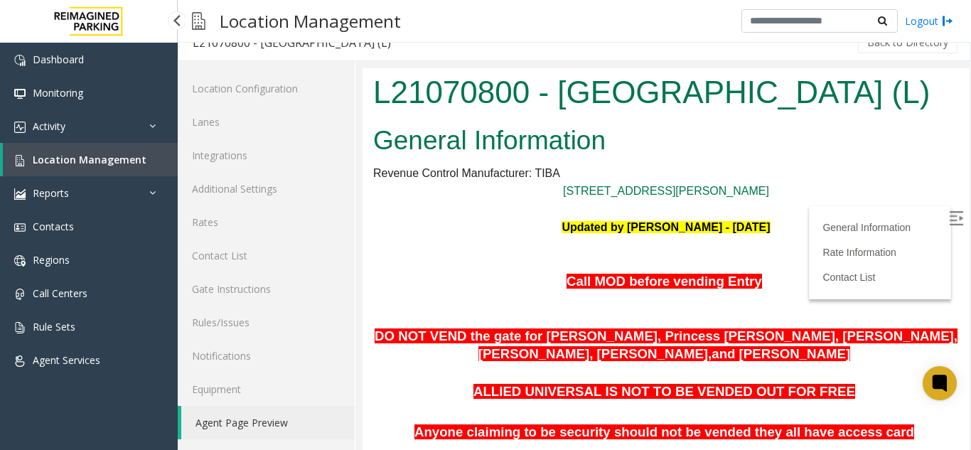
click at [55, 156] on span "Location Management" at bounding box center [90, 159] width 114 height 13
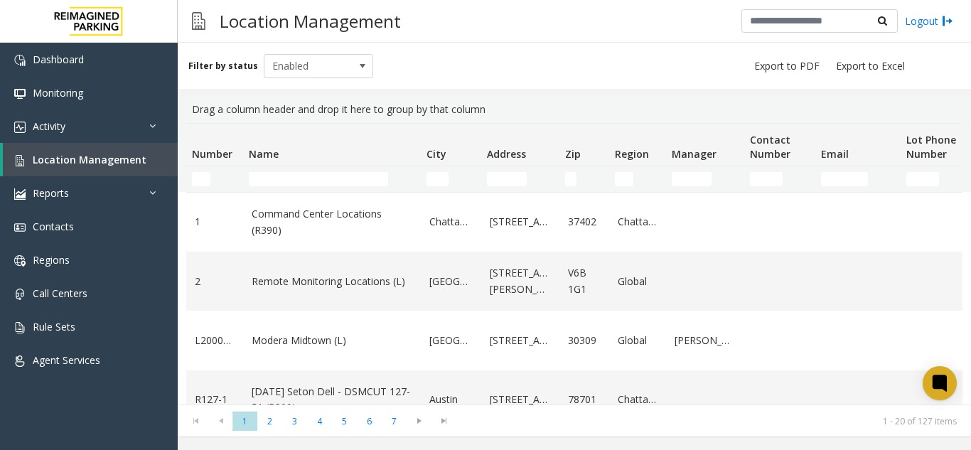
click at [302, 183] on thead "Number Name City Address Zip Region Manager Contact Number Email Lot Phone Numb…" at bounding box center [759, 158] width 1147 height 68
click at [302, 183] on input "Name Filter" at bounding box center [318, 179] width 139 height 14
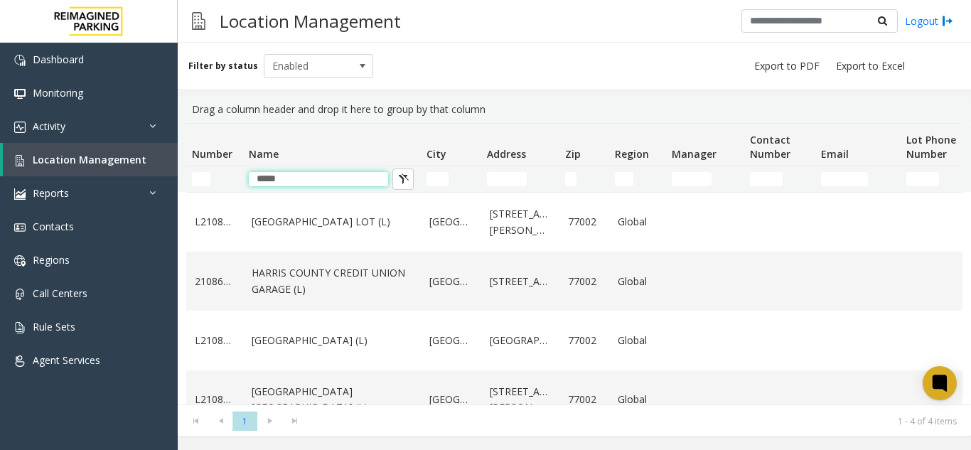
type input "*****"
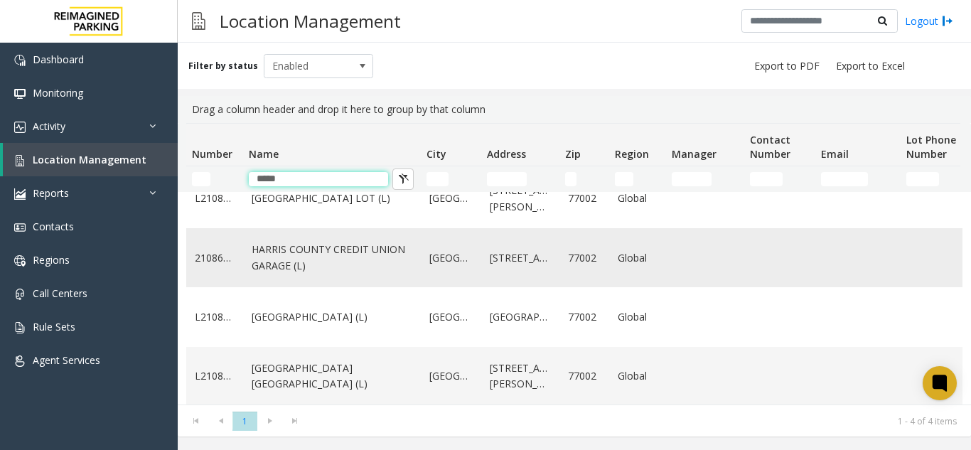
scroll to position [36, 0]
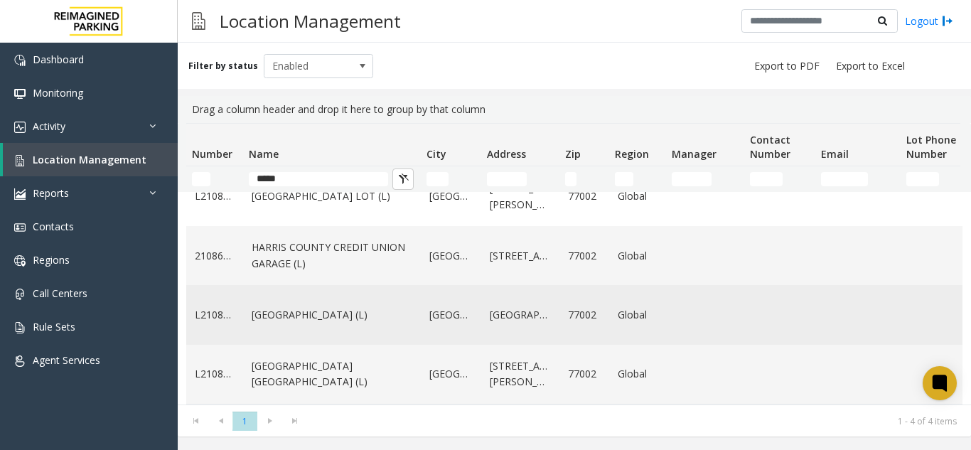
click at [326, 307] on link "[GEOGRAPHIC_DATA] (L)" at bounding box center [332, 315] width 161 height 16
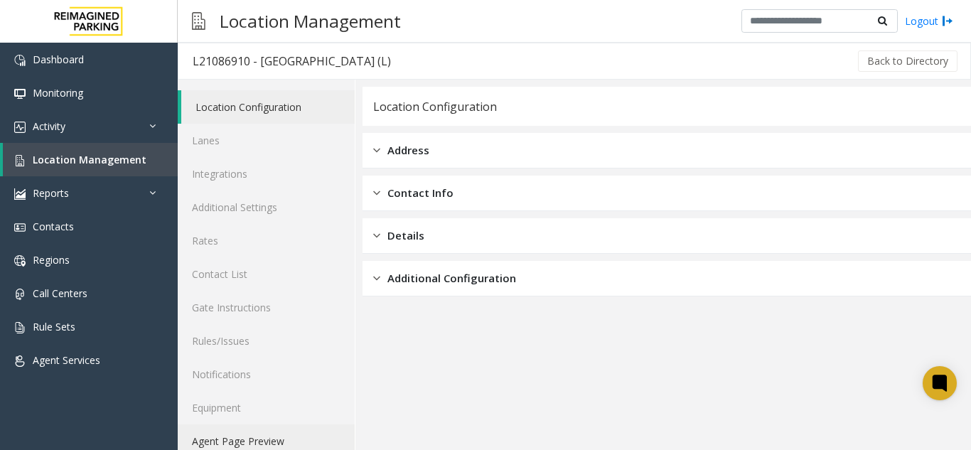
click at [242, 429] on link "Agent Page Preview" at bounding box center [266, 440] width 177 height 33
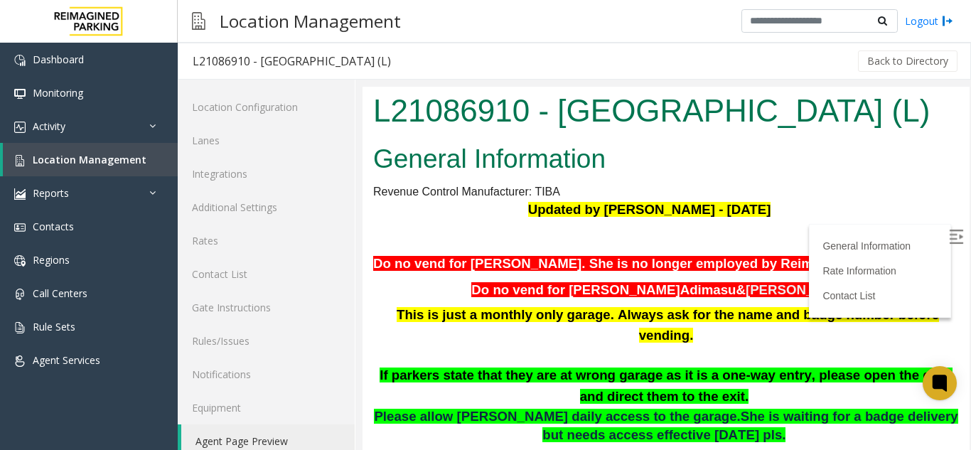
click at [948, 239] on img at bounding box center [955, 236] width 14 height 14
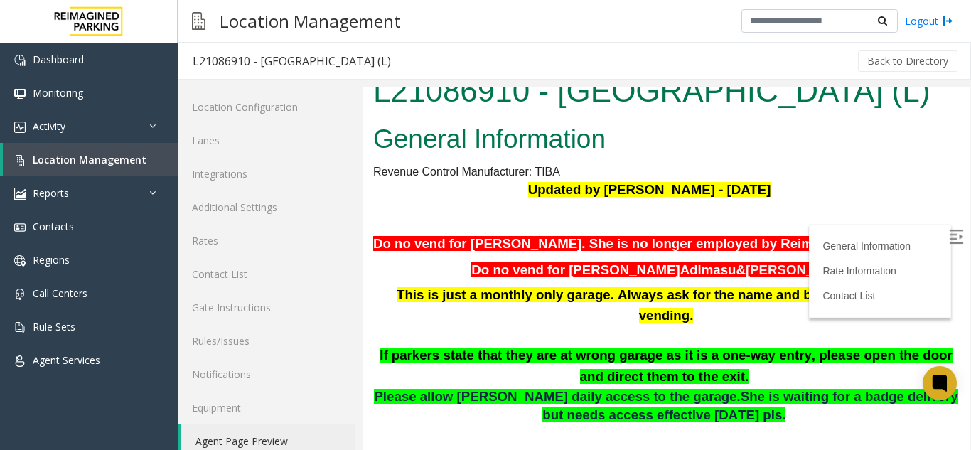
scroll to position [91, 0]
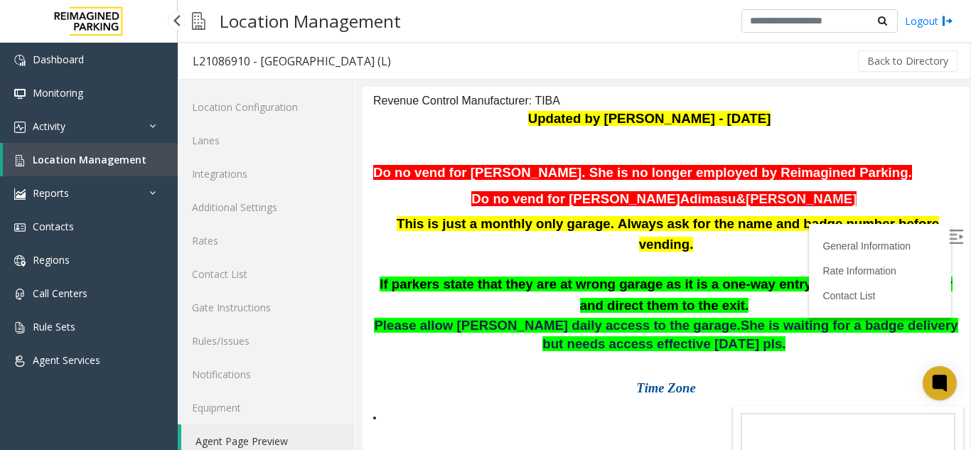
click at [129, 155] on span "Location Management" at bounding box center [90, 159] width 114 height 13
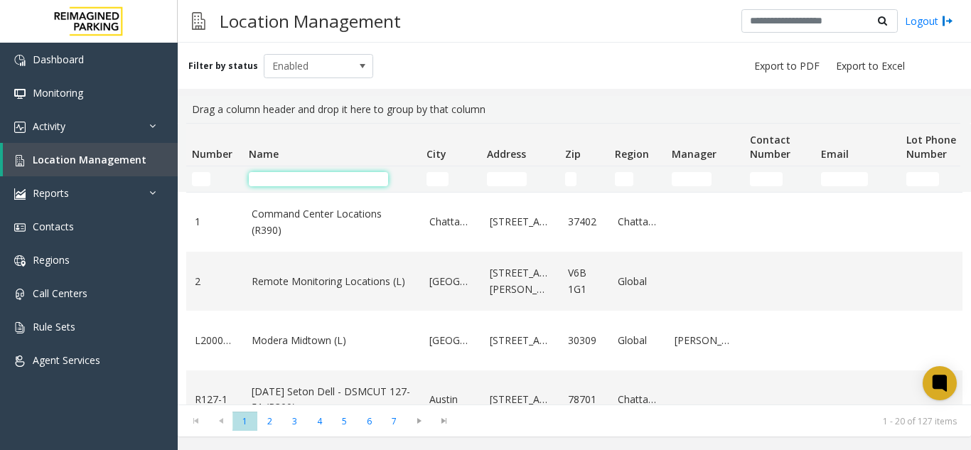
click at [288, 179] on input "Name Filter" at bounding box center [318, 179] width 139 height 14
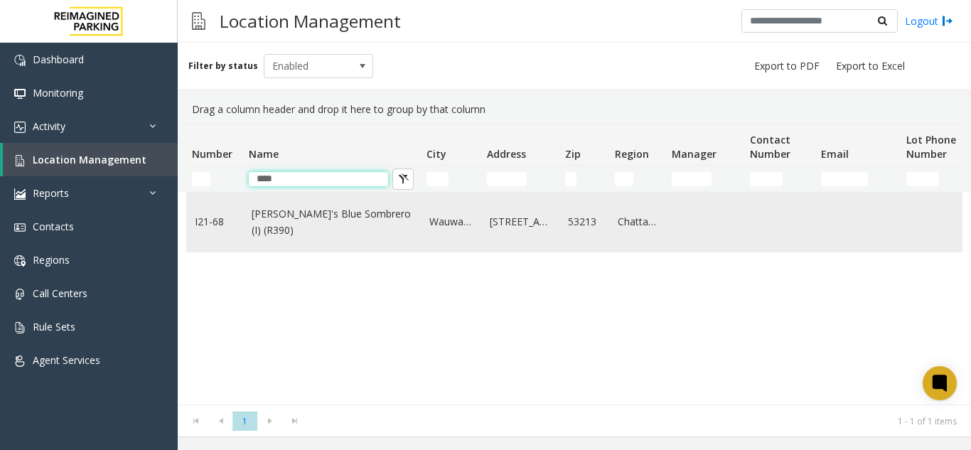
type input "****"
click at [280, 210] on td "[PERSON_NAME]'s Blue Sombrero (I) (R390)" at bounding box center [332, 222] width 178 height 59
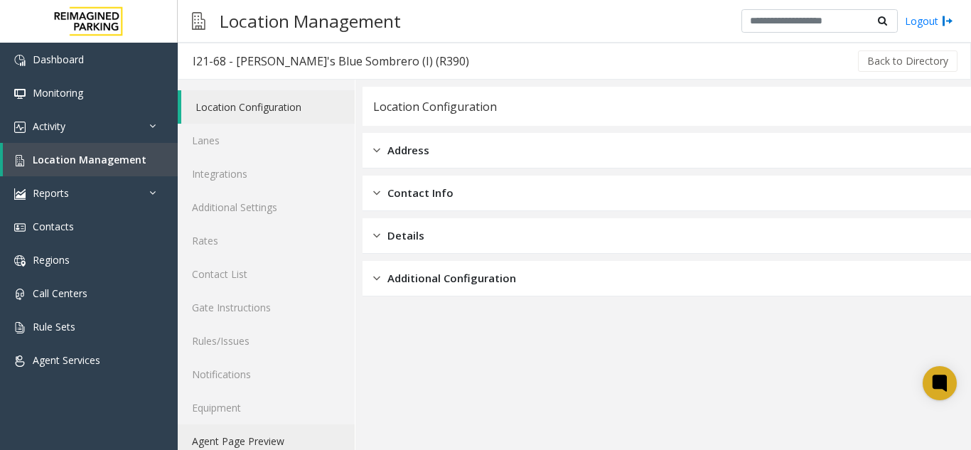
click at [256, 435] on link "Agent Page Preview" at bounding box center [266, 440] width 177 height 33
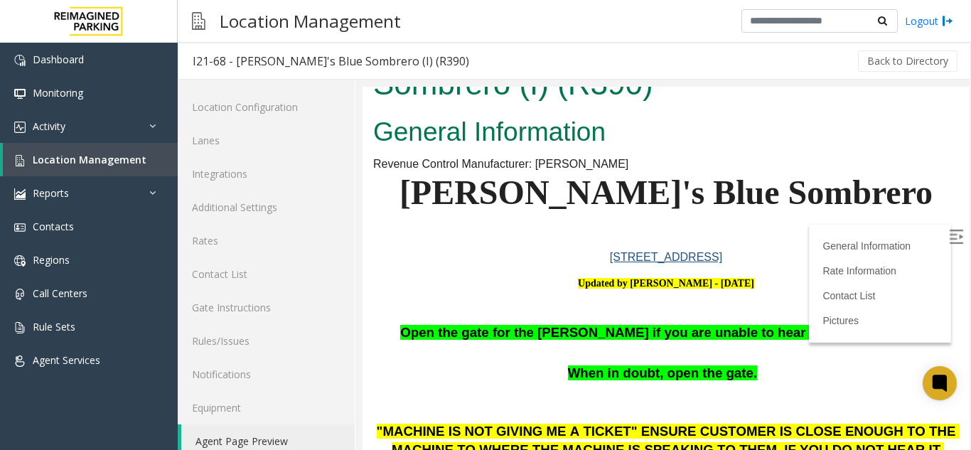
scroll to position [142, 0]
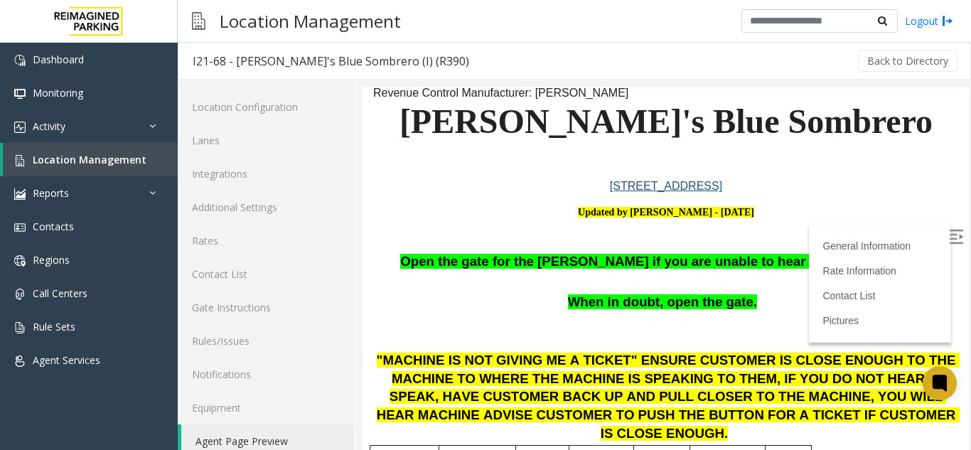
click at [948, 239] on img at bounding box center [955, 236] width 14 height 14
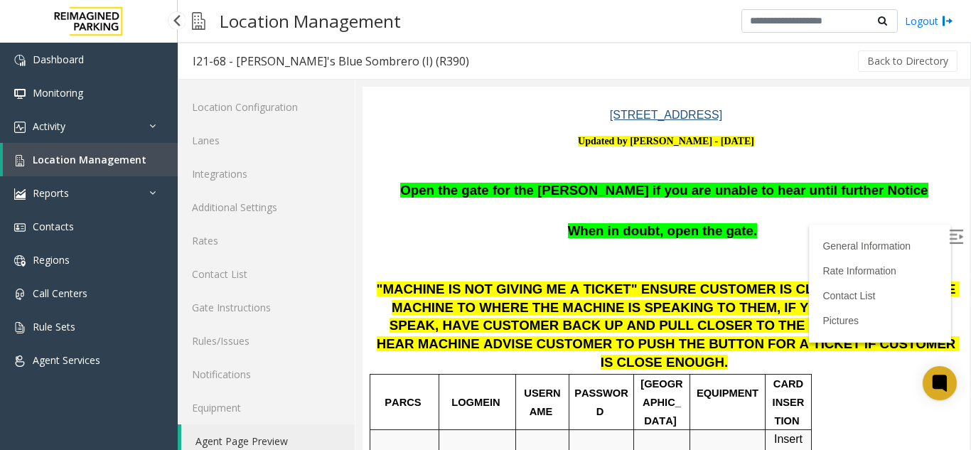
click at [97, 158] on span "Location Management" at bounding box center [90, 159] width 114 height 13
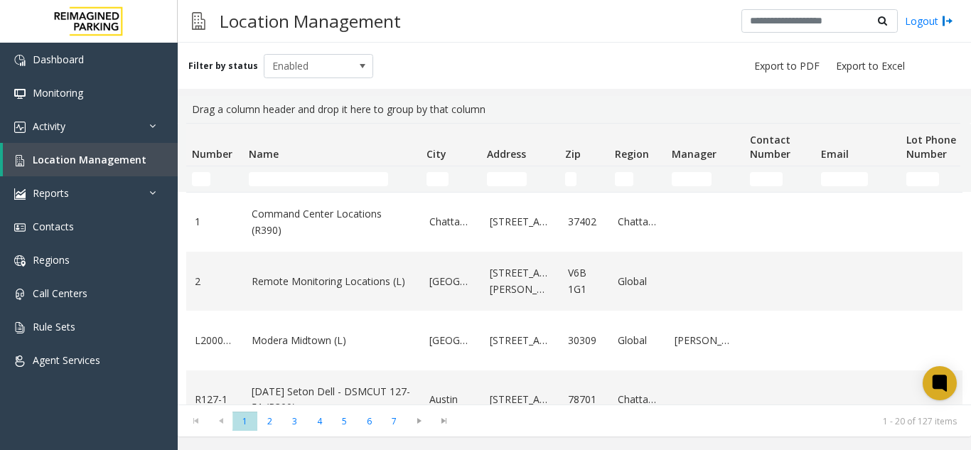
click at [301, 171] on td "Name Filter" at bounding box center [332, 179] width 178 height 26
click at [295, 185] on input "Name Filter" at bounding box center [318, 179] width 139 height 14
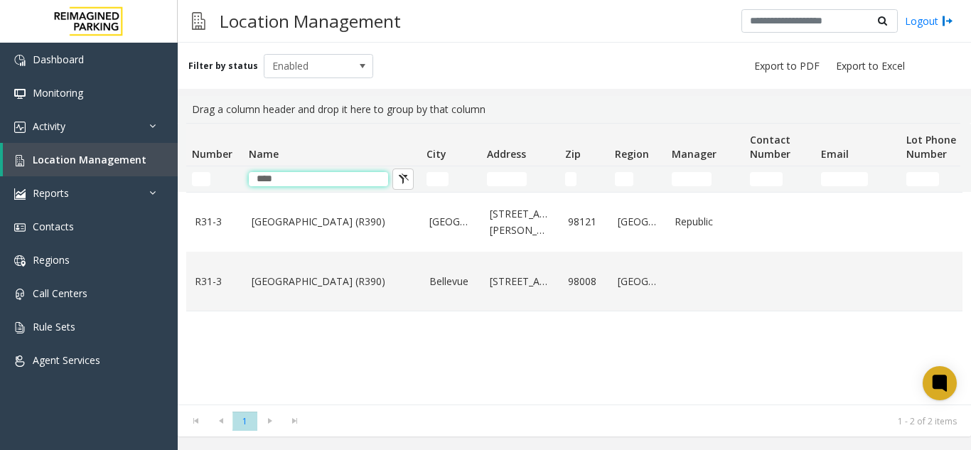
type input "****"
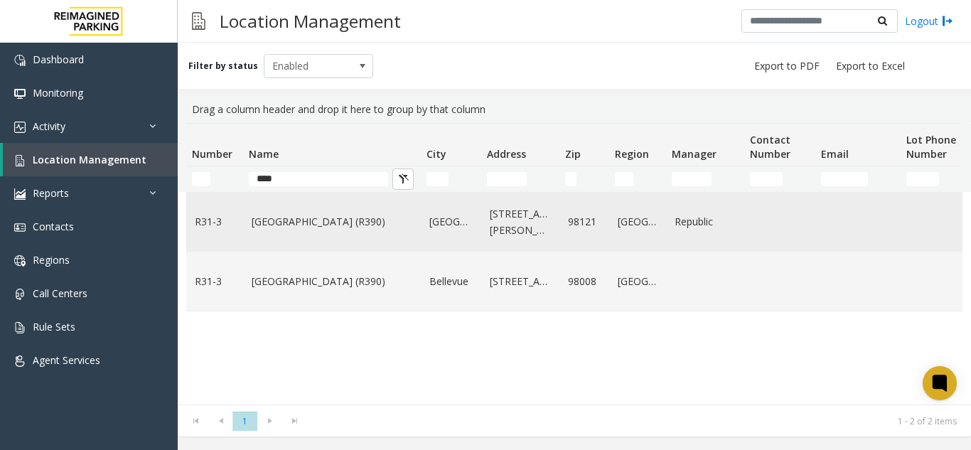
click at [335, 226] on link "[GEOGRAPHIC_DATA] (R390)" at bounding box center [332, 222] width 161 height 16
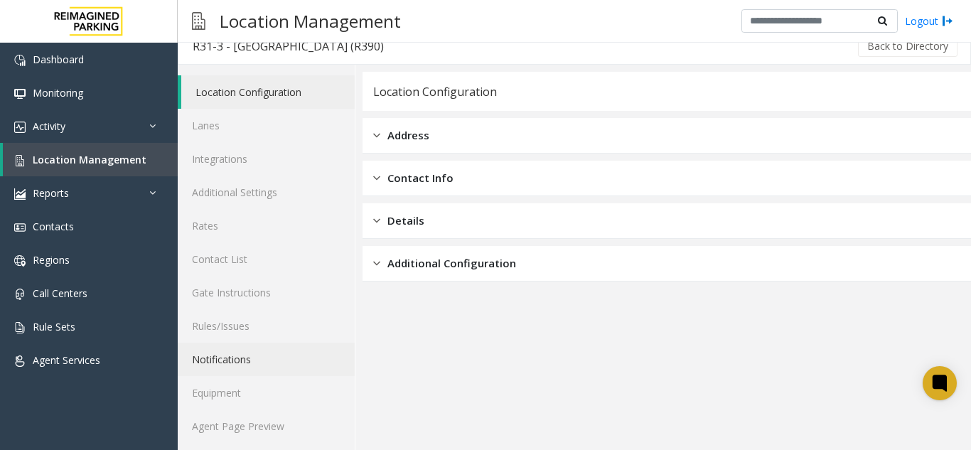
scroll to position [18, 0]
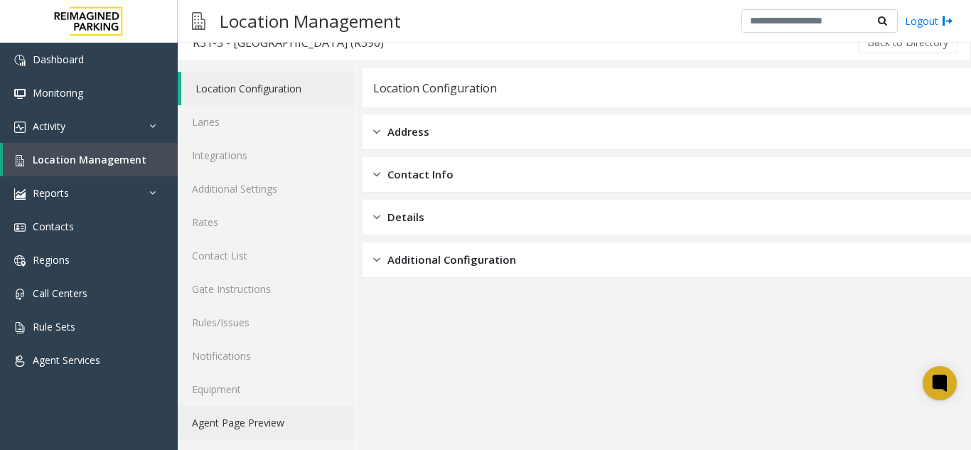
click at [251, 414] on link "Agent Page Preview" at bounding box center [266, 422] width 177 height 33
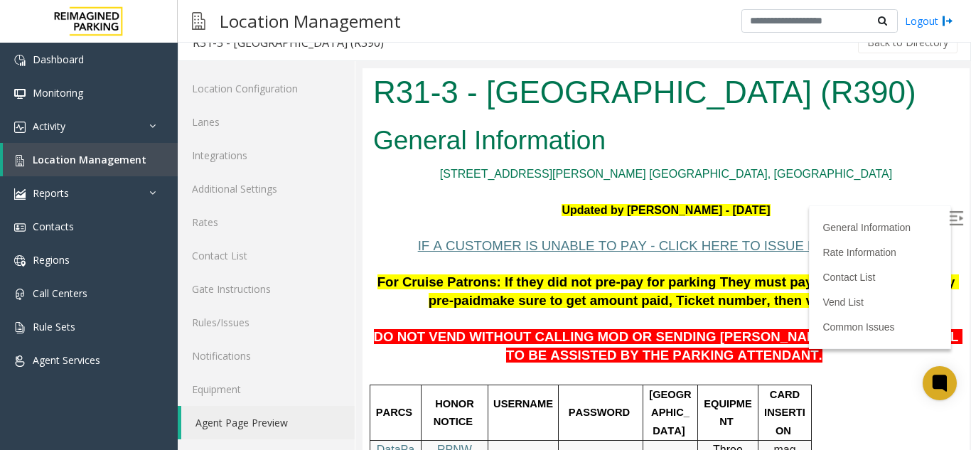
scroll to position [142, 0]
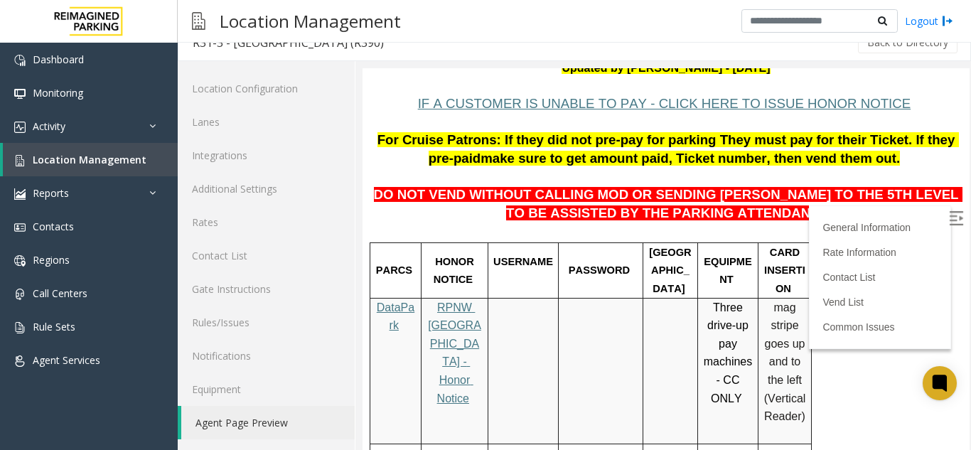
click at [948, 219] on img at bounding box center [955, 218] width 14 height 14
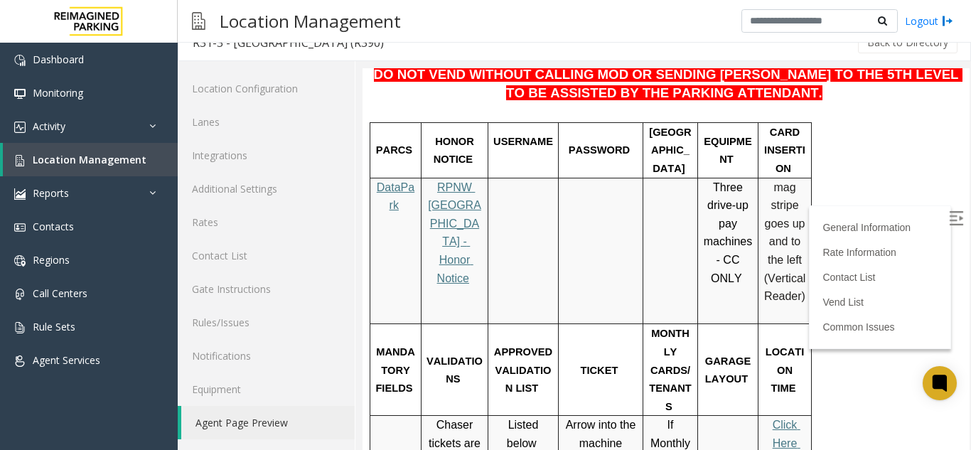
scroll to position [284, 0]
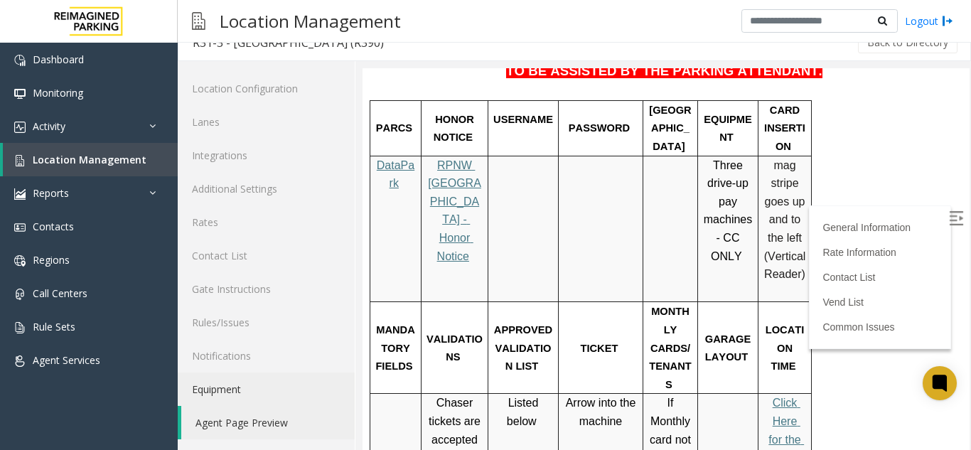
click at [194, 387] on link "Equipment" at bounding box center [266, 388] width 177 height 33
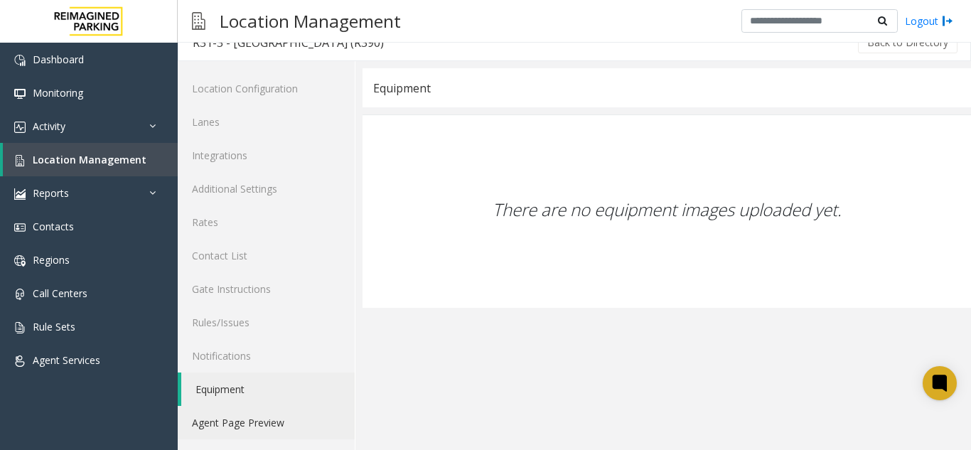
click at [209, 409] on link "Agent Page Preview" at bounding box center [266, 422] width 177 height 33
